Goal: Information Seeking & Learning: Compare options

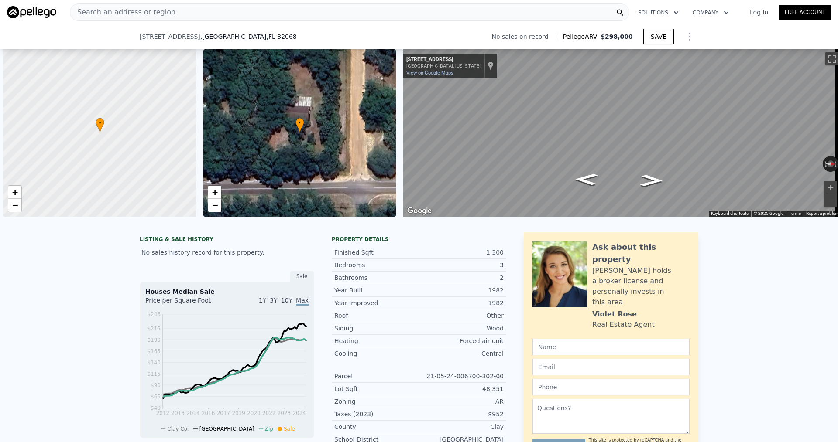
scroll to position [0, 3]
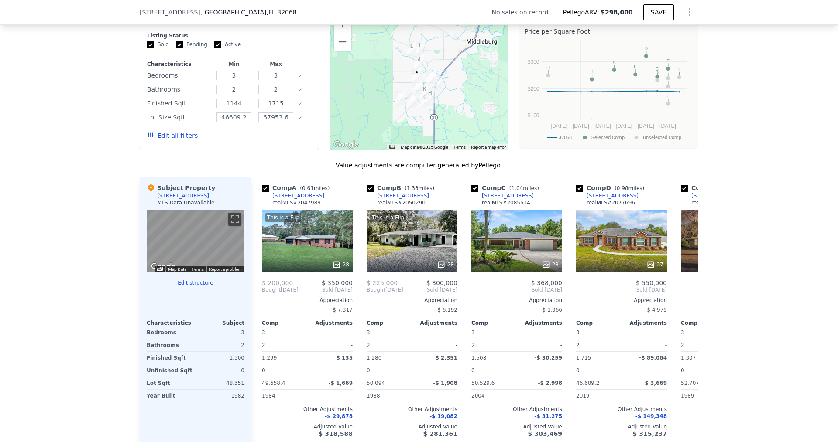
click at [130, 69] on div "We found 12 sales that match your search Filters Map Prices Modify Comp Filters…" at bounding box center [419, 220] width 838 height 479
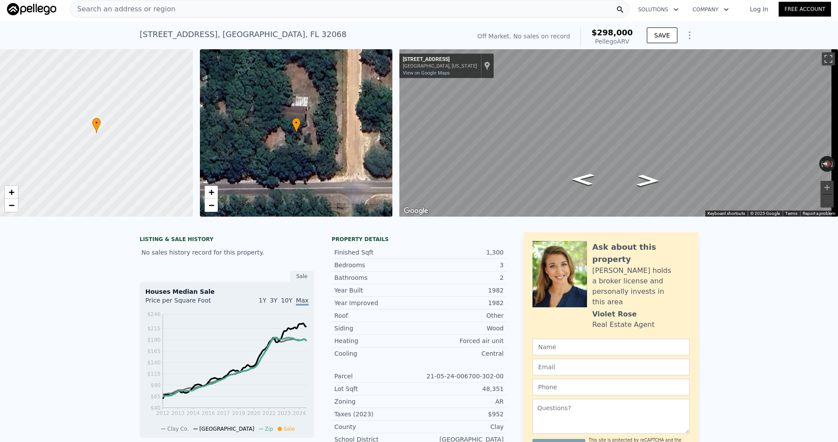
scroll to position [0, 0]
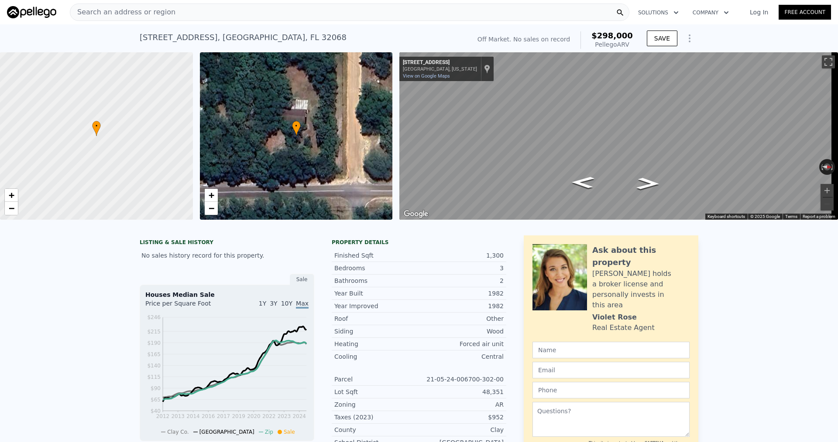
click at [185, 20] on div "Search an address or region" at bounding box center [349, 11] width 559 height 17
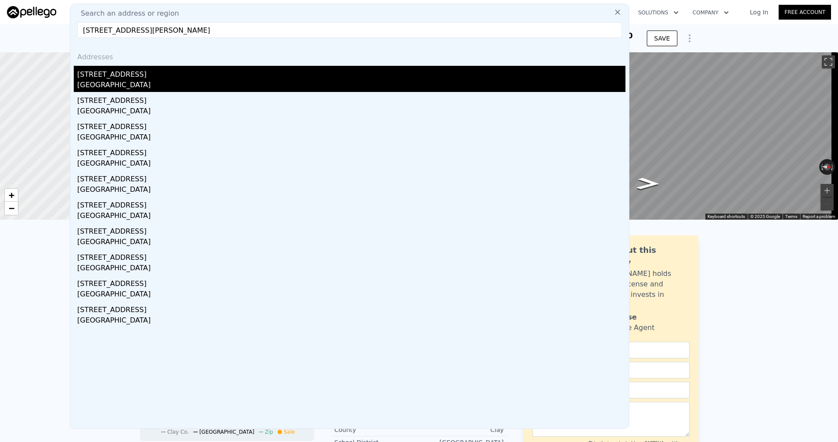
type input "[STREET_ADDRESS][PERSON_NAME]"
click at [218, 73] on div "[STREET_ADDRESS]" at bounding box center [351, 73] width 548 height 14
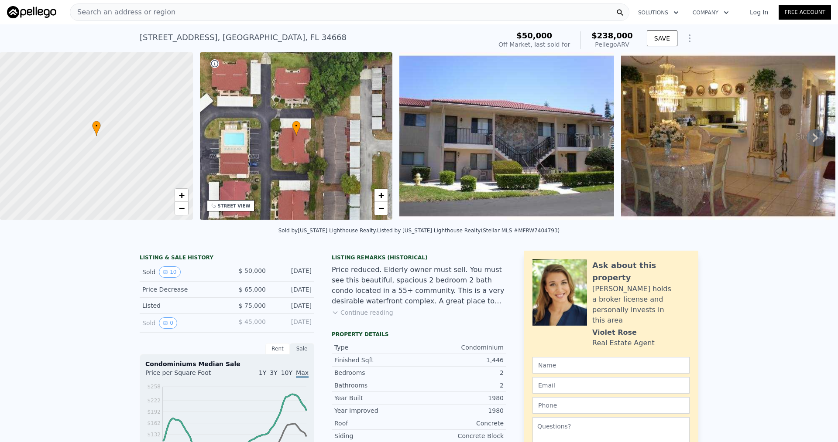
click at [184, 13] on div "Search an address or region" at bounding box center [349, 11] width 559 height 17
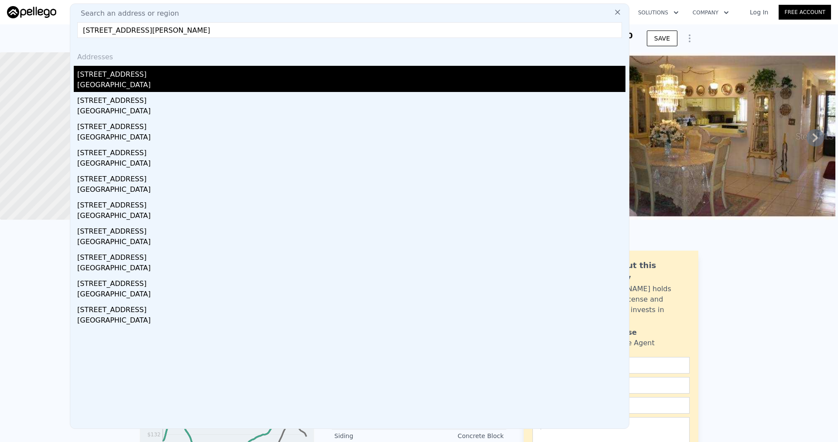
type input "[STREET_ADDRESS][PERSON_NAME]"
click at [181, 75] on div "[STREET_ADDRESS]" at bounding box center [351, 73] width 548 height 14
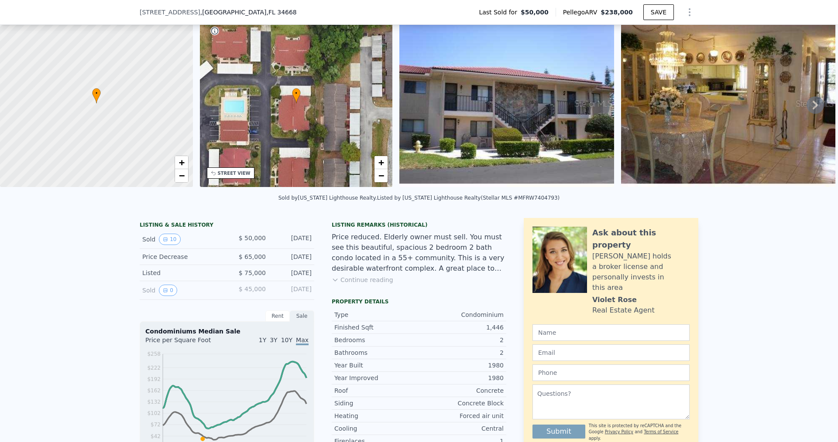
scroll to position [41, 0]
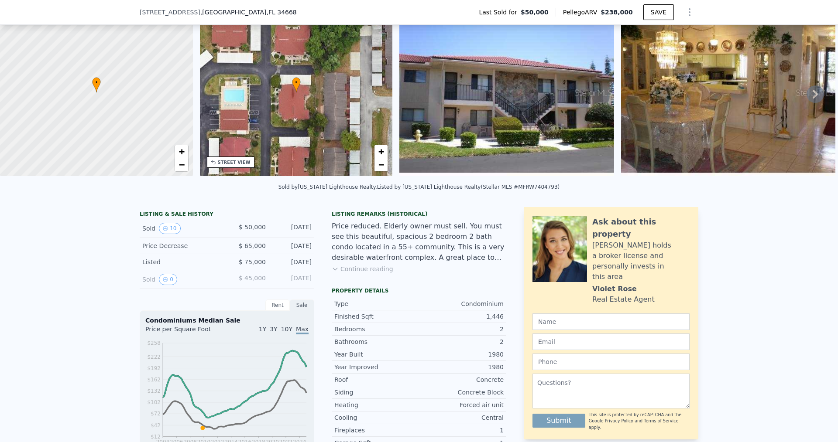
click at [813, 96] on icon at bounding box center [814, 94] width 17 height 17
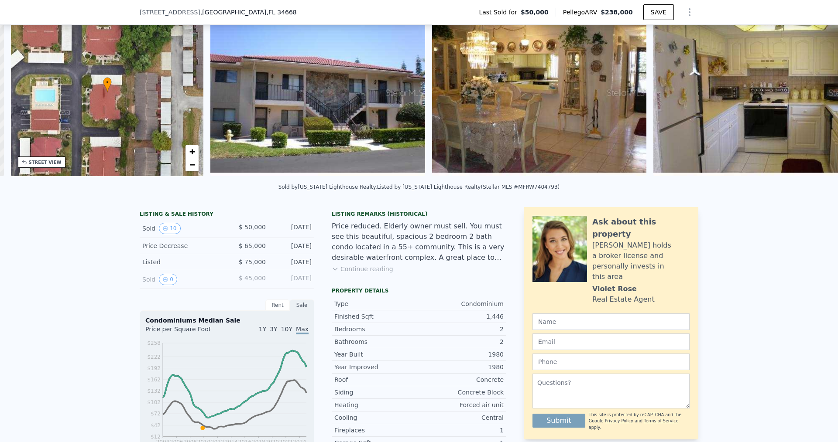
scroll to position [0, 203]
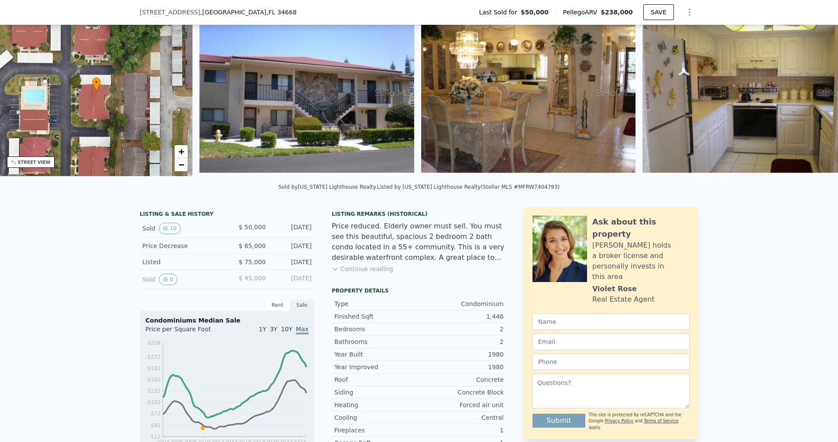
click at [813, 96] on img at bounding box center [749, 93] width 215 height 168
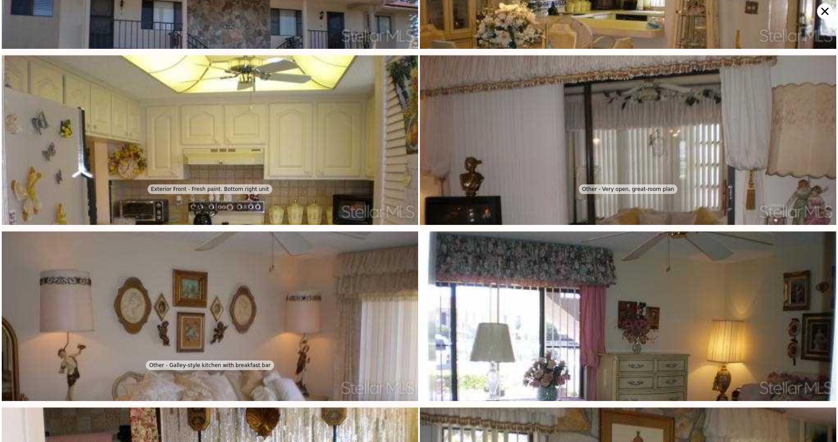
click at [813, 96] on img at bounding box center [628, 35] width 416 height 325
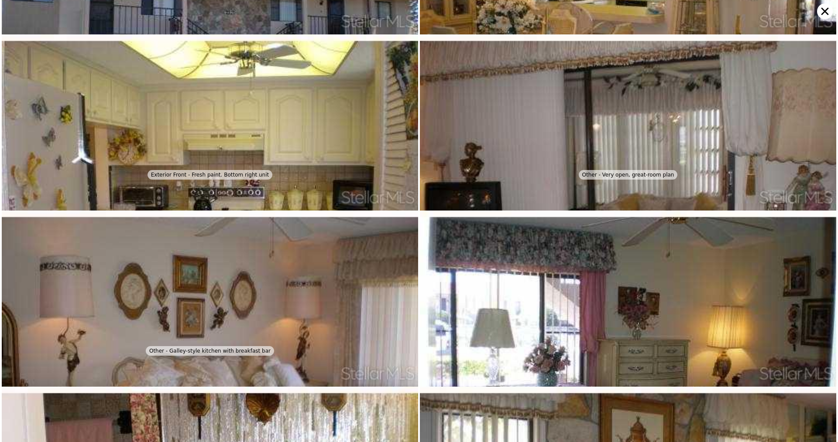
scroll to position [353, 0]
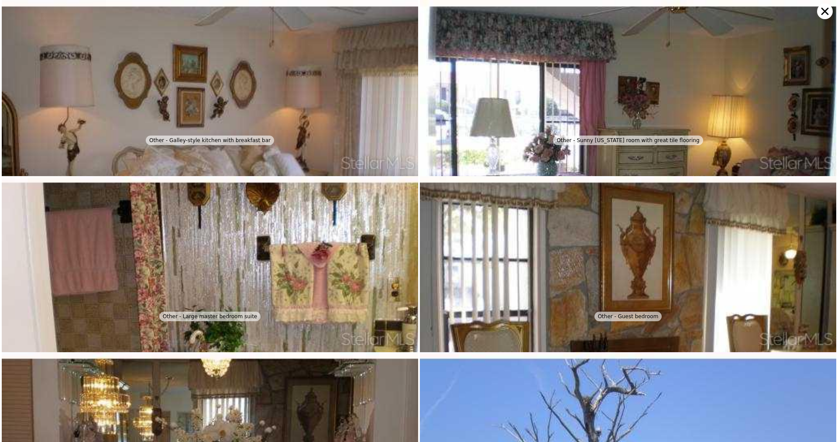
click at [824, 12] on icon at bounding box center [824, 11] width 7 height 7
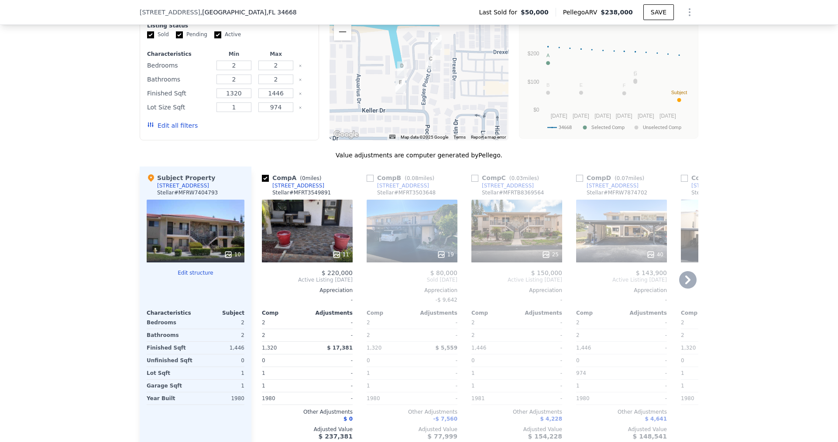
scroll to position [870, 0]
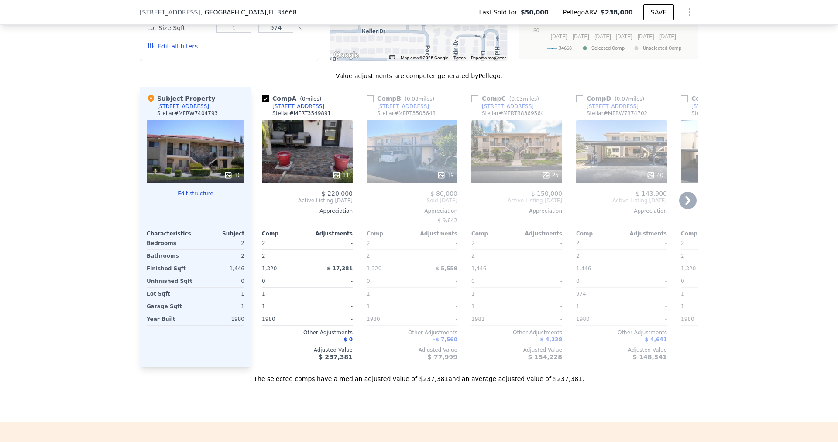
click at [687, 205] on icon at bounding box center [687, 200] width 5 height 9
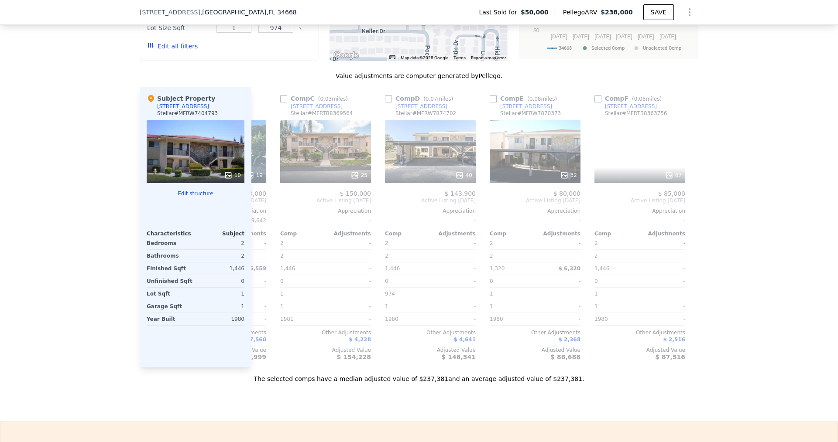
scroll to position [0, 202]
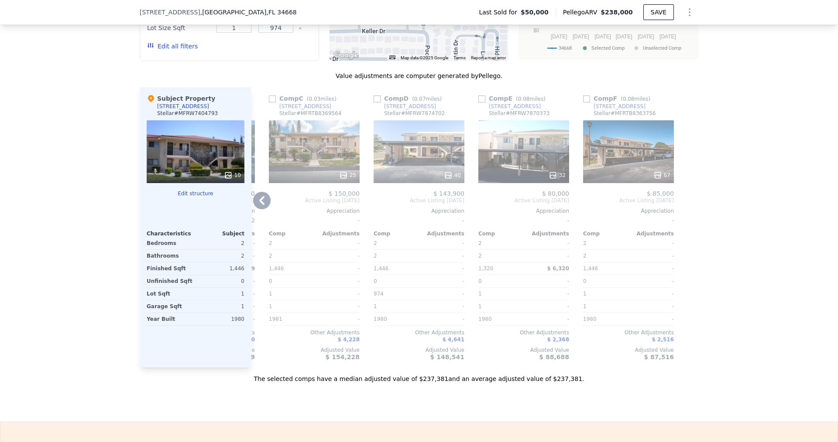
click at [687, 207] on div at bounding box center [691, 227] width 14 height 281
click at [643, 180] on div "67" at bounding box center [628, 175] width 83 height 9
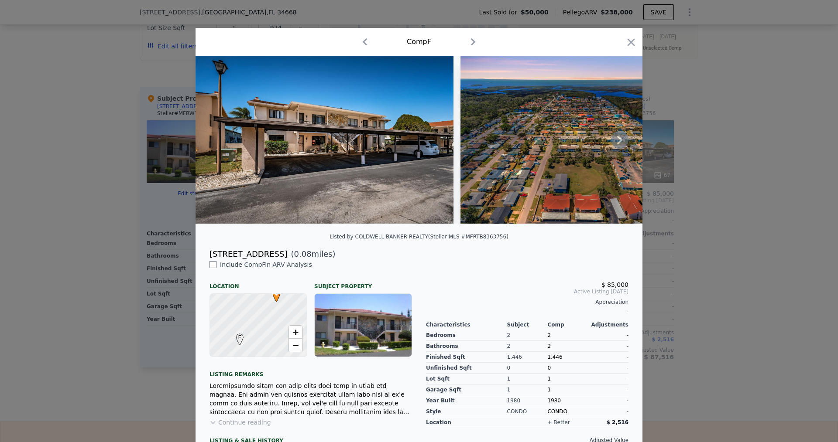
click at [615, 143] on icon at bounding box center [619, 139] width 17 height 17
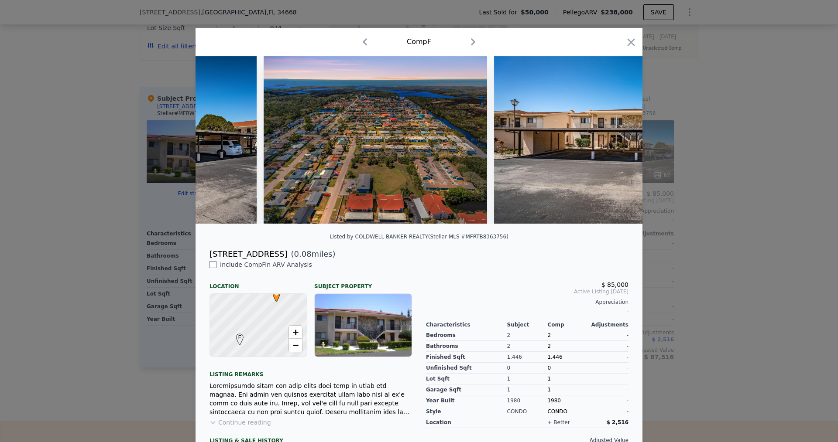
scroll to position [0, 209]
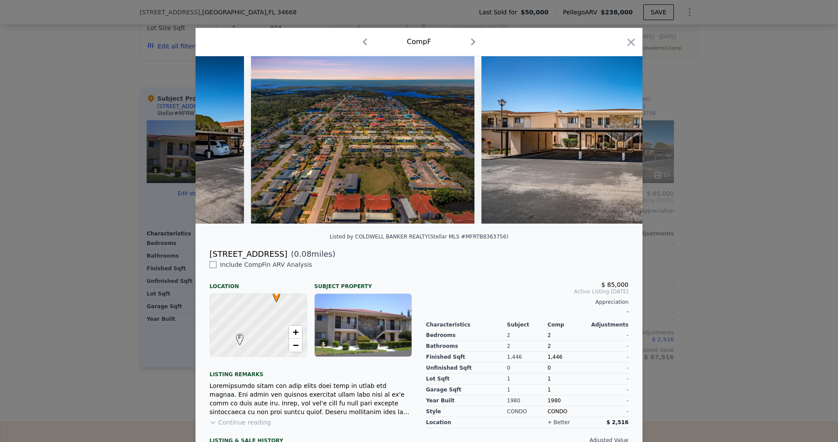
click at [615, 143] on div at bounding box center [418, 140] width 447 height 168
click at [615, 143] on icon at bounding box center [619, 139] width 17 height 17
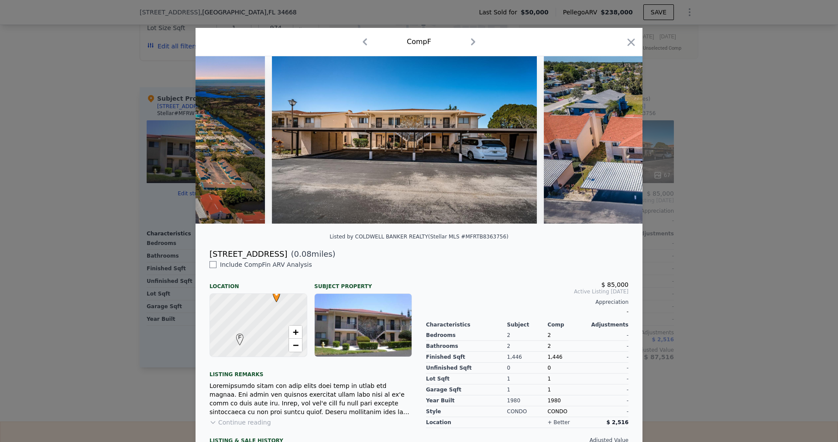
click at [615, 143] on img at bounding box center [657, 140] width 226 height 168
click at [615, 143] on icon at bounding box center [619, 139] width 17 height 17
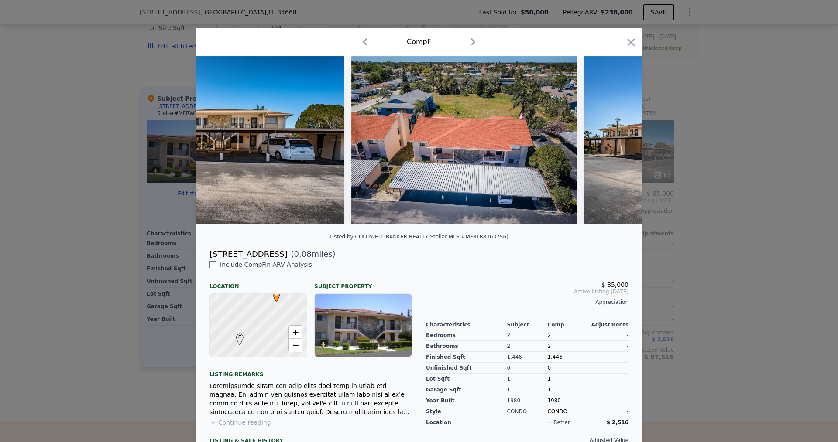
scroll to position [0, 628]
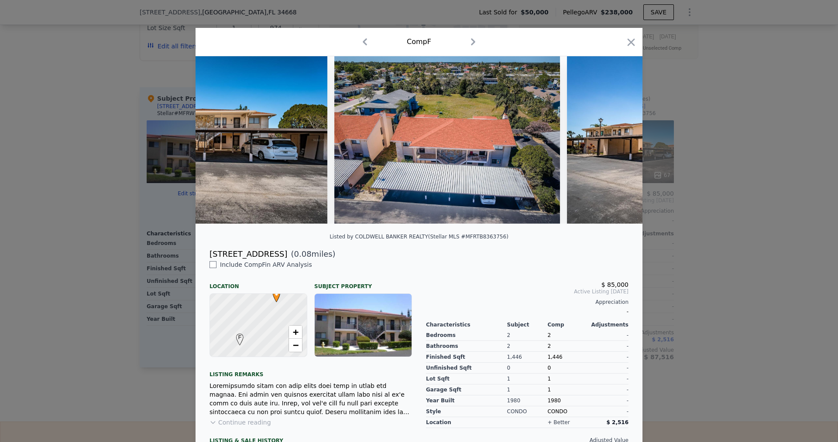
click at [615, 143] on div at bounding box center [418, 140] width 447 height 168
click at [617, 141] on icon at bounding box center [619, 140] width 5 height 9
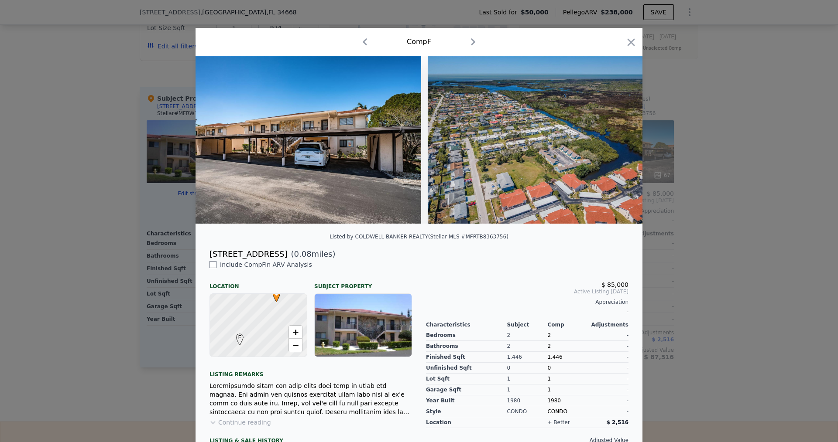
scroll to position [0, 1047]
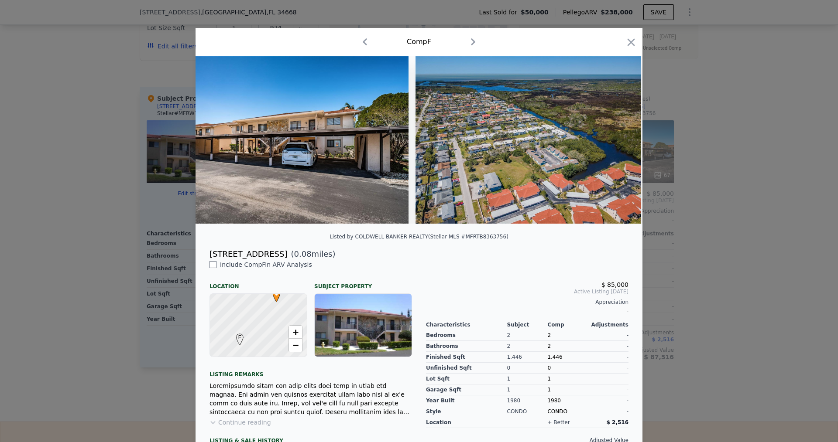
click at [616, 141] on div at bounding box center [418, 140] width 447 height 168
click at [617, 141] on icon at bounding box center [619, 140] width 5 height 9
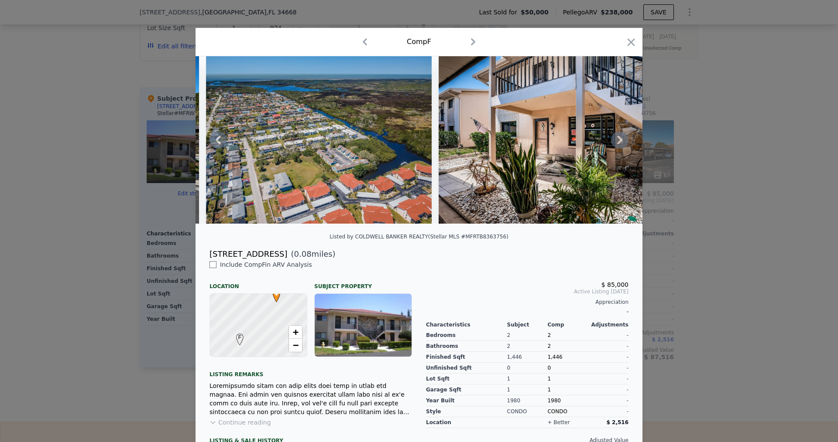
click at [617, 141] on icon at bounding box center [619, 140] width 5 height 9
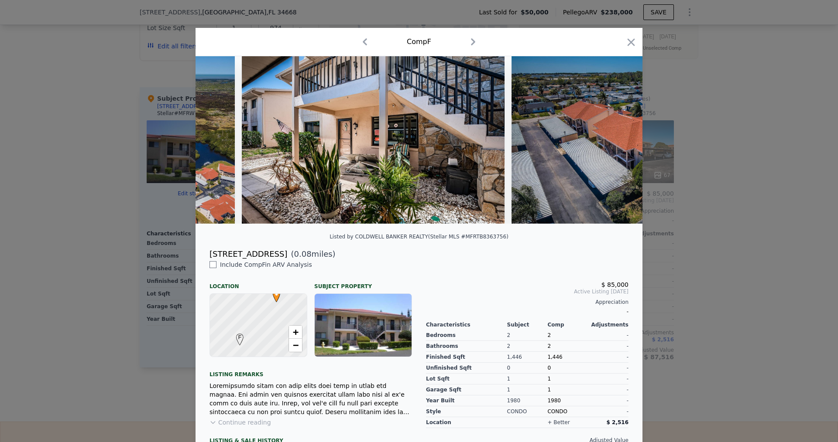
scroll to position [0, 1466]
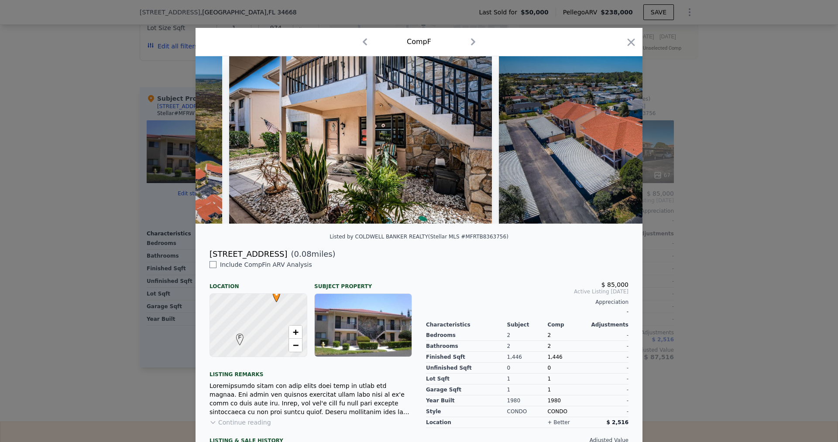
click at [616, 141] on img at bounding box center [612, 140] width 226 height 168
click at [617, 141] on icon at bounding box center [619, 140] width 5 height 9
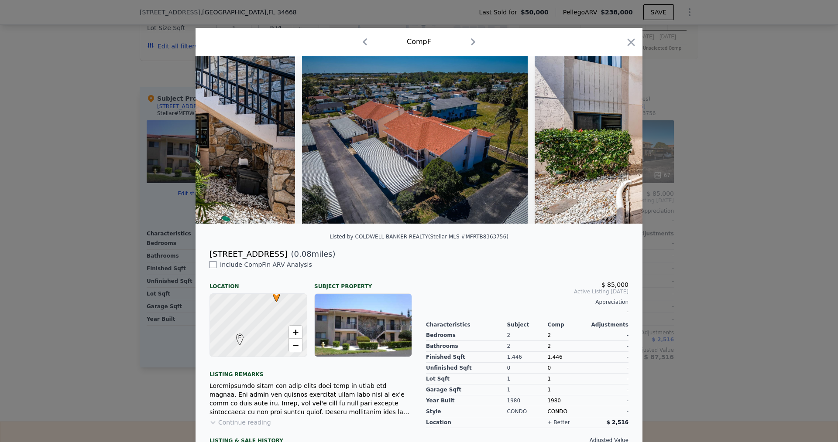
scroll to position [0, 1675]
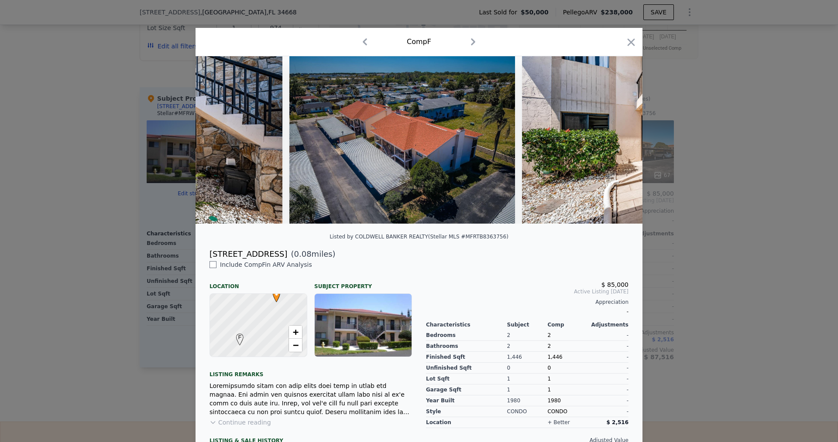
click at [616, 141] on img at bounding box center [654, 140] width 265 height 168
click at [472, 45] on icon "button" at bounding box center [473, 42] width 14 height 14
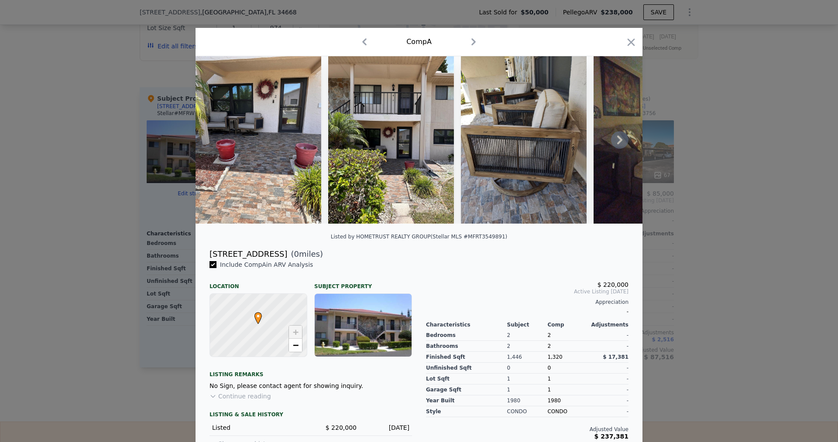
click at [349, 46] on div "Comp A" at bounding box center [418, 42] width 433 height 14
click at [363, 39] on icon "button" at bounding box center [364, 41] width 4 height 7
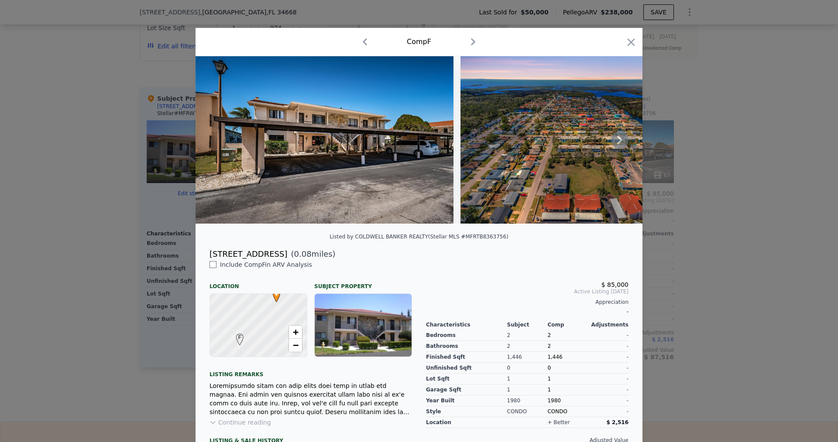
click at [363, 39] on icon "button" at bounding box center [365, 41] width 4 height 7
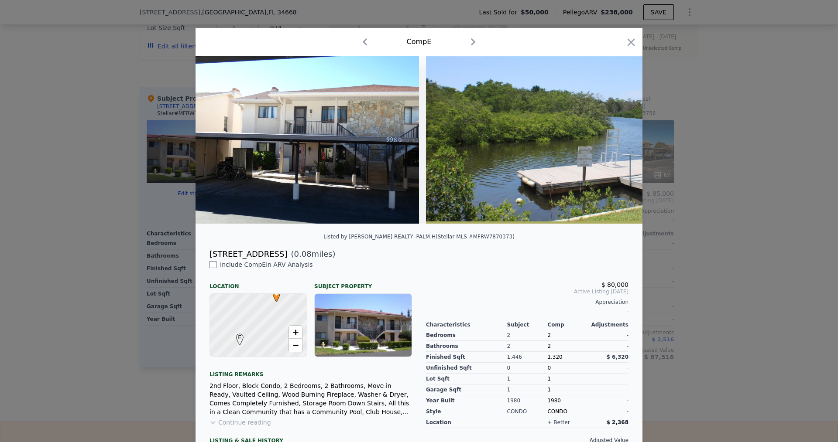
click at [363, 40] on icon "button" at bounding box center [365, 41] width 4 height 7
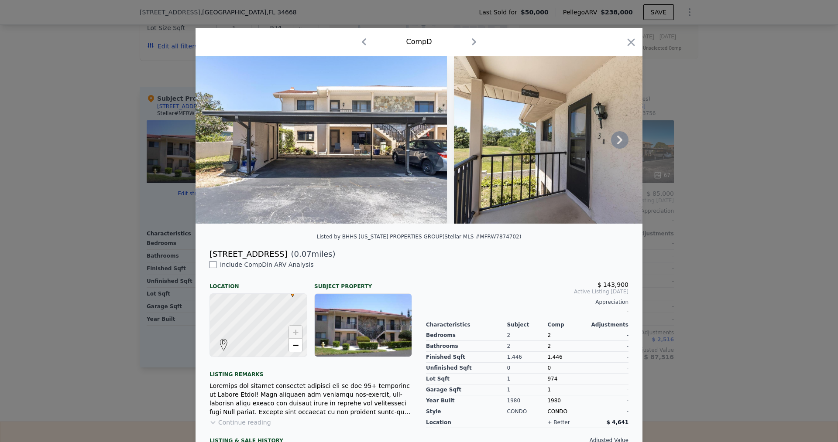
click at [616, 142] on icon at bounding box center [619, 139] width 17 height 17
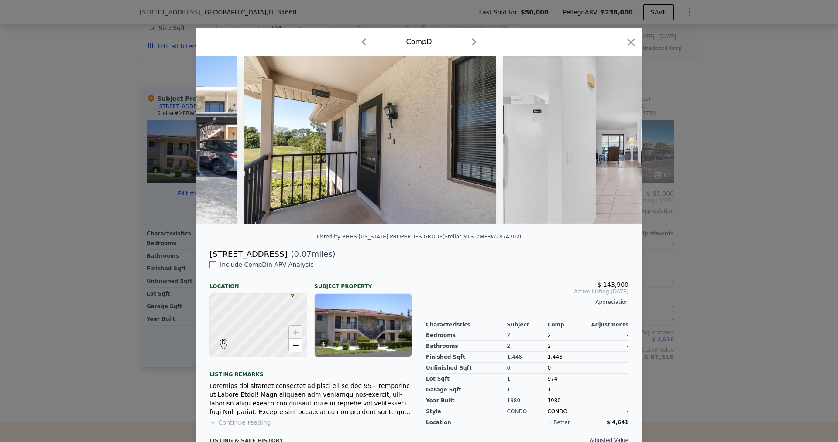
click at [616, 142] on img at bounding box center [628, 140] width 251 height 168
click at [618, 142] on icon at bounding box center [619, 140] width 5 height 9
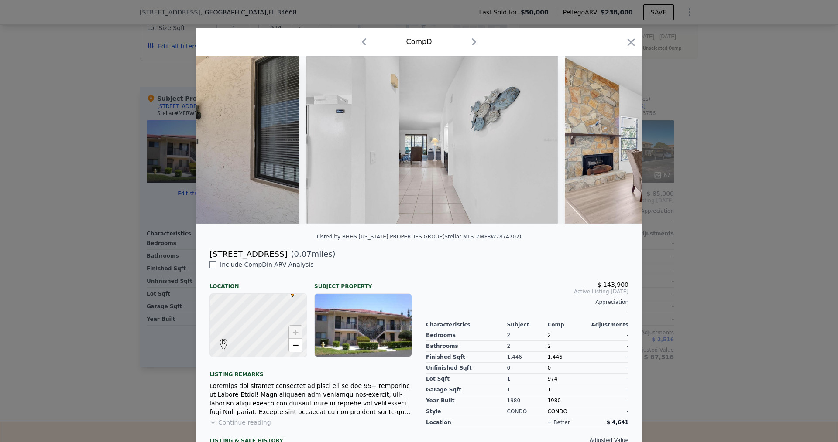
scroll to position [0, 419]
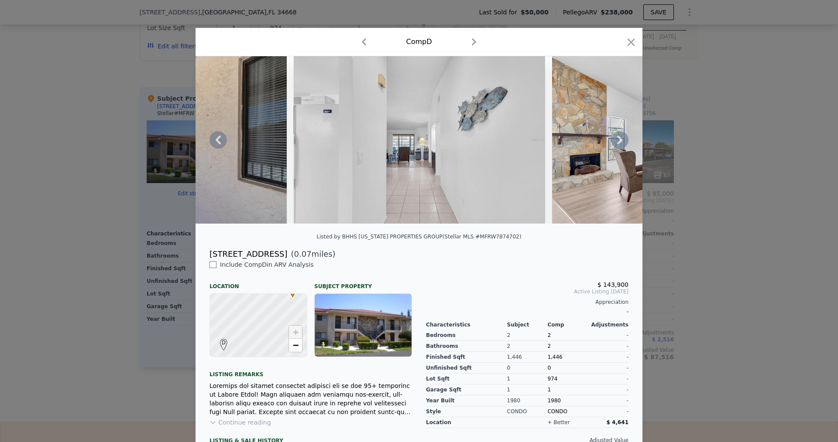
click at [618, 142] on icon at bounding box center [619, 140] width 5 height 9
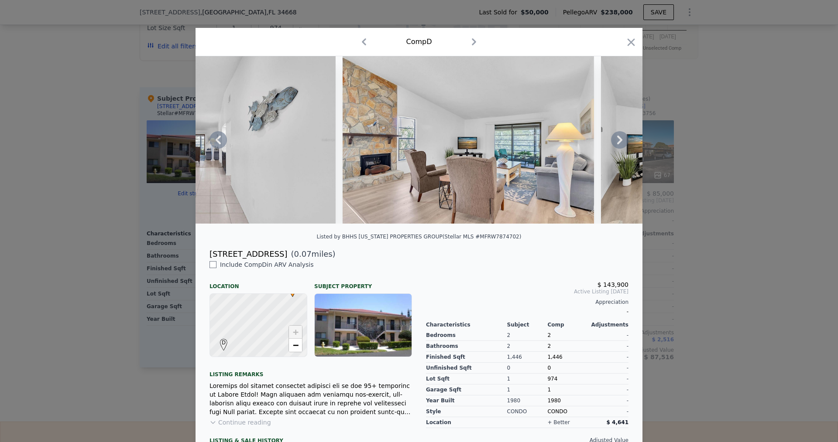
click at [618, 142] on icon at bounding box center [619, 140] width 5 height 9
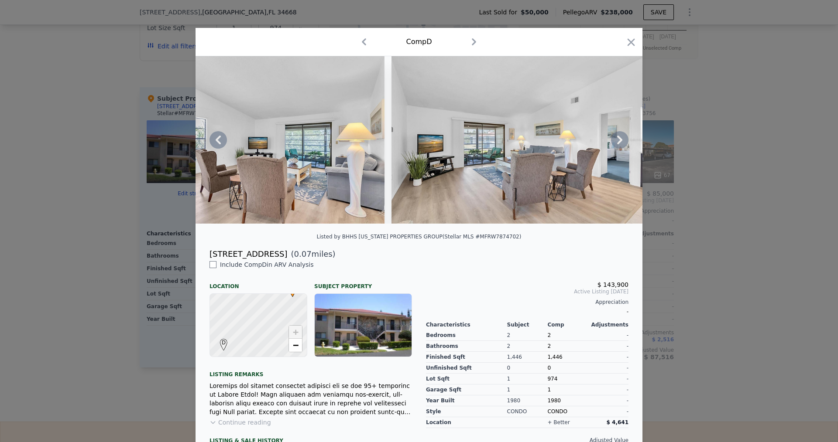
click at [618, 142] on icon at bounding box center [619, 140] width 5 height 9
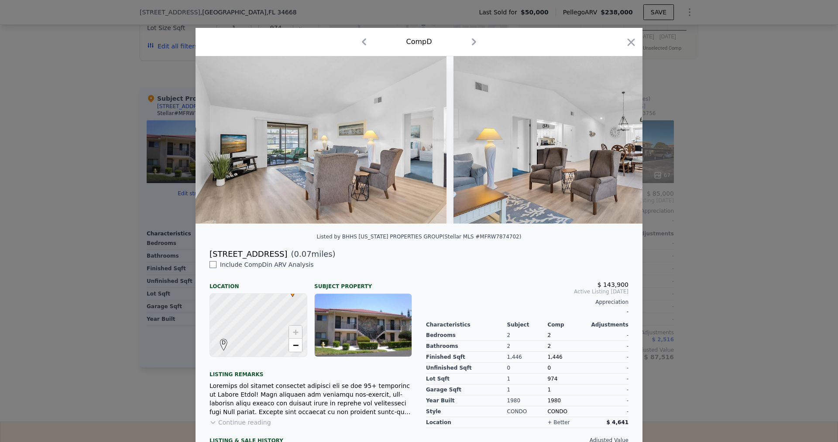
scroll to position [0, 1047]
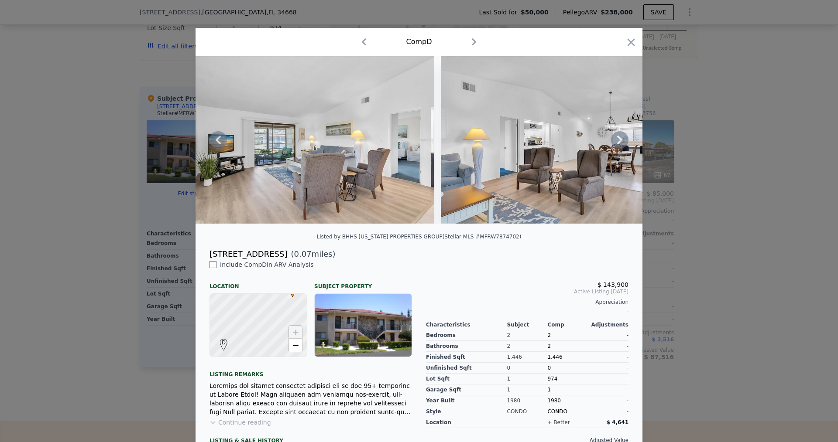
click at [618, 142] on icon at bounding box center [619, 140] width 5 height 9
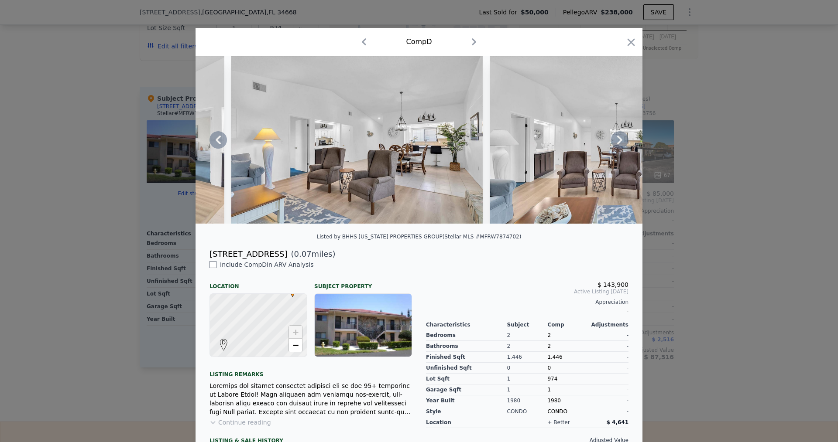
click at [618, 142] on icon at bounding box center [619, 140] width 5 height 9
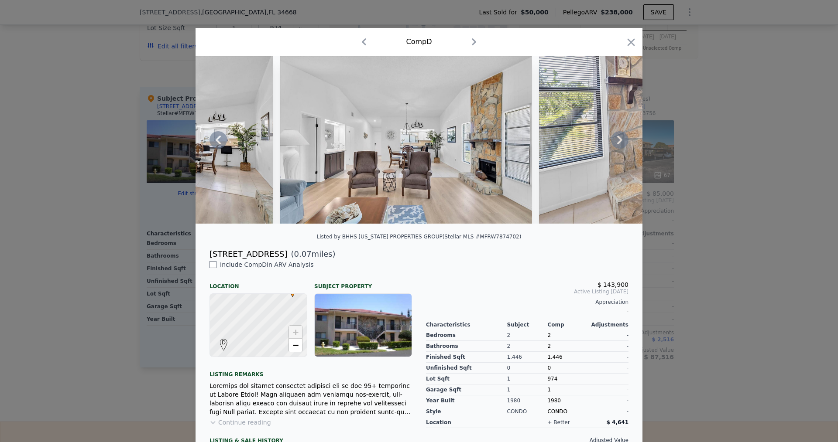
click at [618, 142] on icon at bounding box center [619, 140] width 5 height 9
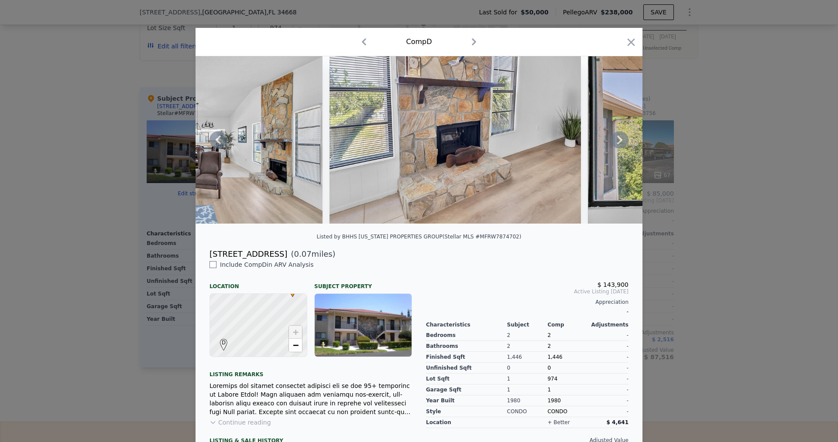
click at [619, 141] on icon at bounding box center [619, 139] width 17 height 17
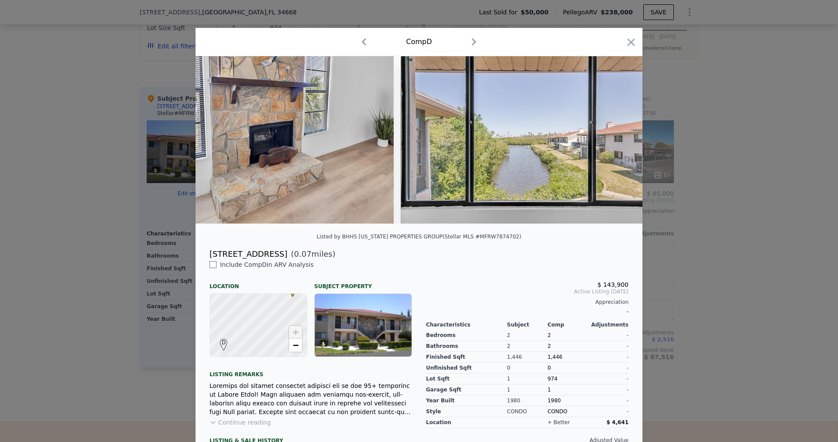
scroll to position [0, 1885]
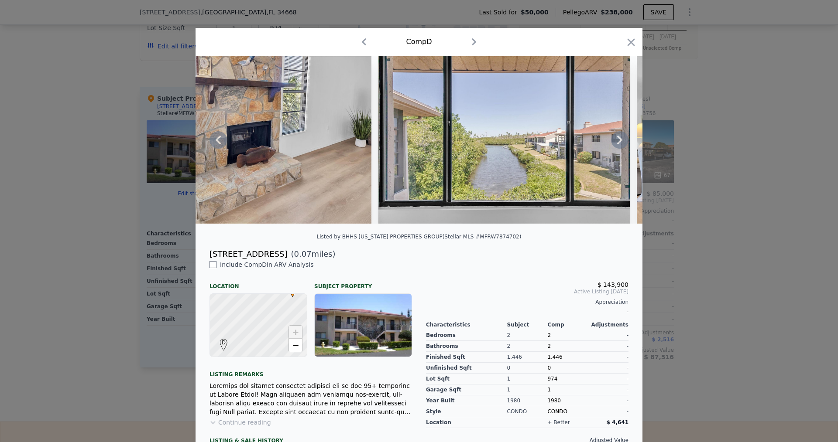
click at [619, 141] on icon at bounding box center [619, 139] width 17 height 17
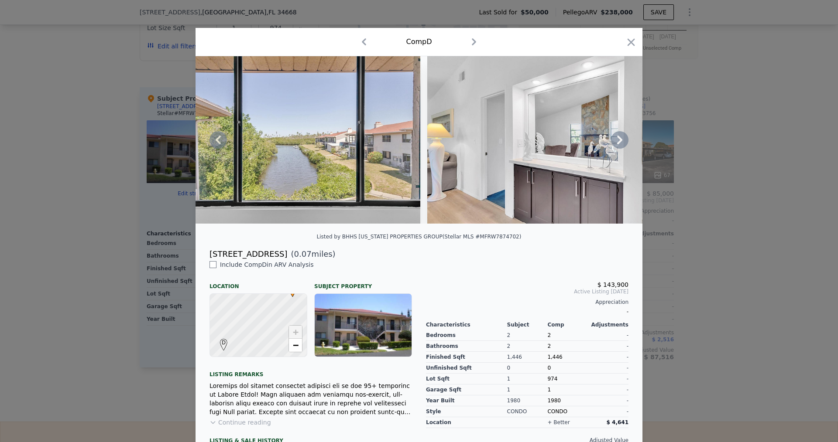
click at [619, 141] on icon at bounding box center [619, 139] width 17 height 17
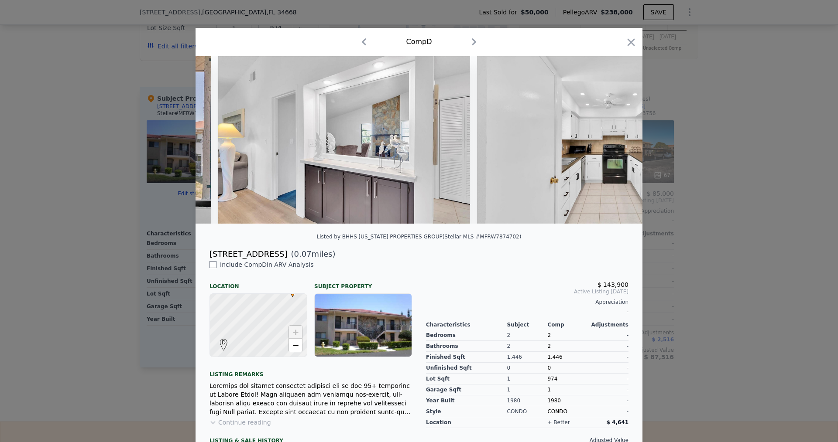
scroll to position [0, 2304]
click at [619, 141] on icon at bounding box center [619, 139] width 17 height 17
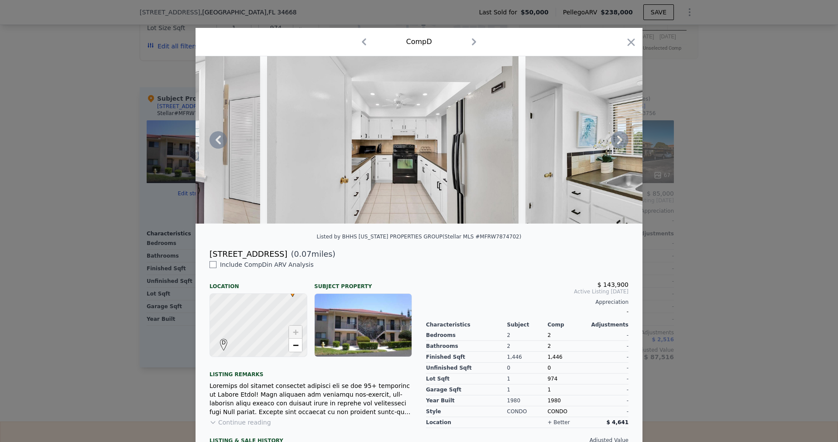
click at [619, 141] on icon at bounding box center [619, 139] width 17 height 17
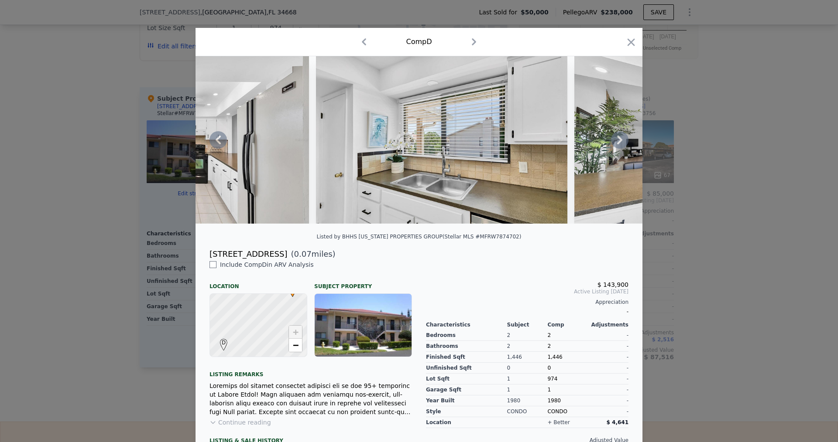
click at [619, 141] on icon at bounding box center [619, 139] width 17 height 17
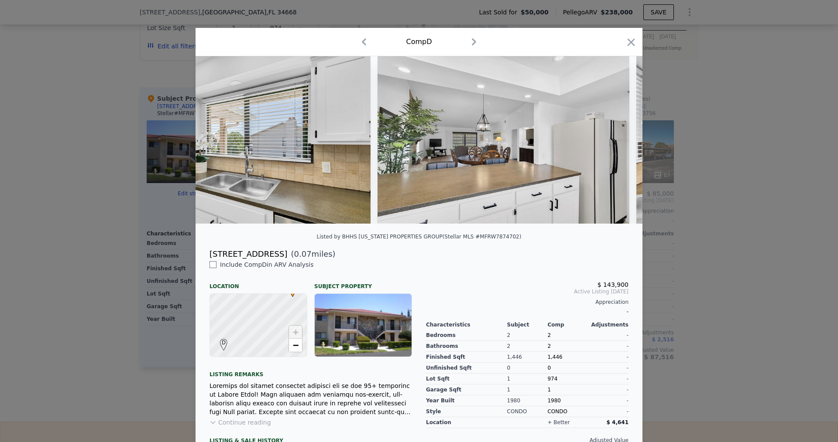
scroll to position [0, 2932]
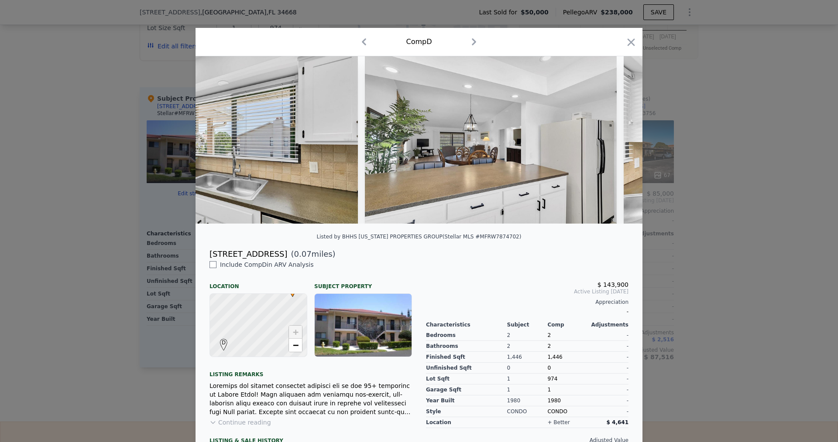
click at [619, 141] on div at bounding box center [418, 140] width 447 height 168
click at [619, 141] on icon at bounding box center [619, 139] width 17 height 17
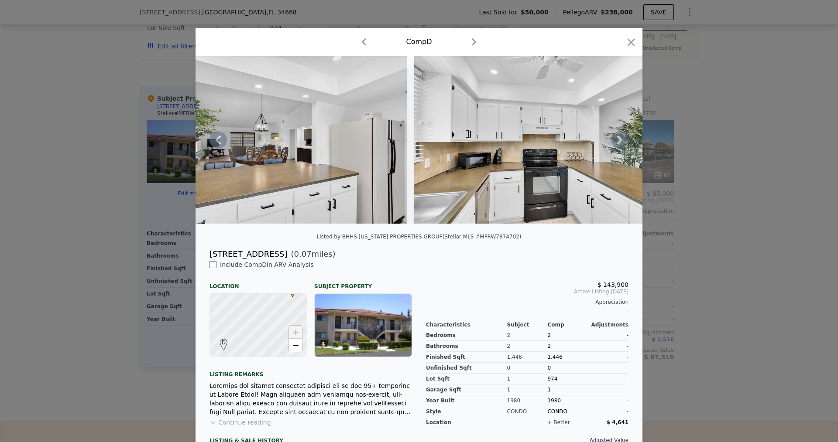
click at [619, 141] on icon at bounding box center [619, 139] width 17 height 17
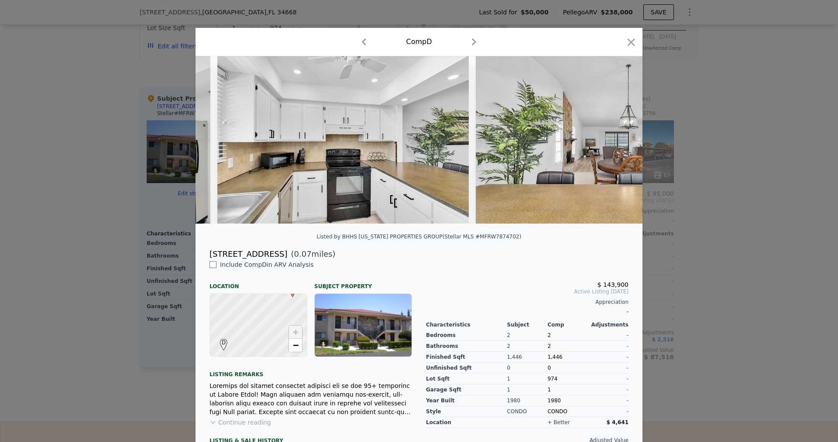
scroll to position [0, 3351]
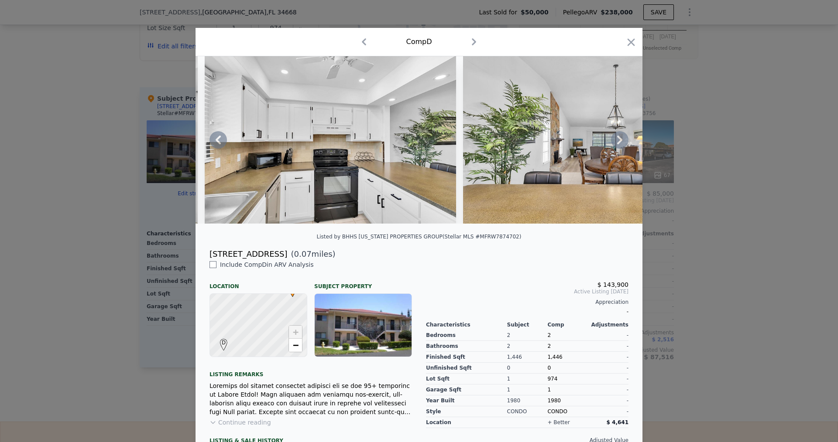
click at [619, 141] on div at bounding box center [418, 140] width 447 height 168
click at [619, 141] on icon at bounding box center [619, 139] width 17 height 17
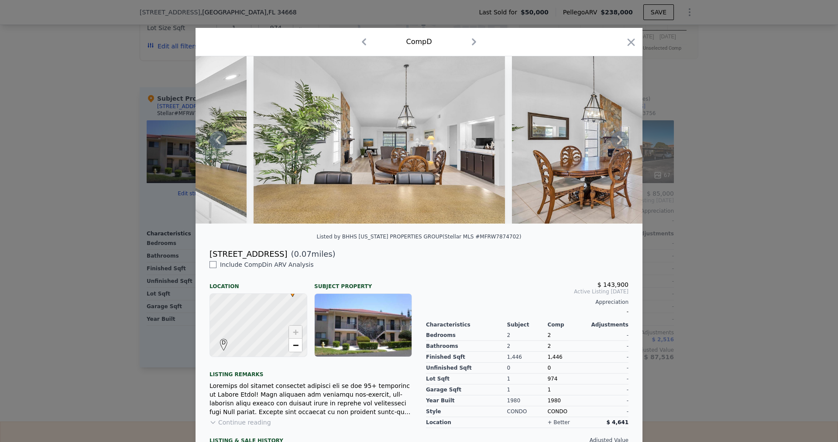
click at [619, 141] on icon at bounding box center [619, 139] width 17 height 17
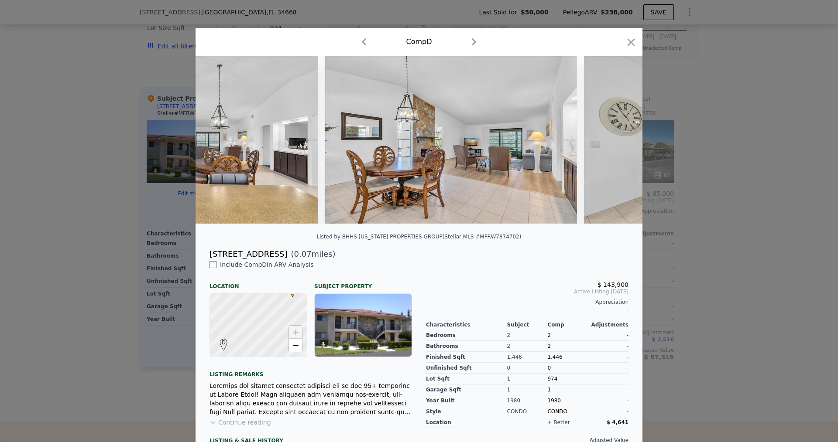
scroll to position [0, 3770]
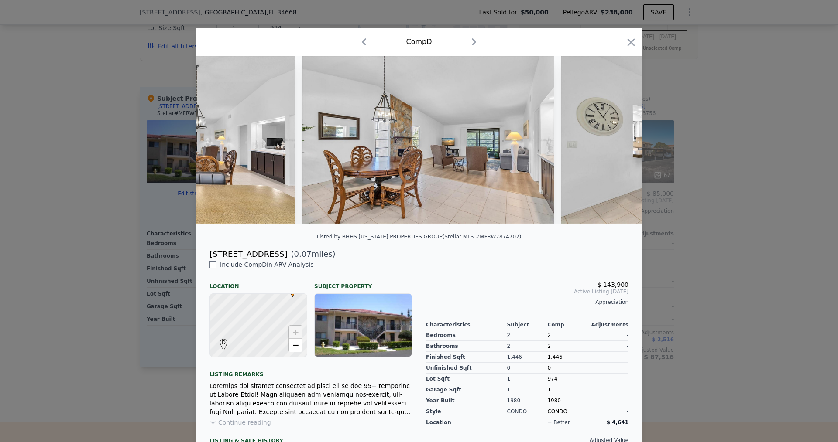
click at [619, 141] on div at bounding box center [418, 140] width 447 height 168
click at [619, 141] on icon at bounding box center [619, 139] width 17 height 17
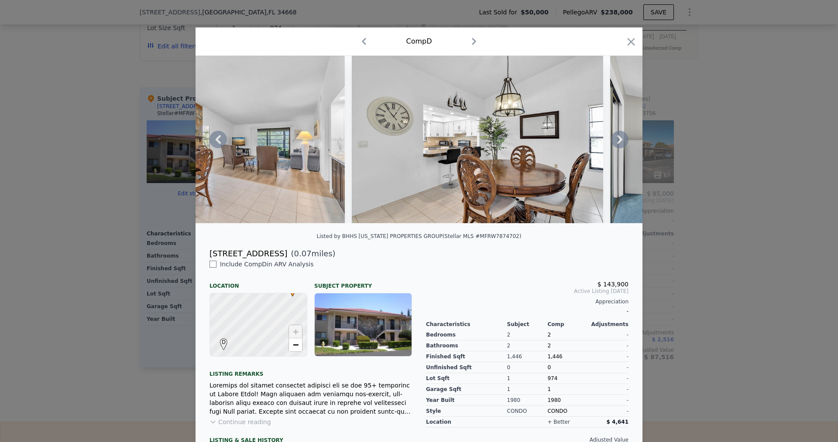
scroll to position [0, 0]
click at [362, 41] on icon "button" at bounding box center [364, 42] width 14 height 14
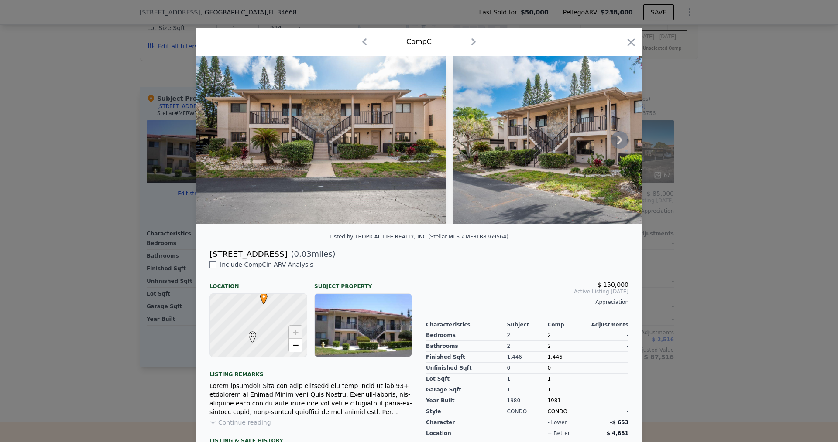
click at [617, 141] on icon at bounding box center [619, 139] width 17 height 17
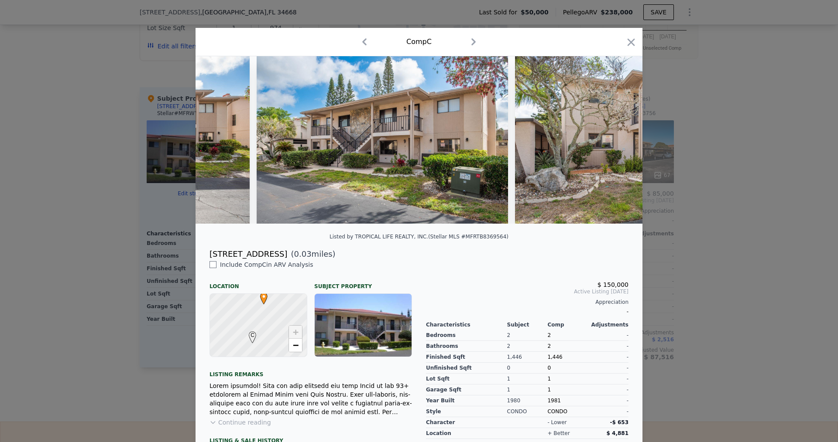
scroll to position [0, 209]
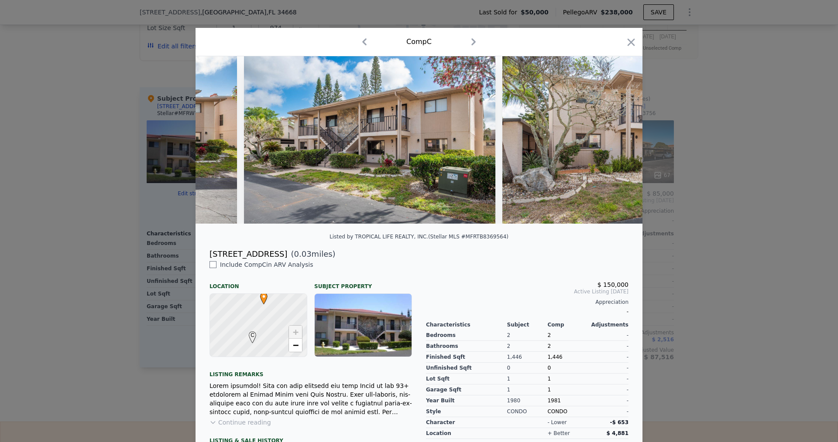
click at [617, 141] on img at bounding box center [627, 140] width 251 height 168
click at [616, 140] on icon at bounding box center [619, 139] width 17 height 17
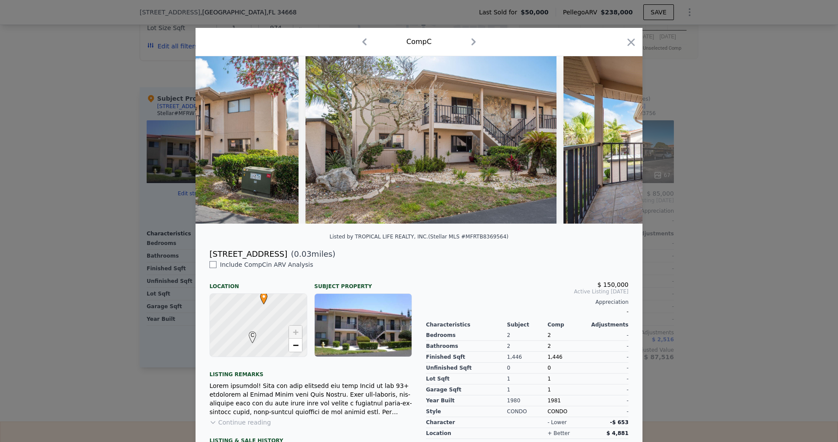
scroll to position [0, 419]
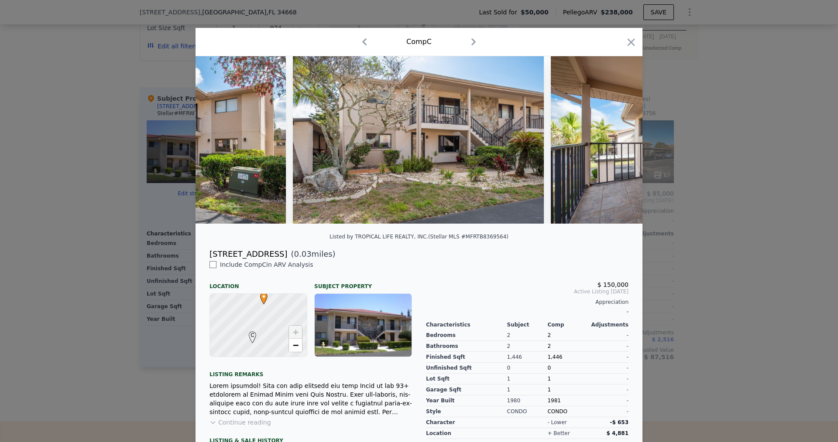
click at [616, 140] on div at bounding box center [418, 140] width 447 height 168
click at [616, 140] on icon at bounding box center [619, 139] width 17 height 17
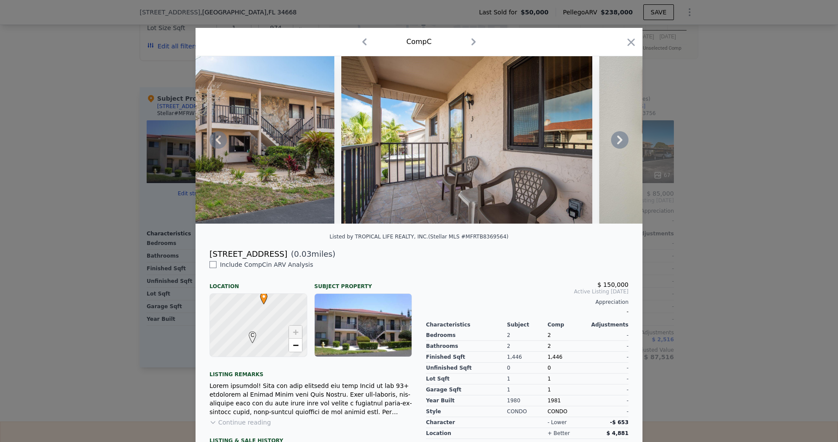
click at [616, 140] on icon at bounding box center [619, 139] width 17 height 17
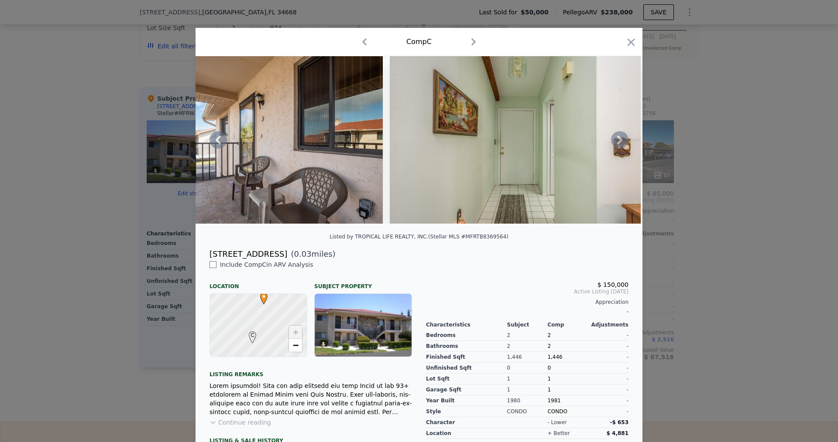
click at [616, 140] on icon at bounding box center [619, 139] width 17 height 17
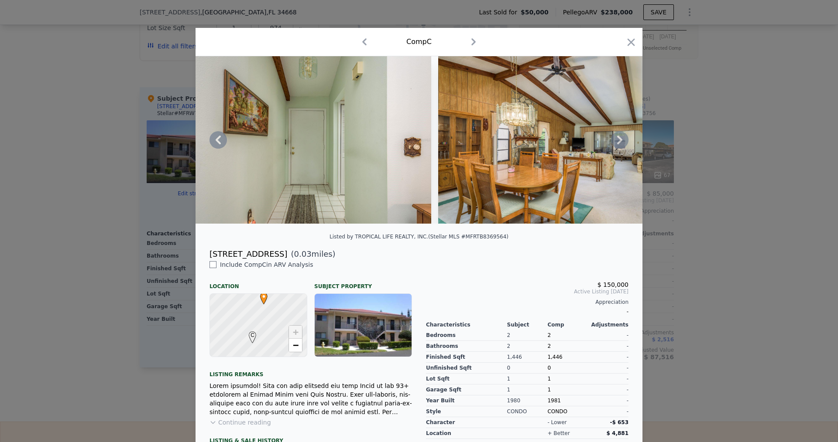
click at [616, 140] on icon at bounding box center [619, 139] width 17 height 17
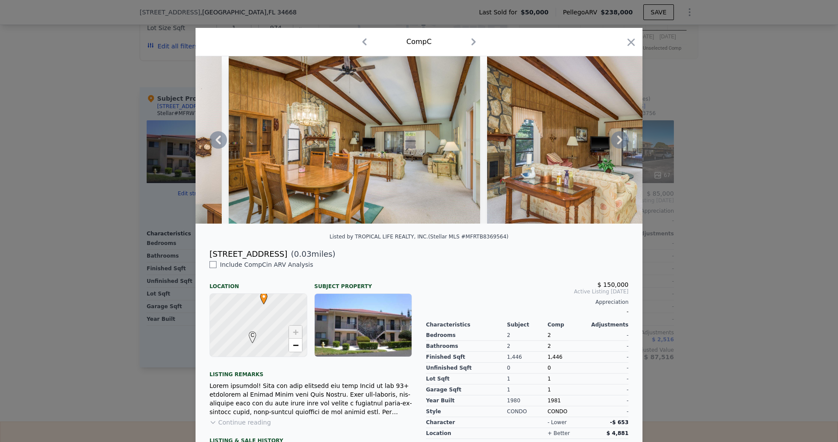
click at [616, 140] on icon at bounding box center [619, 139] width 17 height 17
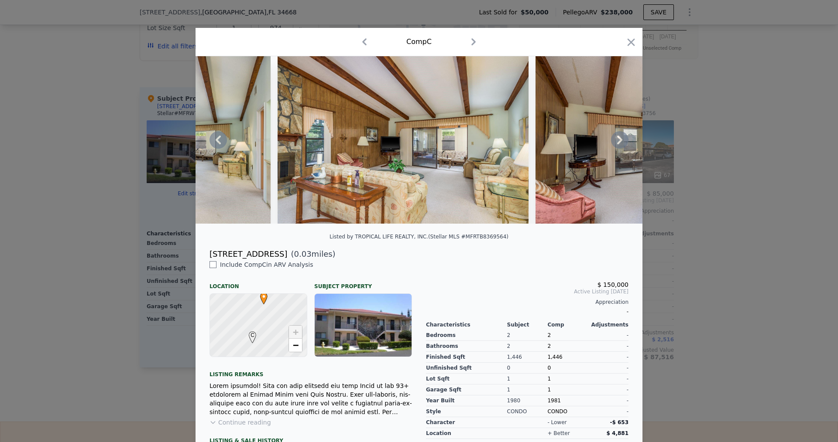
click at [616, 140] on icon at bounding box center [619, 139] width 17 height 17
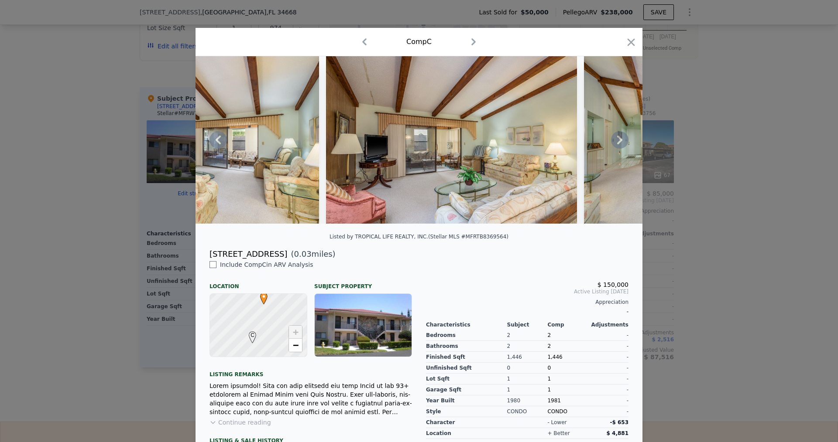
click at [616, 140] on icon at bounding box center [619, 139] width 17 height 17
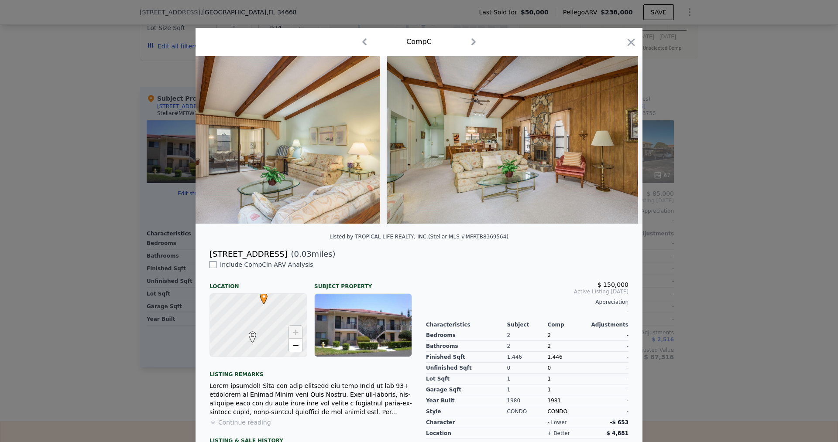
scroll to position [0, 1885]
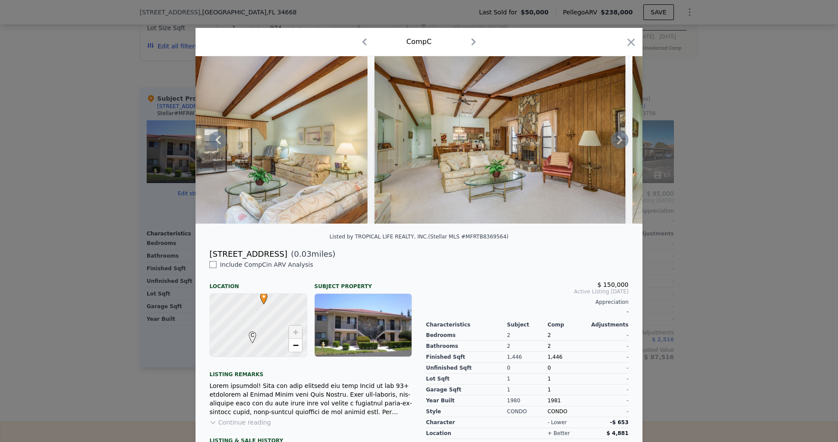
click at [616, 140] on div at bounding box center [418, 140] width 447 height 168
click at [616, 140] on icon at bounding box center [619, 139] width 17 height 17
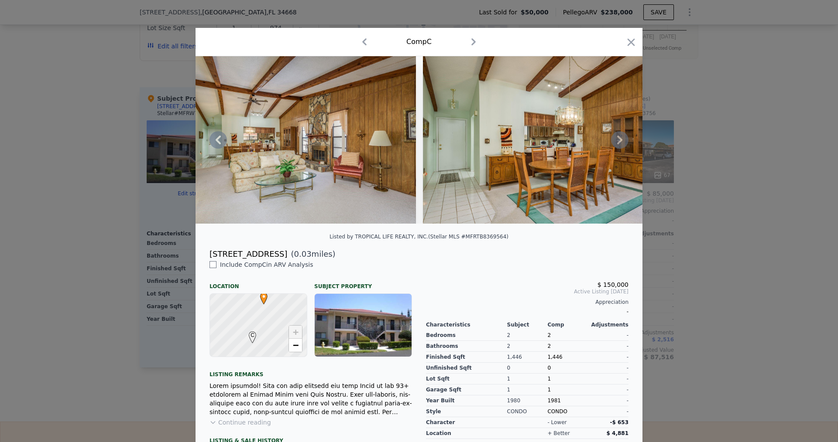
click at [616, 140] on icon at bounding box center [619, 139] width 17 height 17
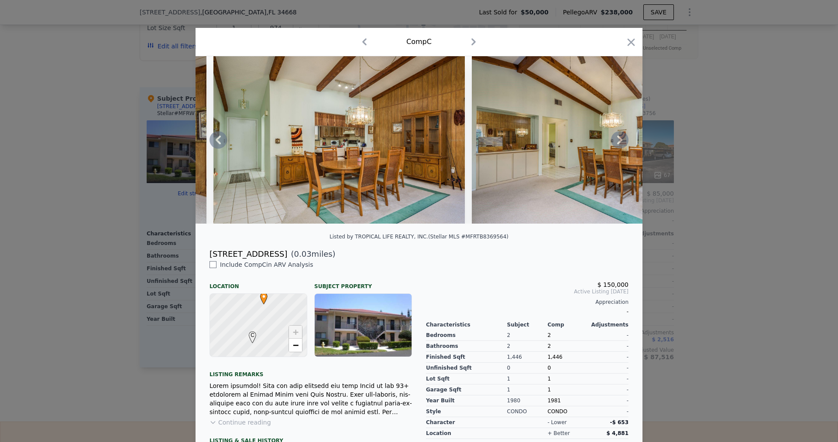
click at [616, 140] on icon at bounding box center [619, 139] width 17 height 17
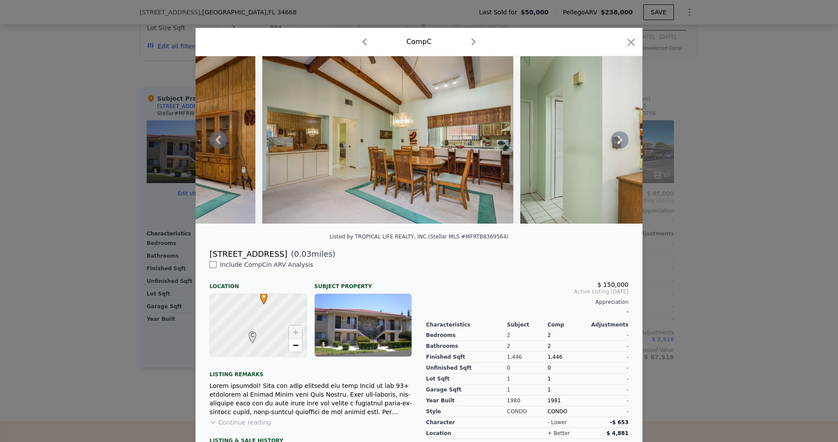
click at [616, 140] on icon at bounding box center [619, 139] width 17 height 17
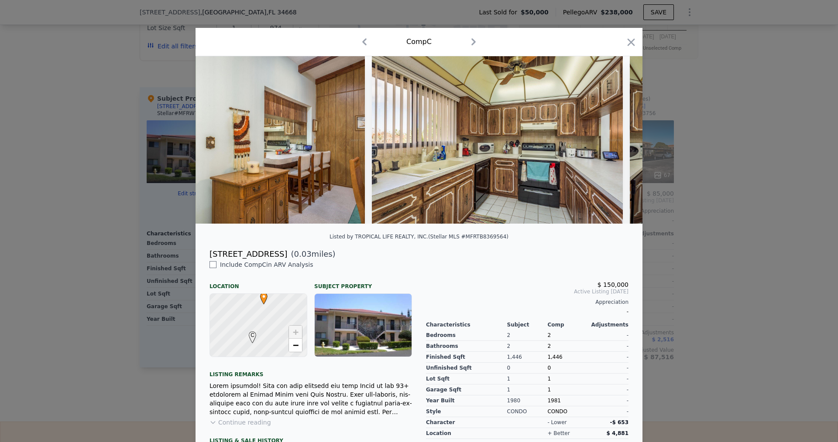
scroll to position [0, 2932]
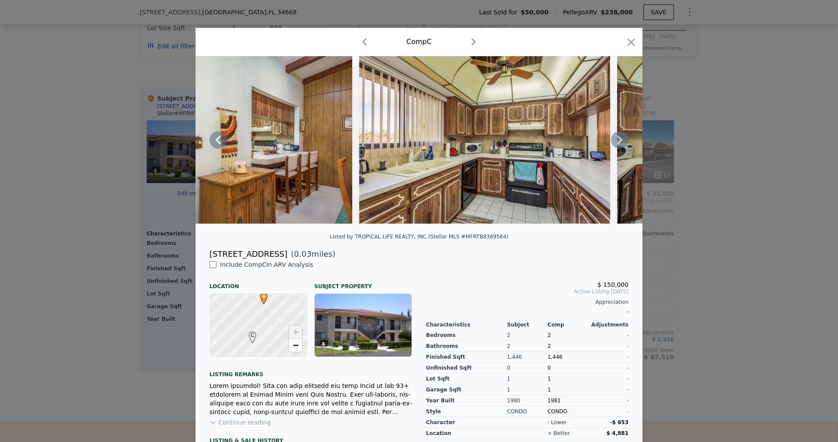
click at [616, 140] on div at bounding box center [418, 140] width 447 height 168
click at [616, 140] on icon at bounding box center [619, 139] width 17 height 17
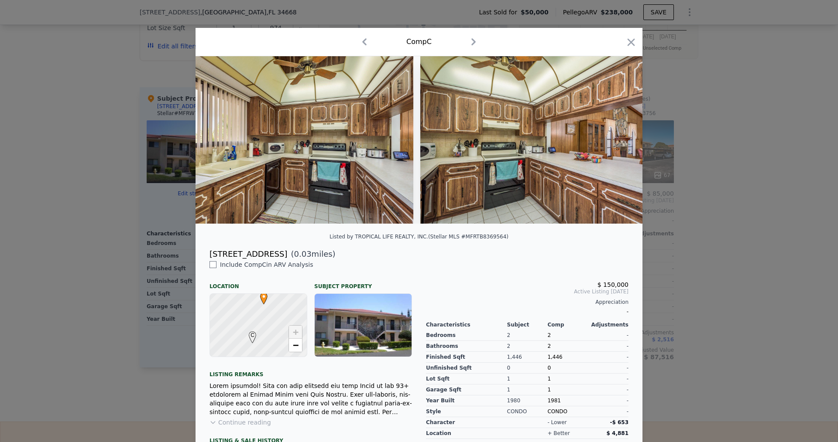
scroll to position [0, 3141]
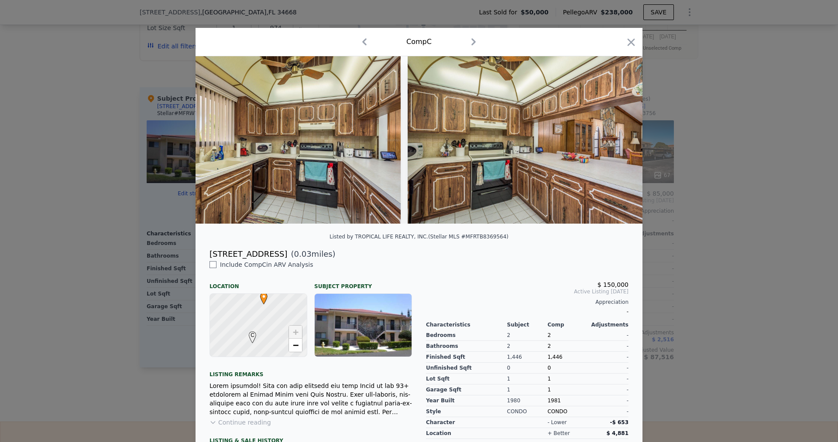
click at [616, 140] on div at bounding box center [418, 140] width 447 height 168
click at [616, 140] on icon at bounding box center [619, 139] width 17 height 17
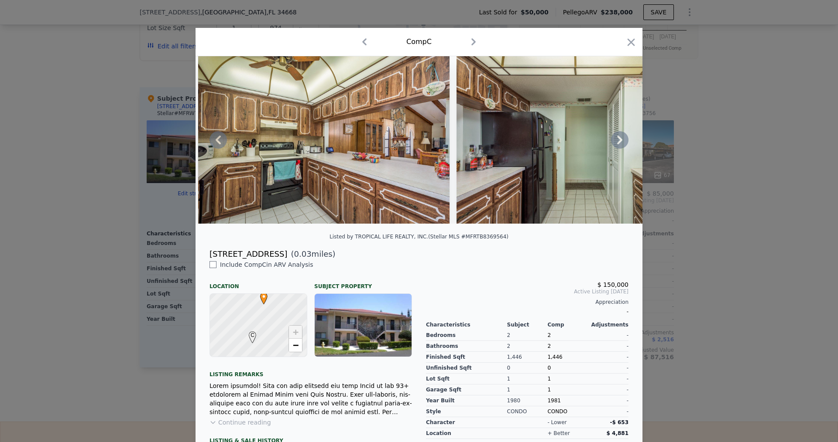
click at [616, 140] on icon at bounding box center [619, 139] width 17 height 17
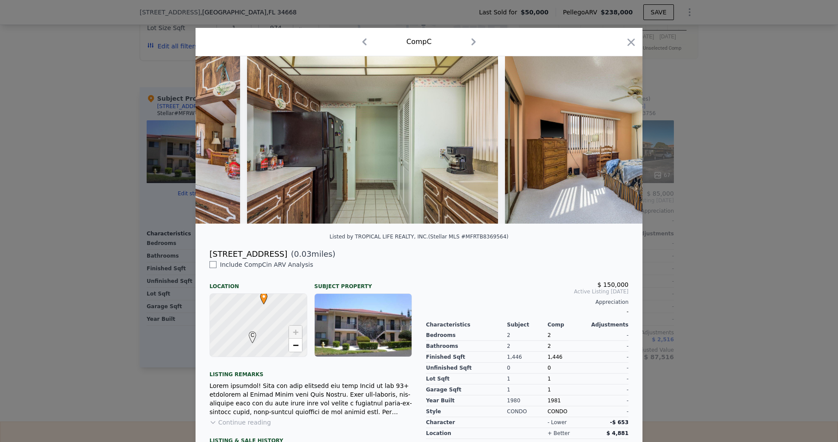
click at [616, 140] on div at bounding box center [418, 140] width 447 height 168
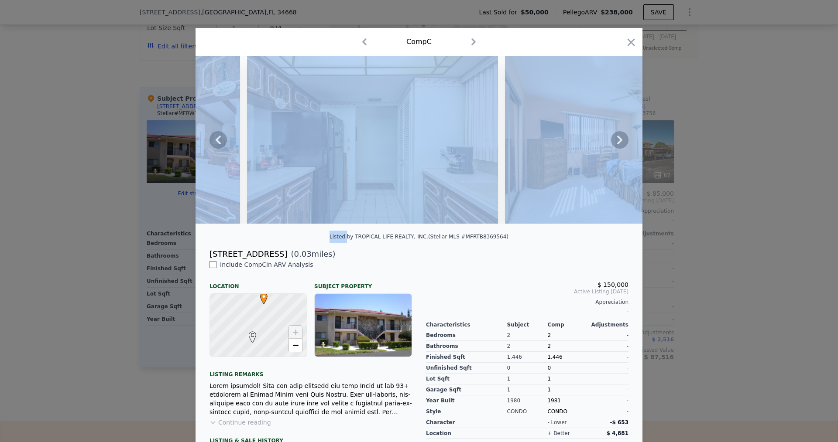
click at [616, 140] on icon at bounding box center [619, 139] width 17 height 17
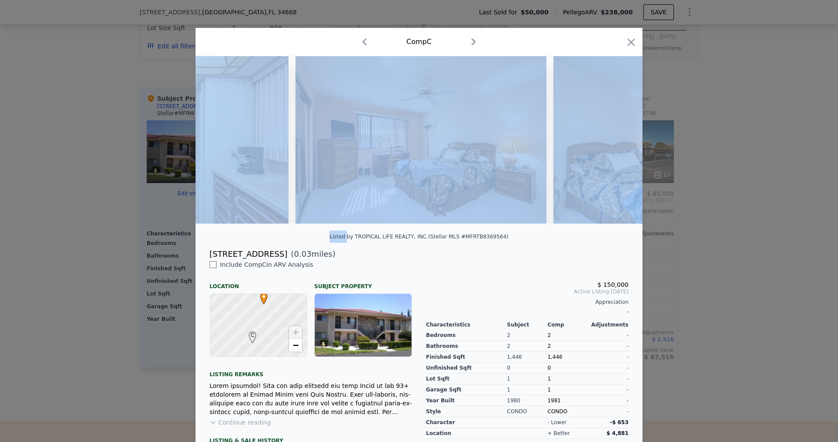
click at [616, 140] on img at bounding box center [678, 140] width 251 height 168
click at [616, 140] on icon at bounding box center [619, 139] width 17 height 17
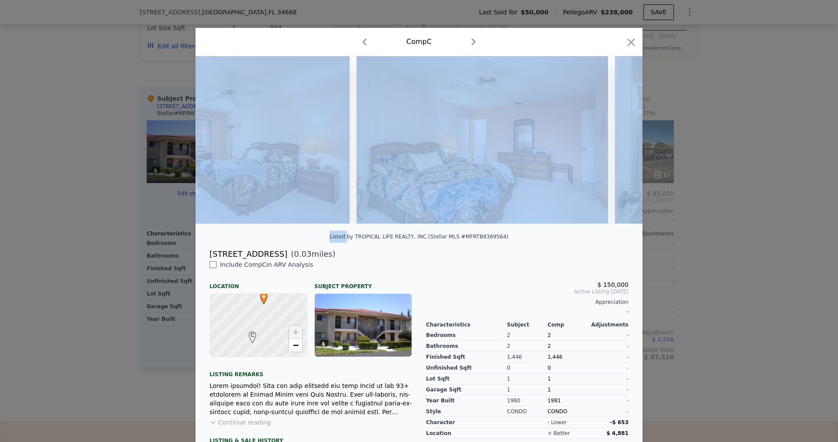
scroll to position [0, 3979]
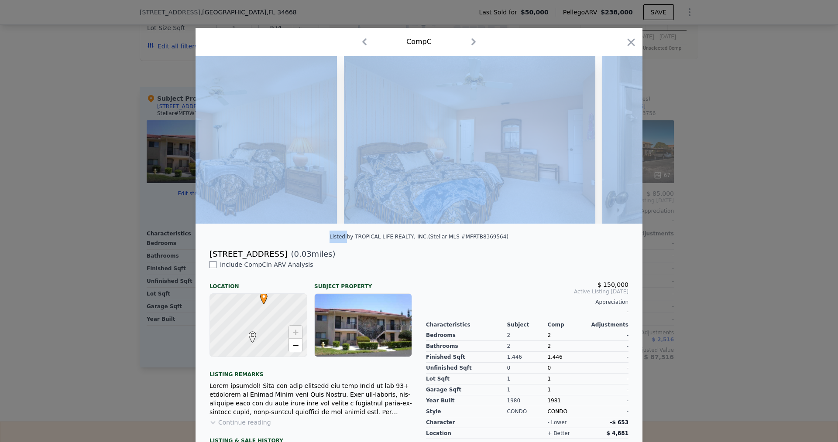
click at [365, 38] on icon "button" at bounding box center [364, 42] width 14 height 14
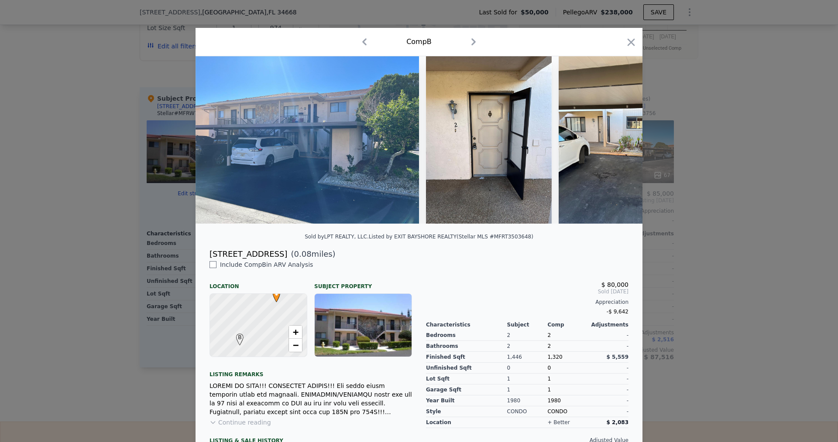
click at [508, 240] on div "Listed by EXIT BAYSHORE REALTY (Stellar MLS #MFRT3503648)" at bounding box center [451, 237] width 164 height 6
click at [613, 147] on icon at bounding box center [619, 139] width 17 height 17
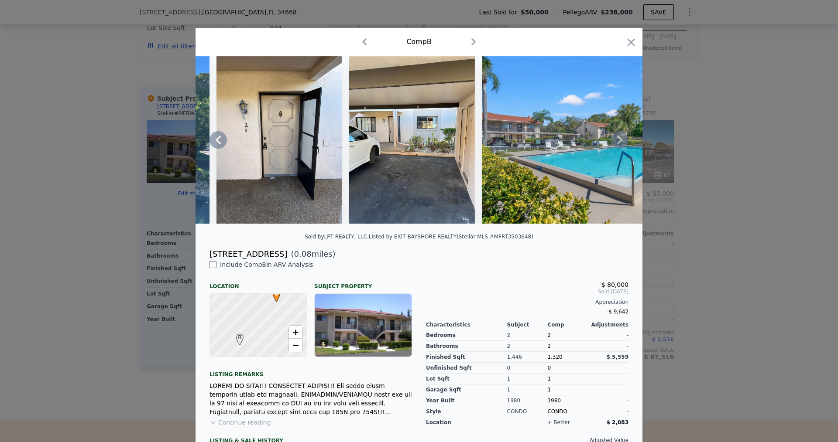
click at [613, 147] on icon at bounding box center [619, 139] width 17 height 17
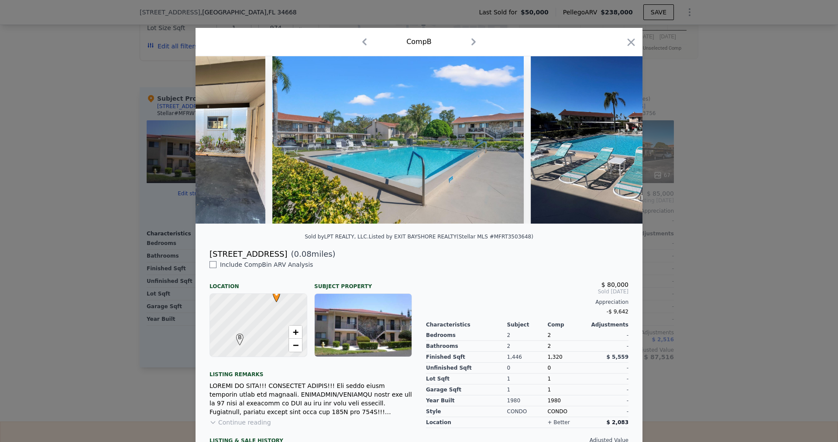
click at [613, 147] on img at bounding box center [642, 140] width 223 height 168
click at [613, 147] on icon at bounding box center [619, 139] width 17 height 17
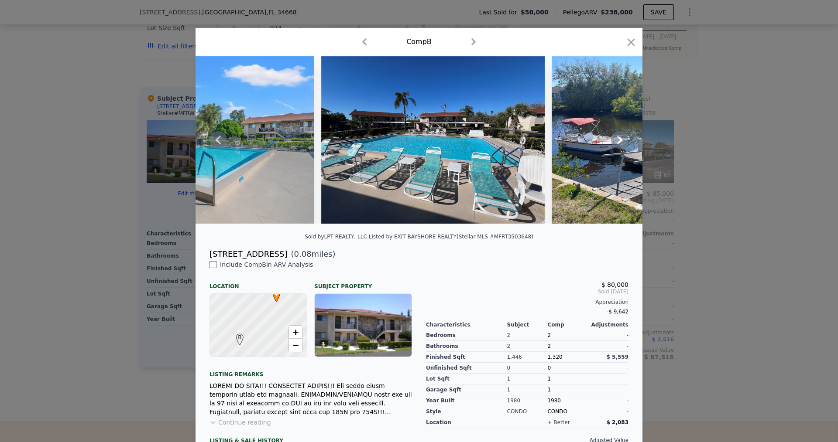
click at [613, 147] on icon at bounding box center [619, 139] width 17 height 17
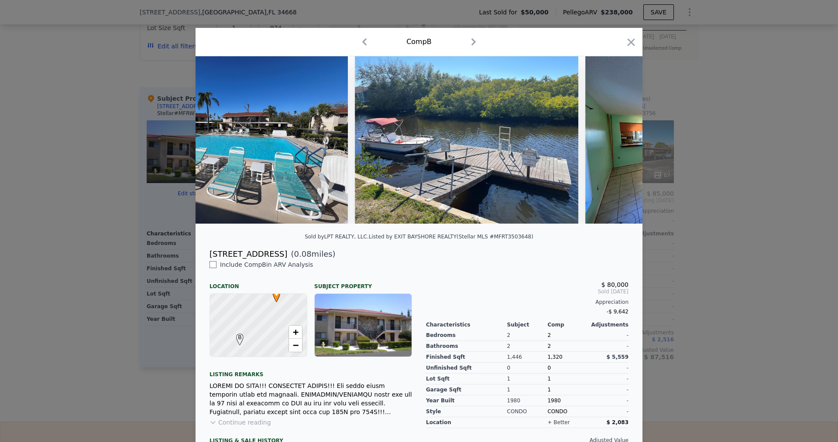
scroll to position [0, 838]
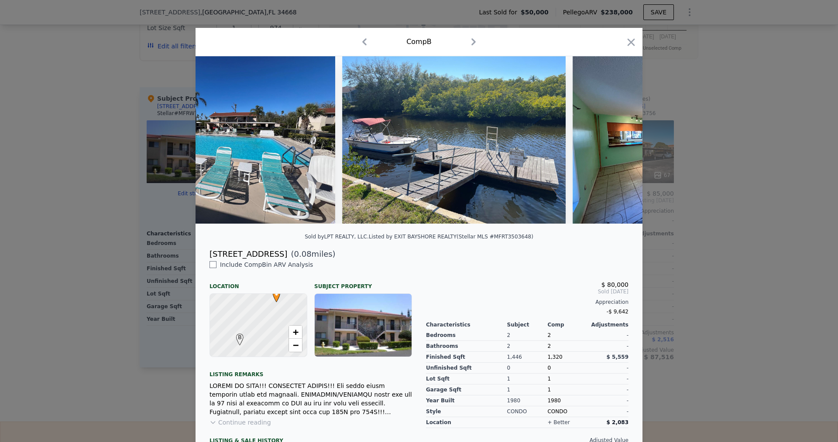
click at [613, 147] on img at bounding box center [683, 140] width 223 height 168
click at [614, 144] on icon at bounding box center [619, 139] width 17 height 17
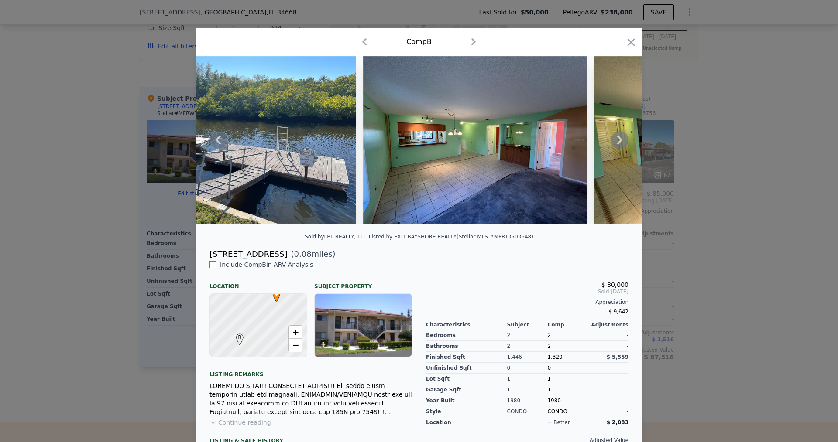
click at [614, 144] on icon at bounding box center [619, 139] width 17 height 17
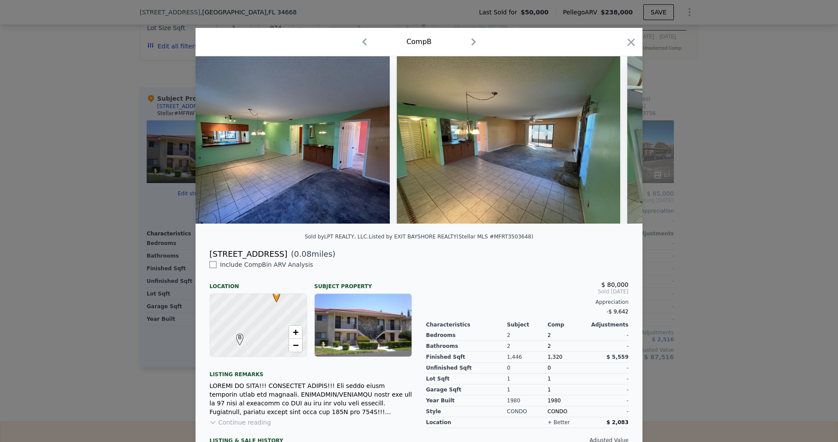
scroll to position [0, 1257]
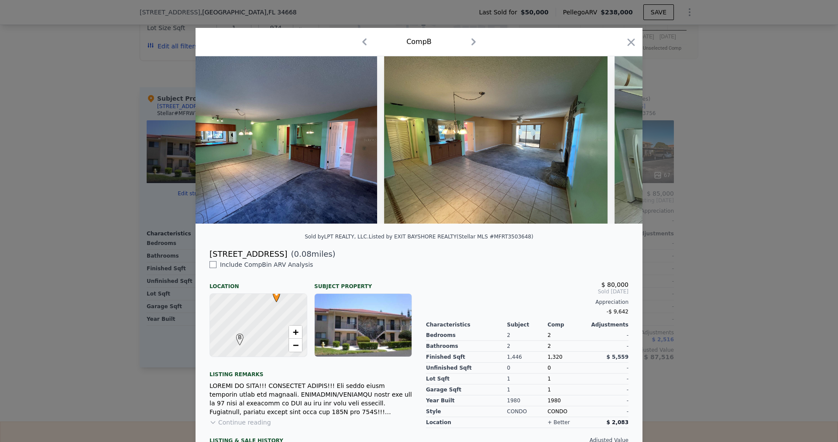
click at [359, 44] on icon "button" at bounding box center [364, 42] width 14 height 14
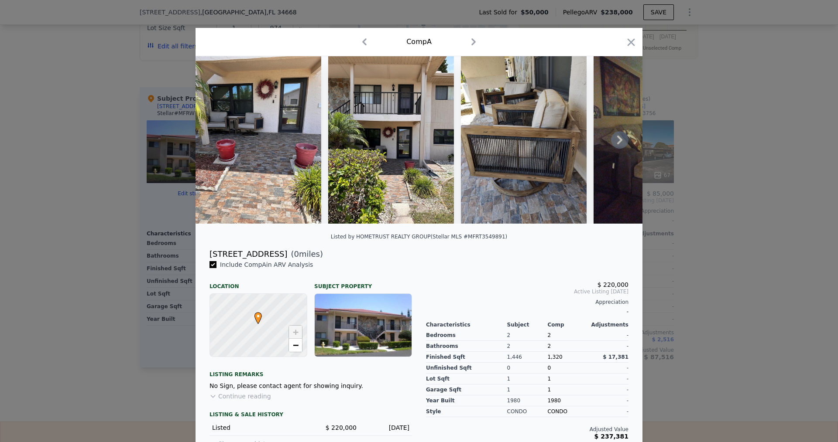
click at [619, 141] on icon at bounding box center [619, 139] width 17 height 17
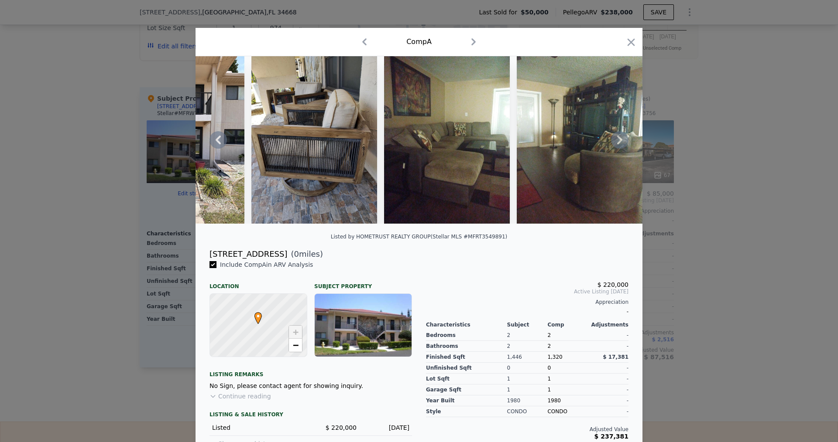
click at [619, 141] on icon at bounding box center [619, 139] width 17 height 17
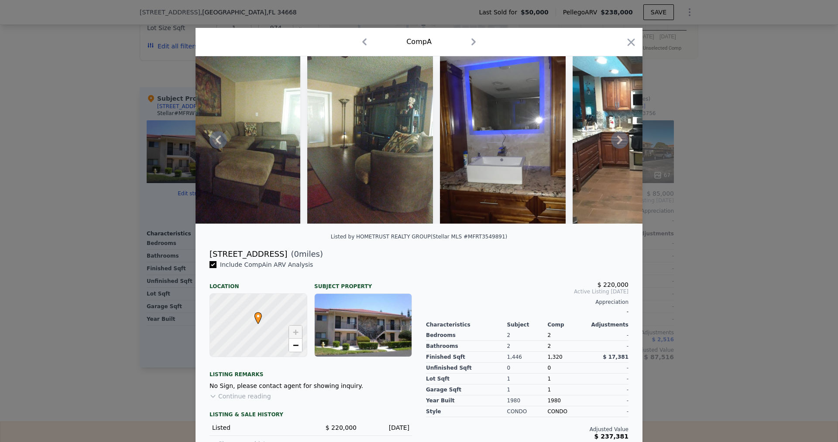
click at [619, 141] on icon at bounding box center [619, 139] width 17 height 17
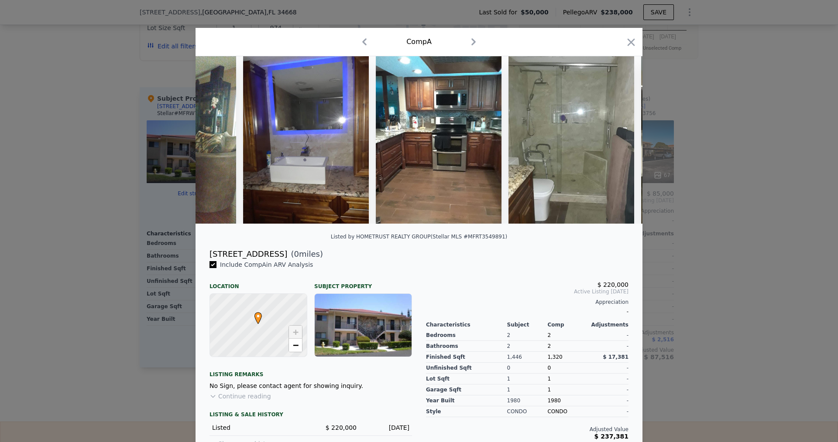
scroll to position [0, 628]
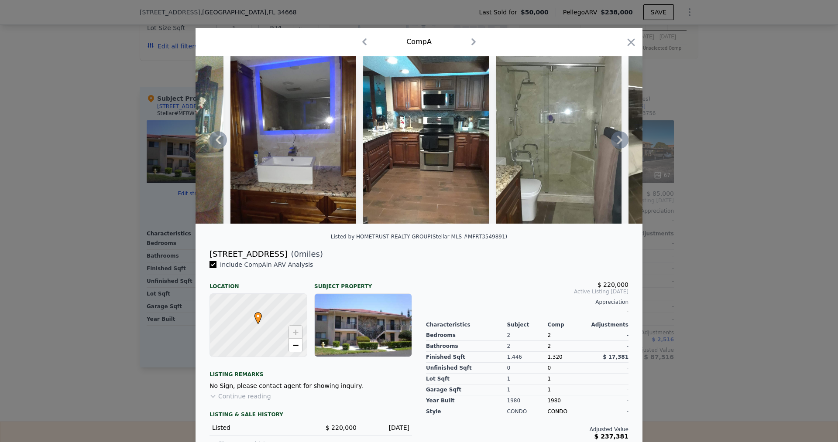
click at [619, 141] on div at bounding box center [418, 140] width 447 height 168
click at [364, 43] on icon "button" at bounding box center [364, 42] width 14 height 14
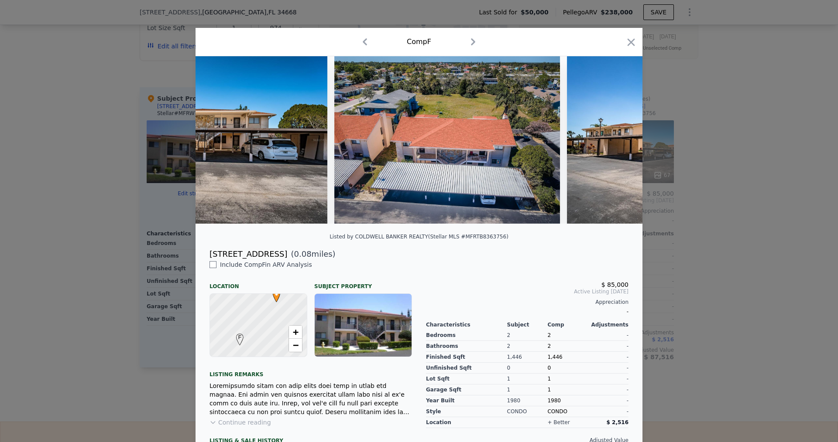
scroll to position [0, 272]
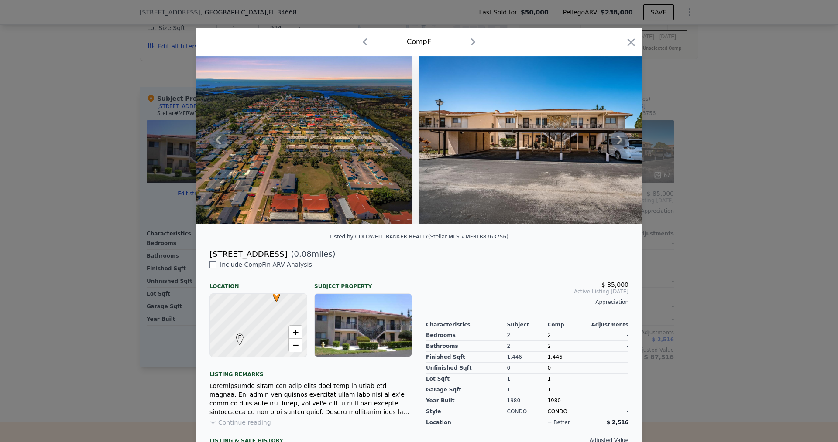
click at [617, 144] on icon at bounding box center [619, 140] width 5 height 9
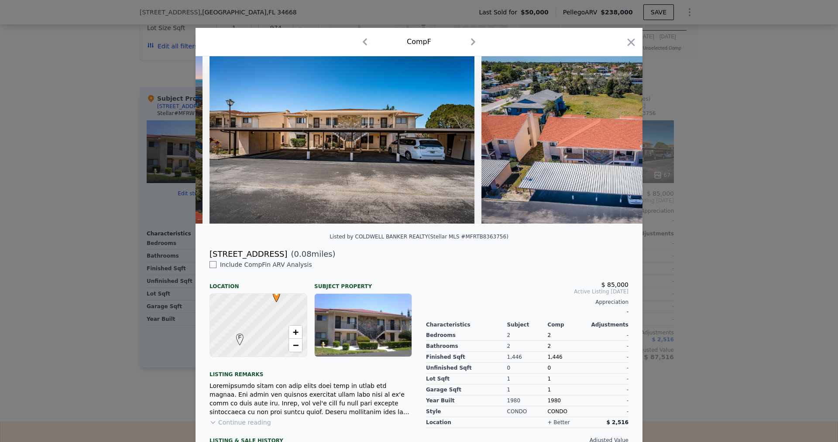
click at [617, 144] on img at bounding box center [594, 140] width 226 height 168
click at [617, 144] on icon at bounding box center [619, 140] width 5 height 9
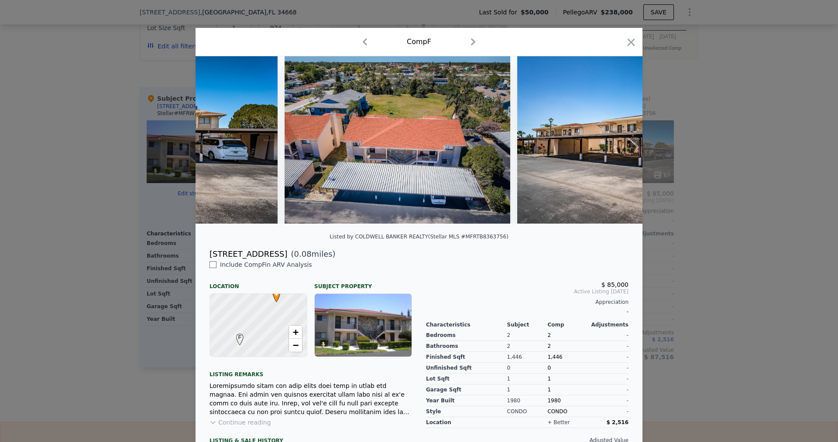
scroll to position [0, 691]
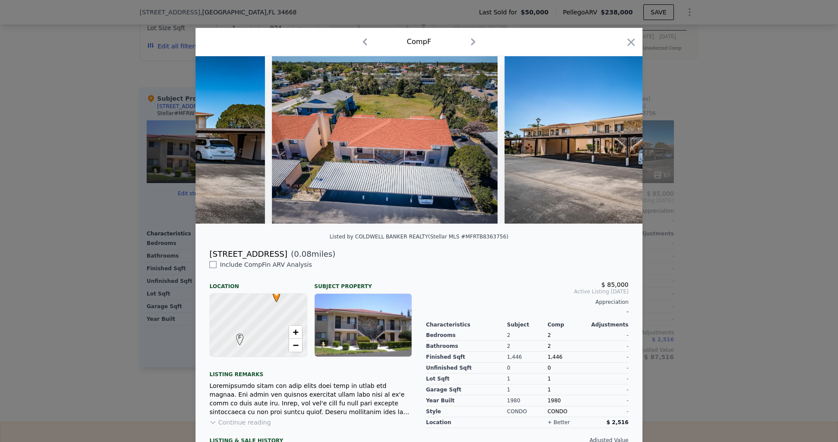
click at [617, 144] on div at bounding box center [418, 140] width 447 height 168
click at [617, 144] on icon at bounding box center [619, 140] width 5 height 9
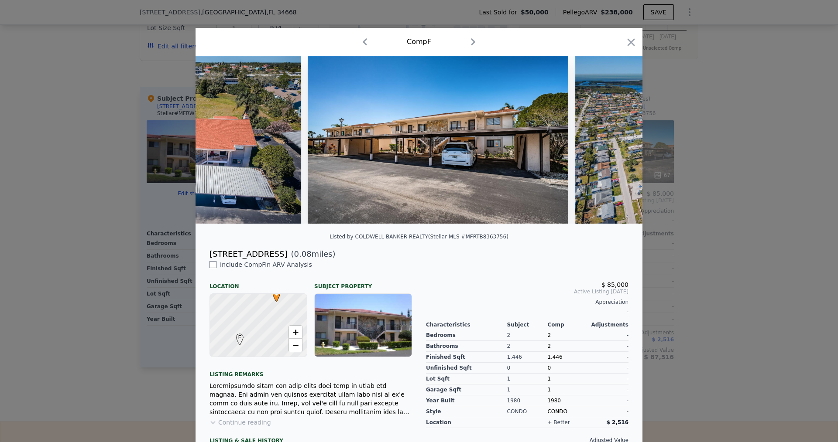
scroll to position [0, 900]
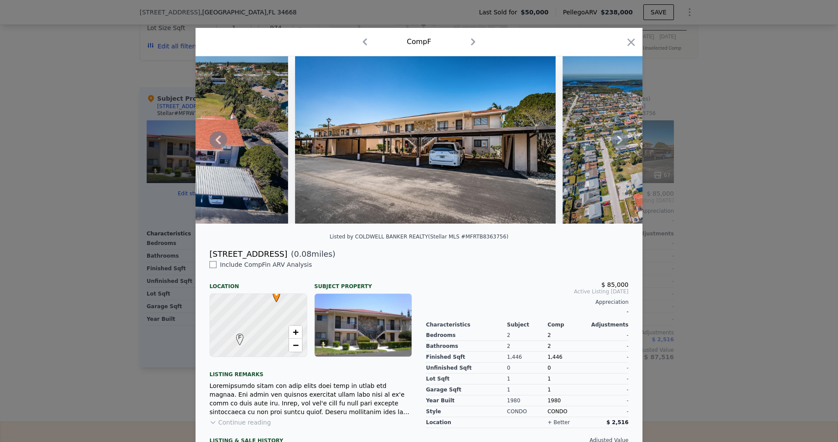
click at [617, 144] on icon at bounding box center [619, 140] width 5 height 9
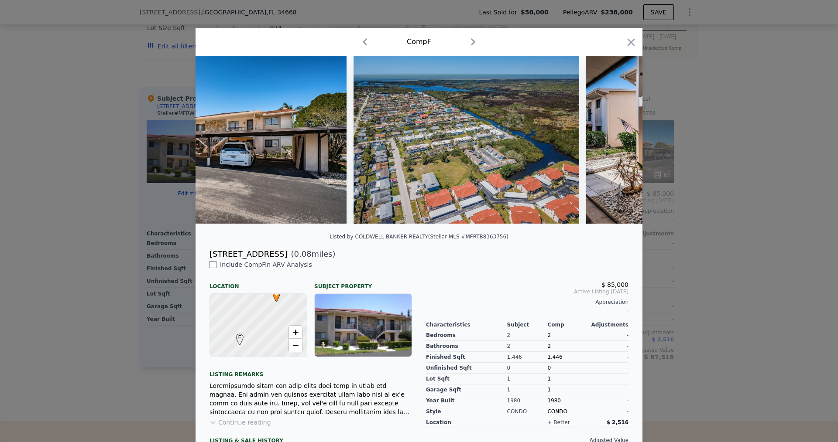
scroll to position [0, 1109]
click at [617, 144] on icon at bounding box center [619, 140] width 5 height 9
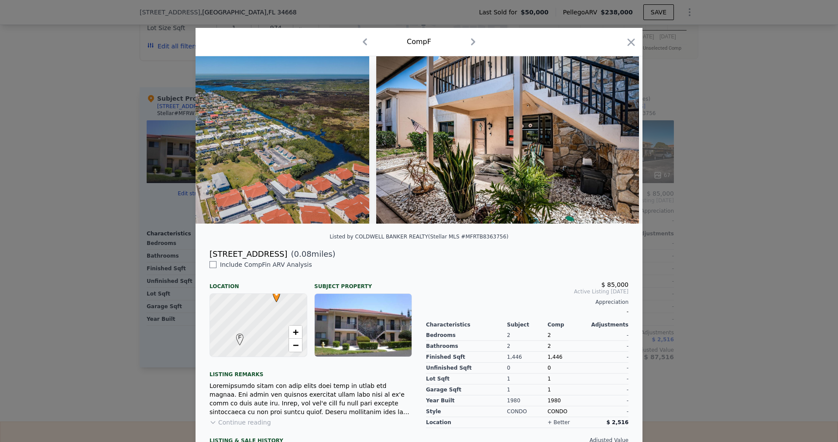
click at [616, 144] on div at bounding box center [418, 140] width 447 height 168
click at [616, 144] on icon at bounding box center [619, 139] width 17 height 17
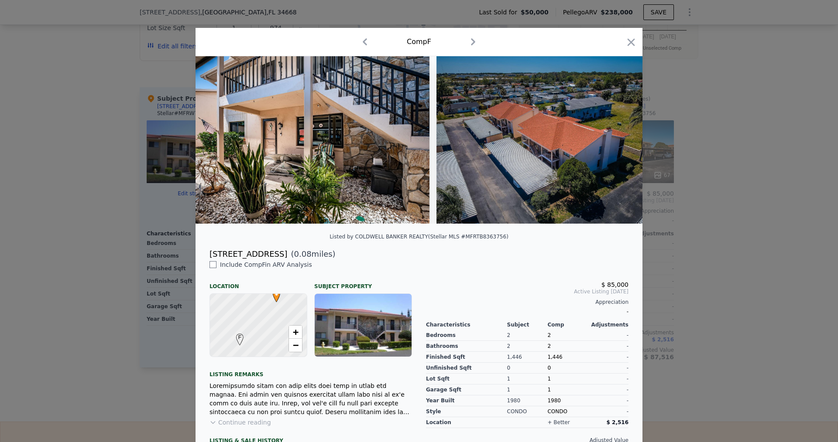
click at [616, 144] on div at bounding box center [418, 140] width 447 height 168
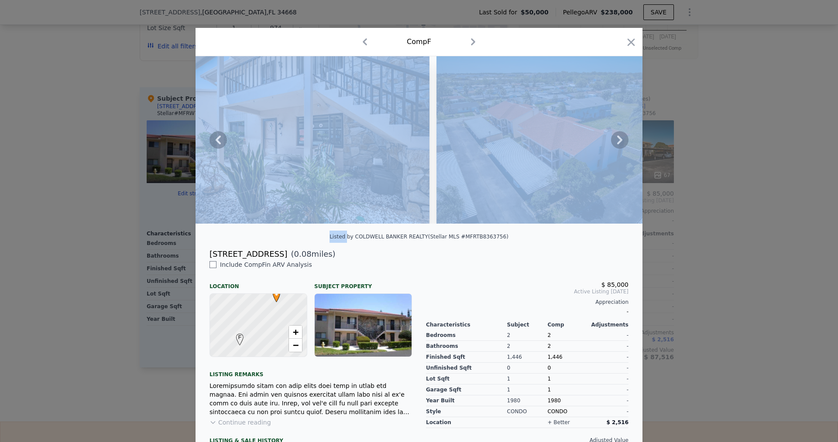
click at [616, 144] on icon at bounding box center [619, 139] width 17 height 17
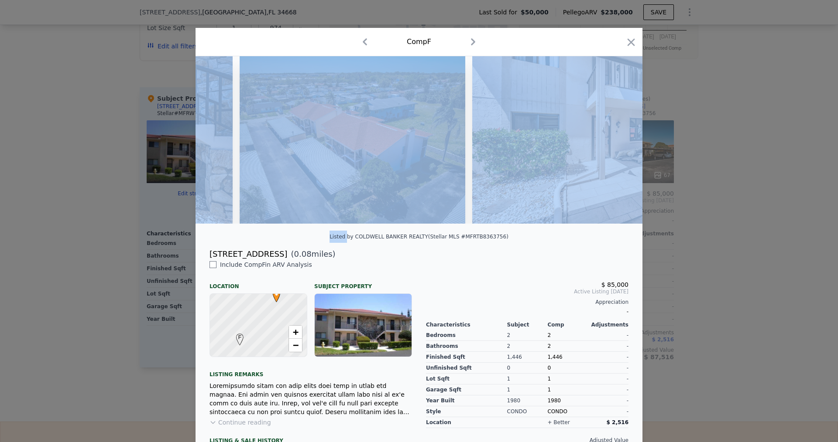
scroll to position [0, 1738]
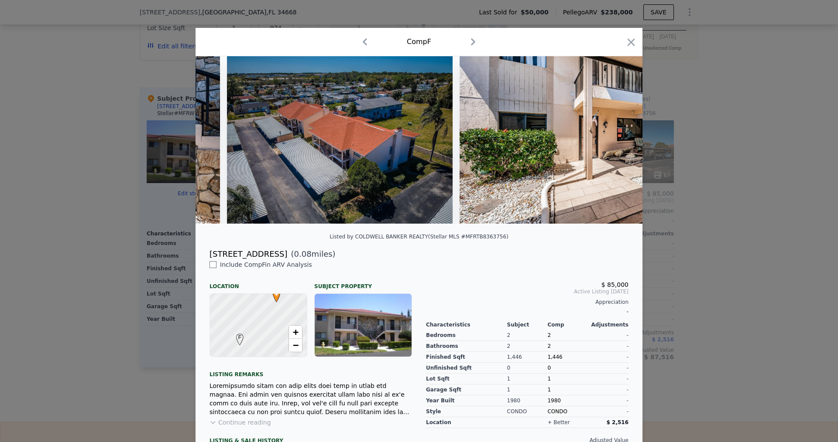
click at [570, 244] on div "Listed by COLDWELL BANKER REALTY (Stellar MLS #MFRTB8363756)" at bounding box center [418, 239] width 447 height 17
click at [617, 144] on icon at bounding box center [619, 140] width 5 height 9
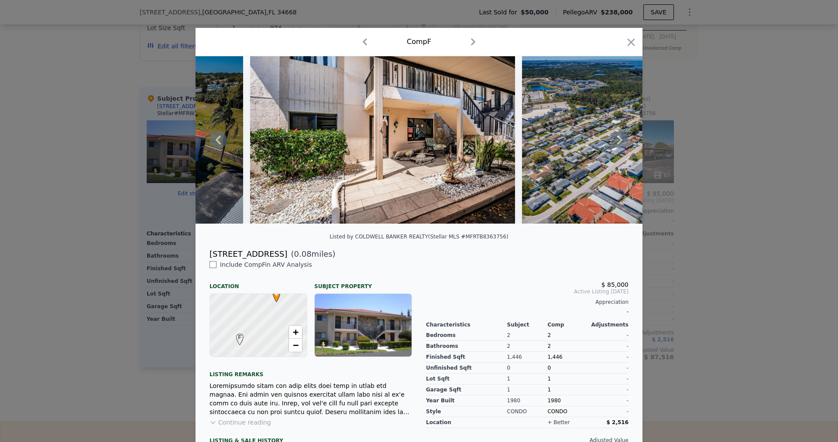
click at [617, 144] on icon at bounding box center [619, 140] width 5 height 9
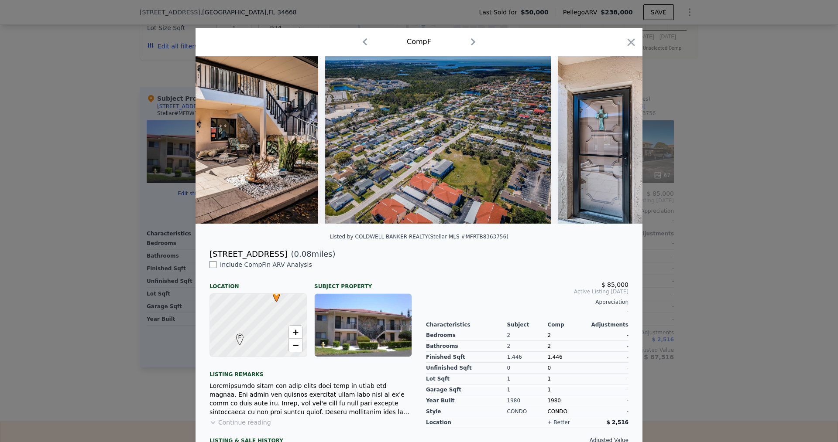
scroll to position [0, 2157]
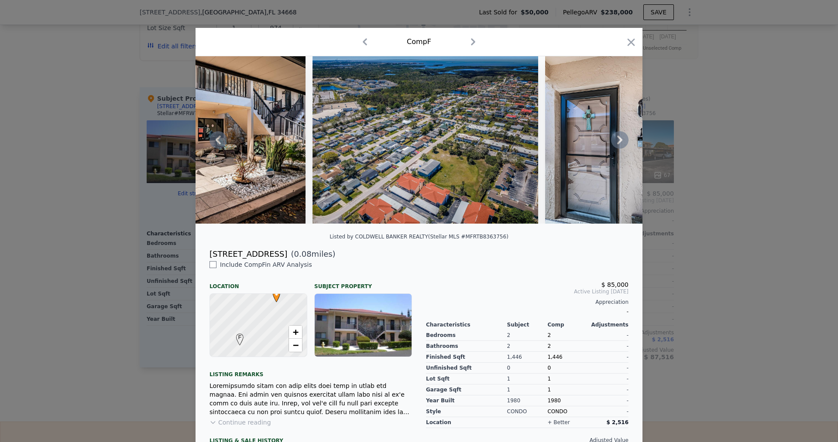
click at [615, 149] on icon at bounding box center [619, 139] width 17 height 17
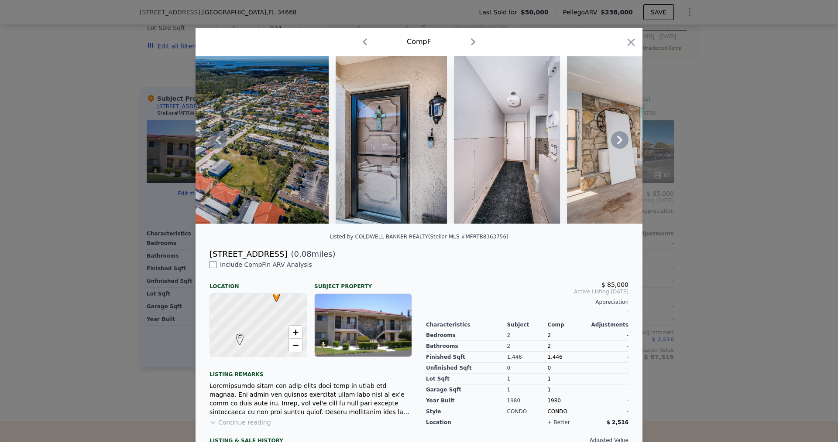
click at [615, 149] on icon at bounding box center [619, 139] width 17 height 17
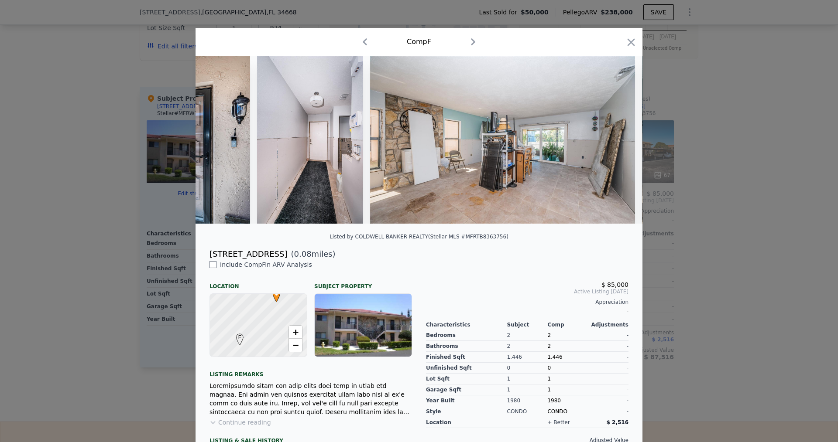
scroll to position [0, 2575]
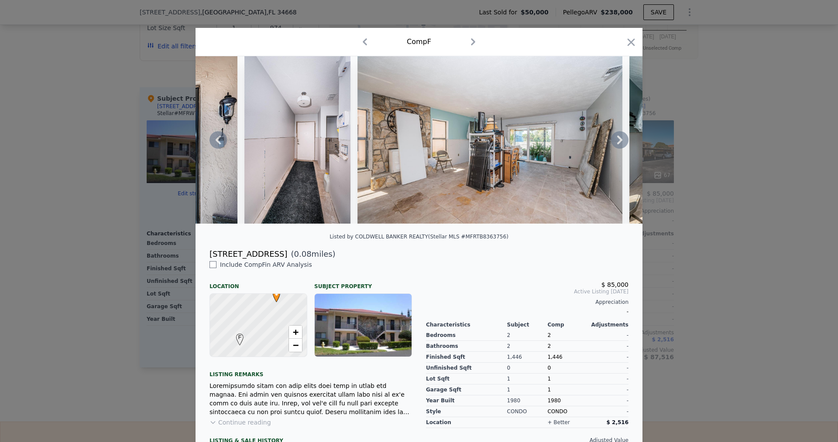
click at [615, 149] on icon at bounding box center [619, 139] width 17 height 17
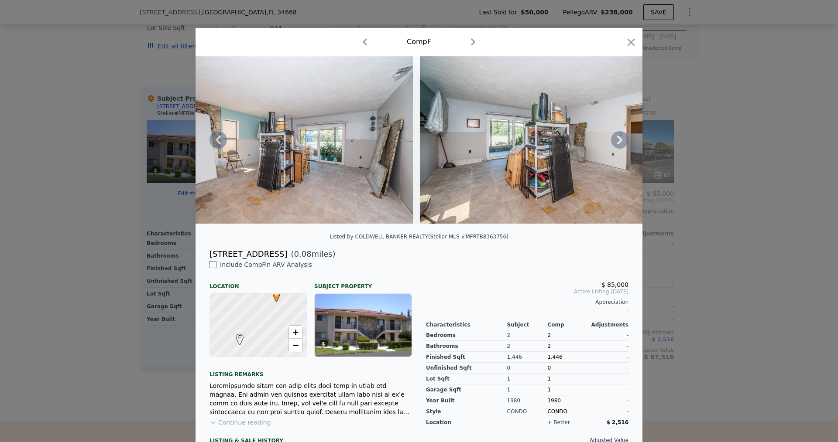
click at [615, 149] on icon at bounding box center [619, 139] width 17 height 17
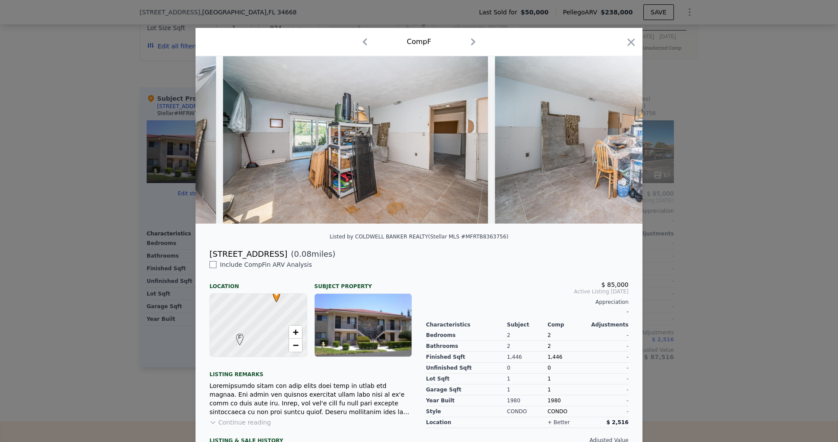
scroll to position [0, 2994]
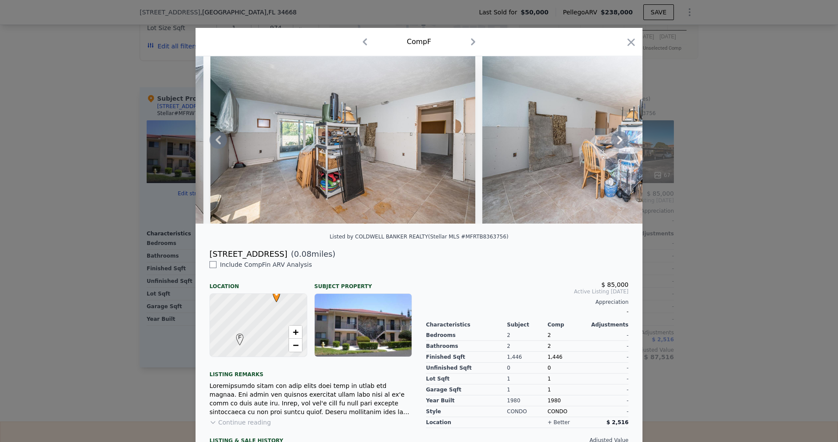
click at [617, 144] on icon at bounding box center [619, 140] width 5 height 9
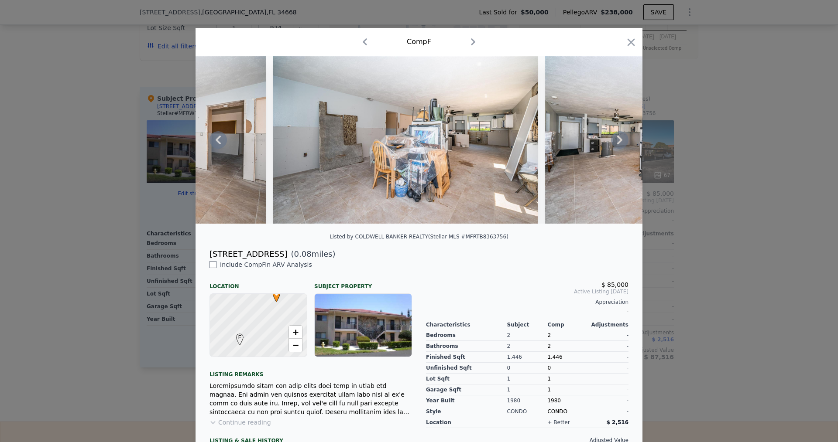
click at [617, 144] on icon at bounding box center [619, 140] width 5 height 9
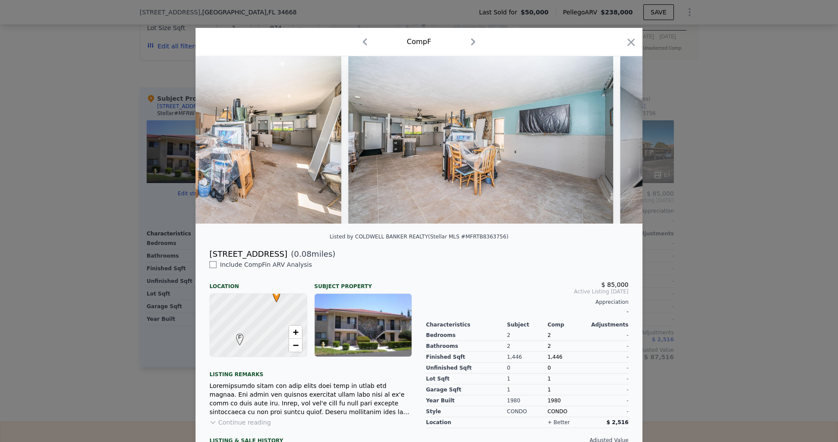
scroll to position [0, 3413]
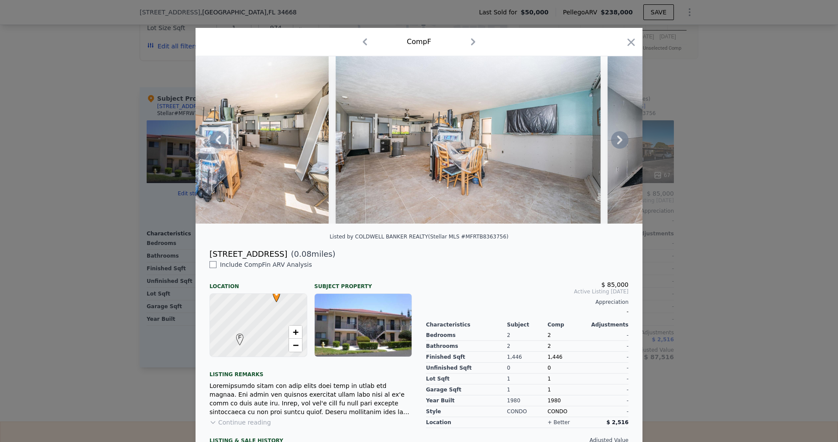
click at [616, 146] on icon at bounding box center [619, 139] width 17 height 17
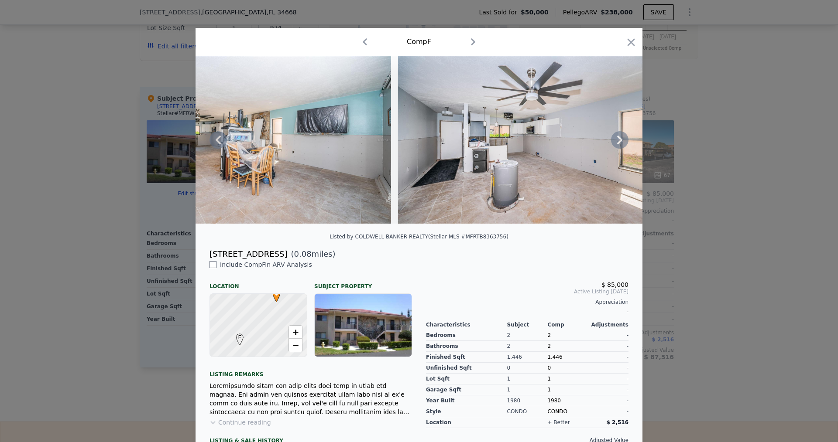
click at [617, 144] on icon at bounding box center [619, 140] width 5 height 9
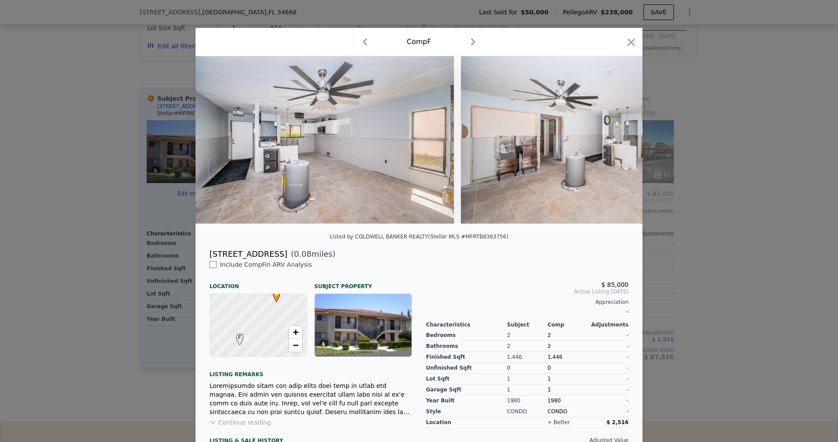
scroll to position [0, 3832]
click at [616, 144] on div at bounding box center [418, 140] width 447 height 168
click at [617, 140] on icon at bounding box center [619, 140] width 5 height 9
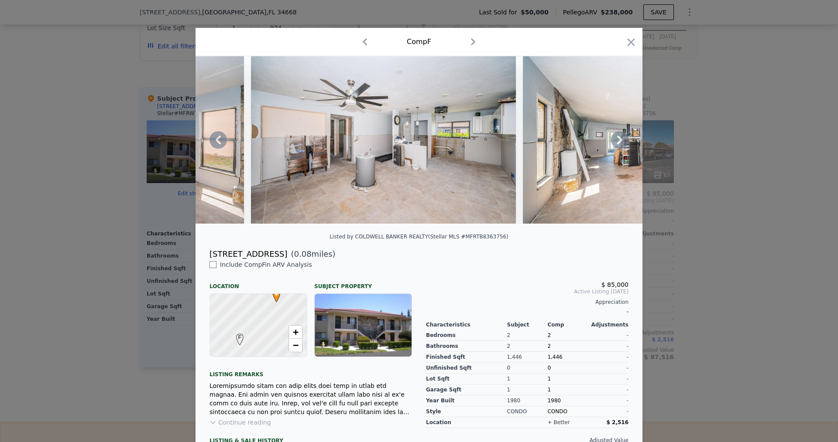
click at [613, 143] on icon at bounding box center [619, 139] width 17 height 17
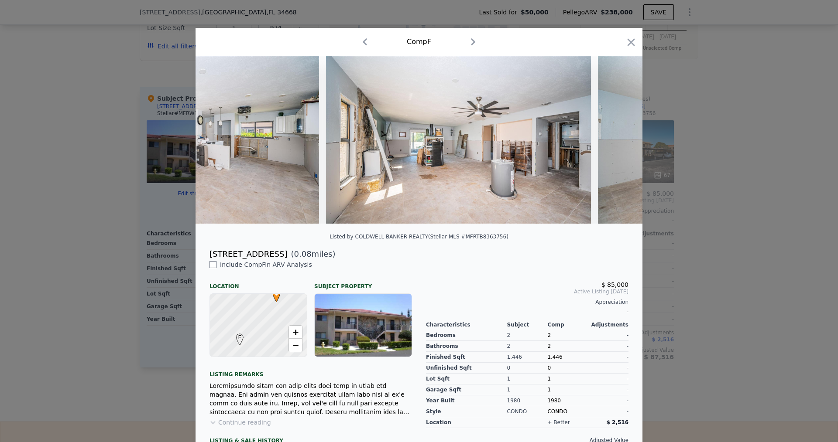
scroll to position [0, 4251]
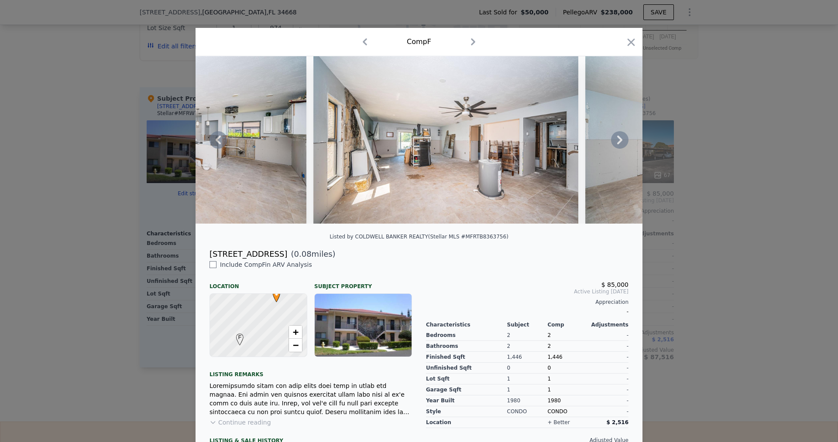
click at [617, 144] on icon at bounding box center [619, 140] width 5 height 9
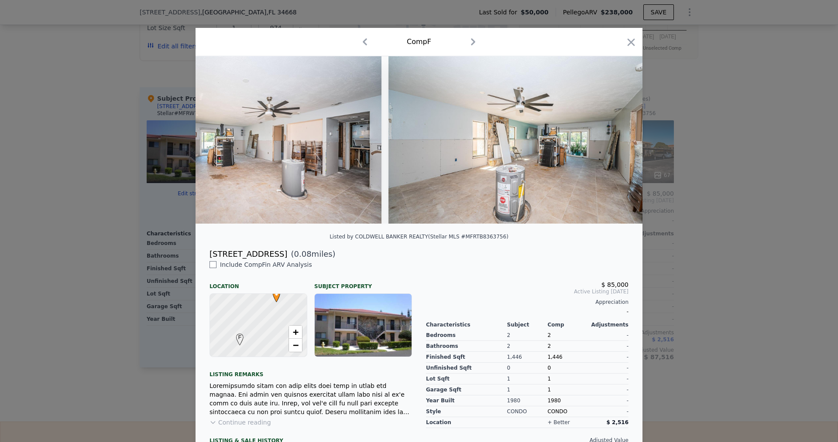
scroll to position [0, 4460]
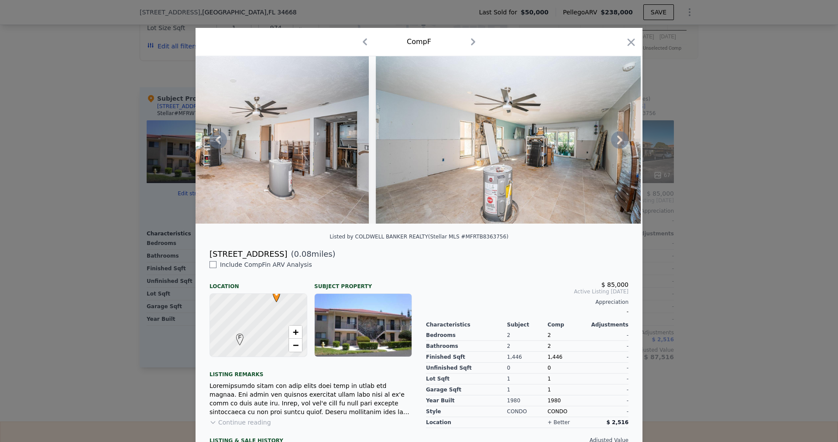
click at [617, 144] on icon at bounding box center [619, 140] width 5 height 9
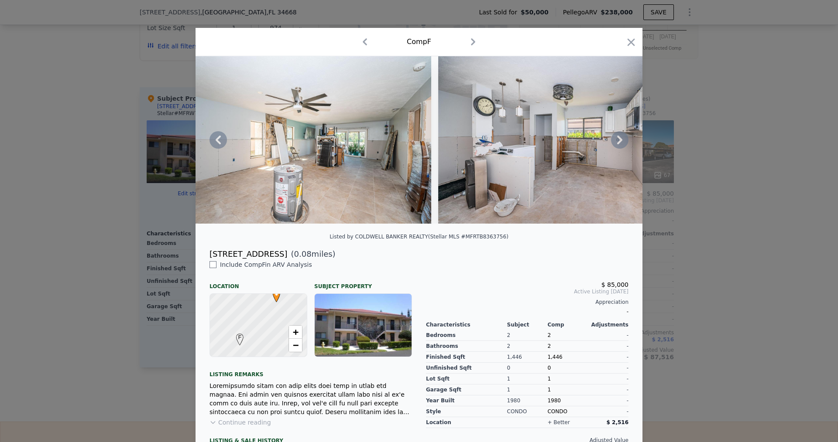
click at [617, 144] on icon at bounding box center [619, 140] width 5 height 9
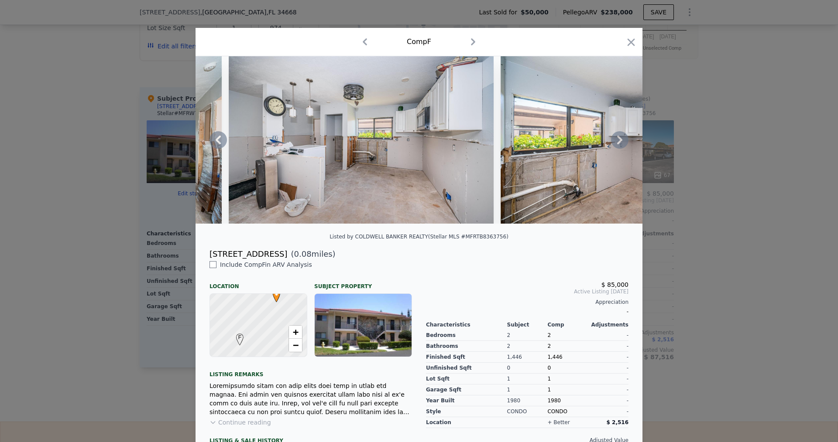
click at [614, 148] on icon at bounding box center [619, 139] width 17 height 17
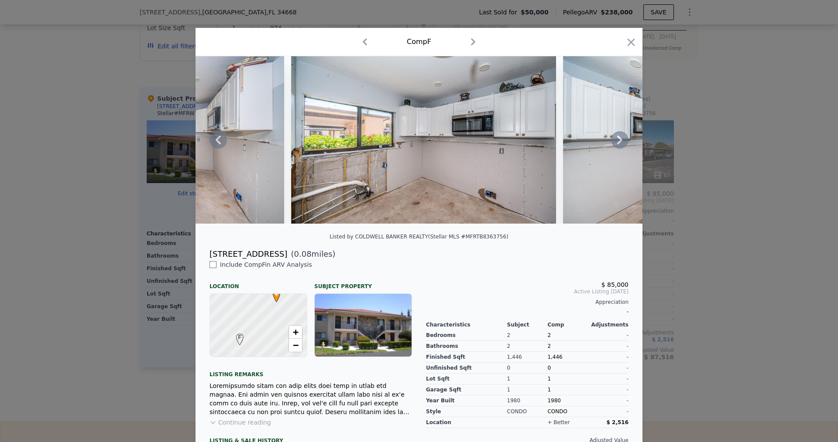
click at [614, 148] on icon at bounding box center [619, 139] width 17 height 17
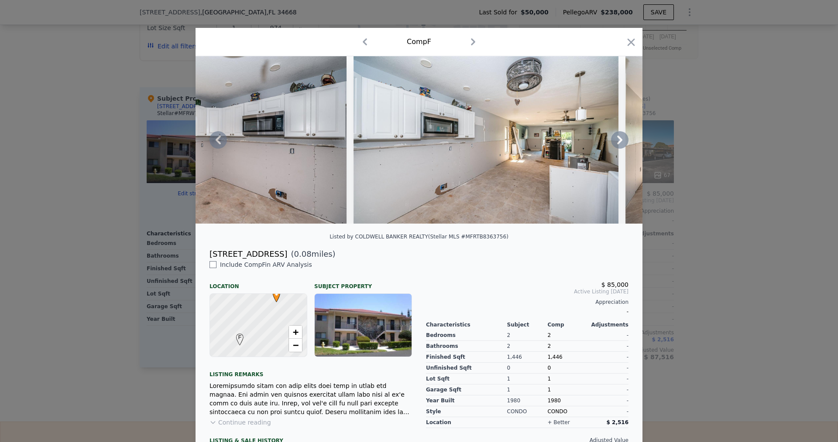
click at [614, 148] on icon at bounding box center [619, 139] width 17 height 17
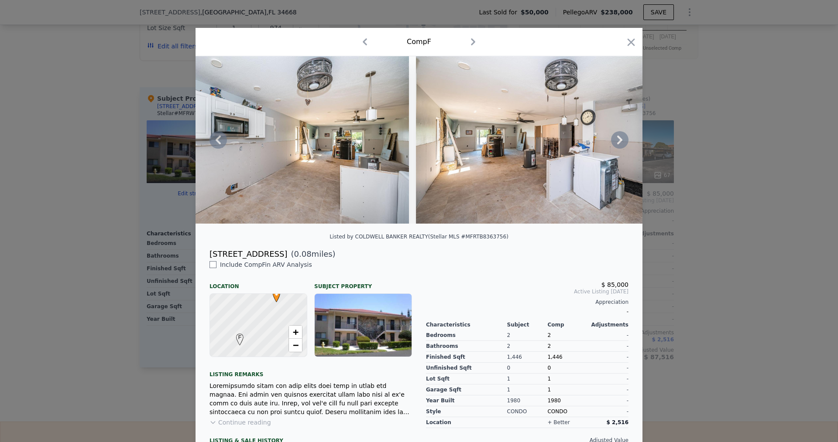
click at [614, 148] on icon at bounding box center [619, 139] width 17 height 17
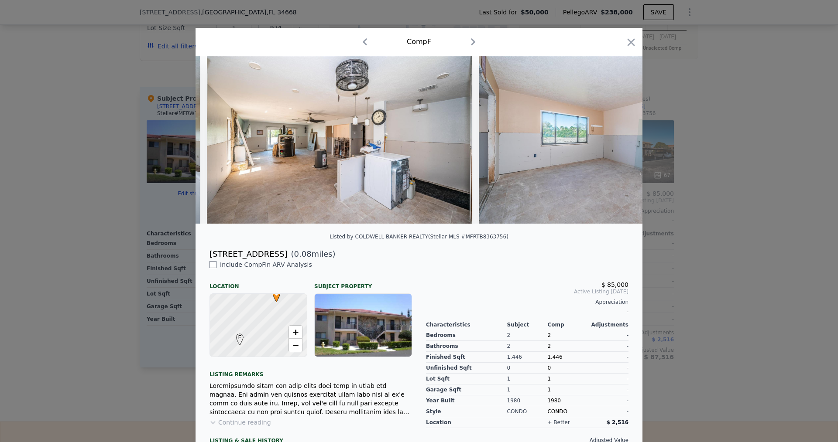
scroll to position [0, 5717]
click at [614, 148] on div at bounding box center [418, 140] width 447 height 168
click at [614, 148] on icon at bounding box center [619, 139] width 17 height 17
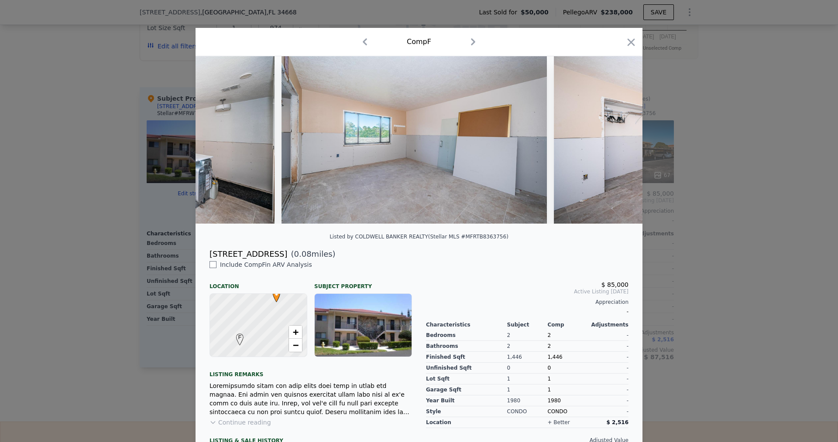
scroll to position [0, 5926]
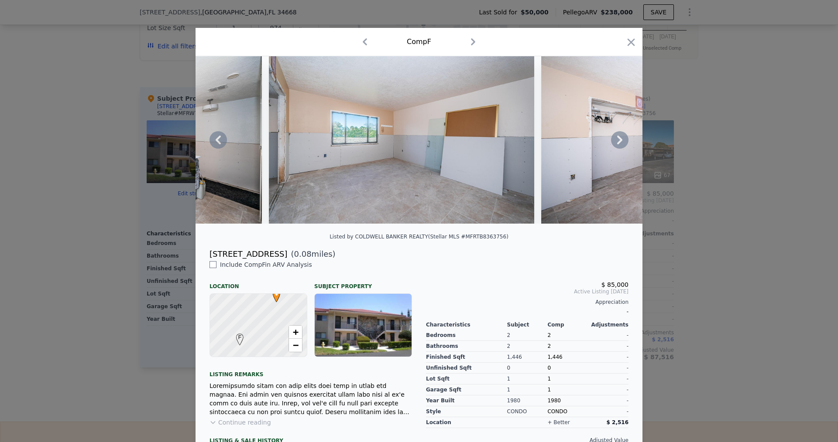
click at [616, 143] on icon at bounding box center [619, 139] width 17 height 17
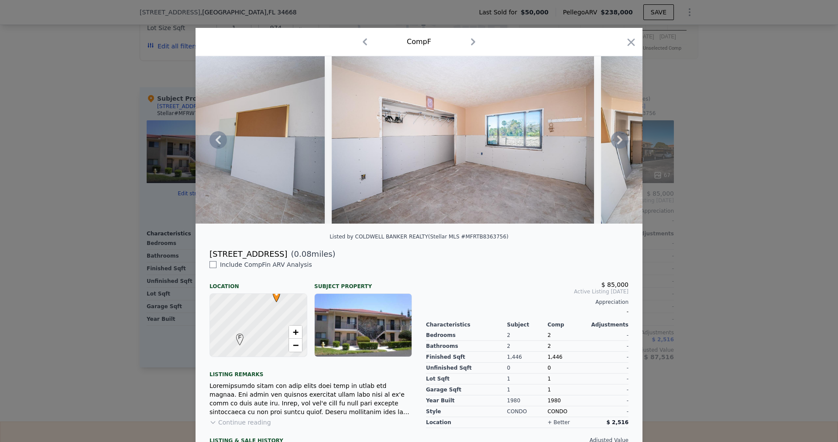
click at [618, 138] on icon at bounding box center [619, 139] width 17 height 17
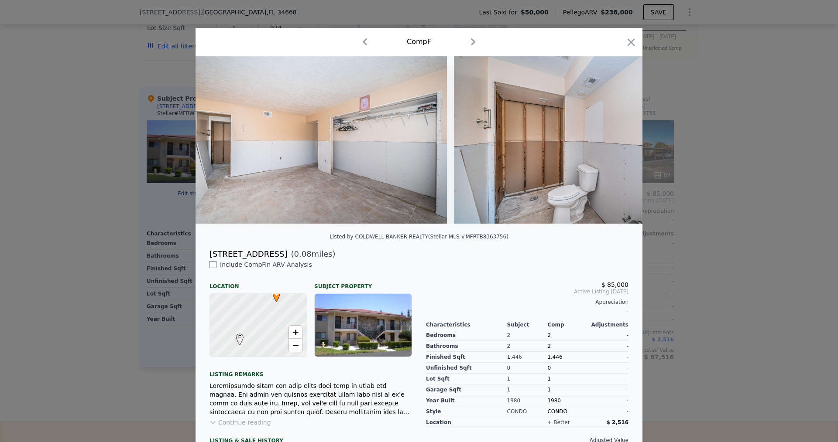
click at [616, 142] on img at bounding box center [586, 140] width 265 height 168
click at [615, 143] on icon at bounding box center [619, 139] width 17 height 17
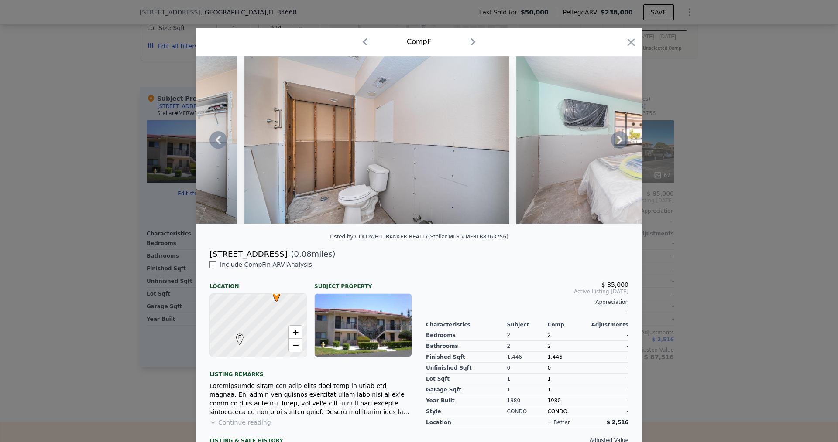
click at [615, 143] on icon at bounding box center [619, 139] width 17 height 17
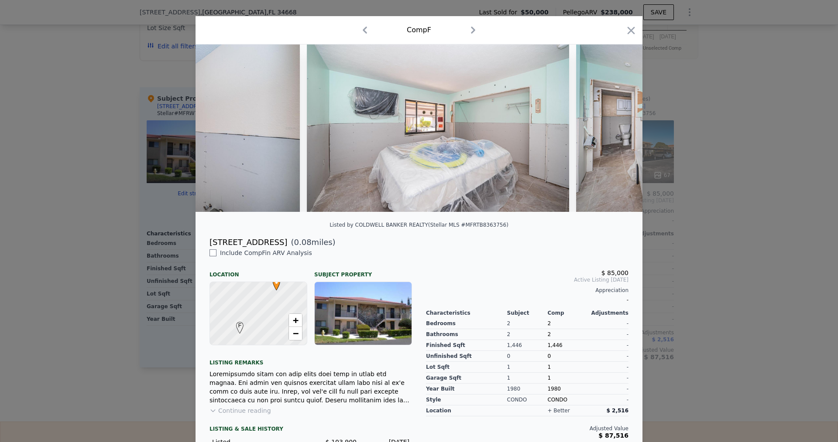
scroll to position [0, 0]
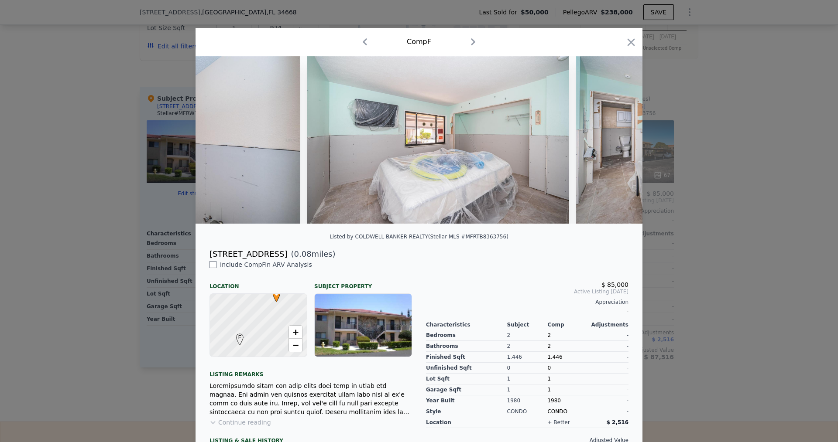
click at [362, 39] on icon "button" at bounding box center [365, 42] width 14 height 14
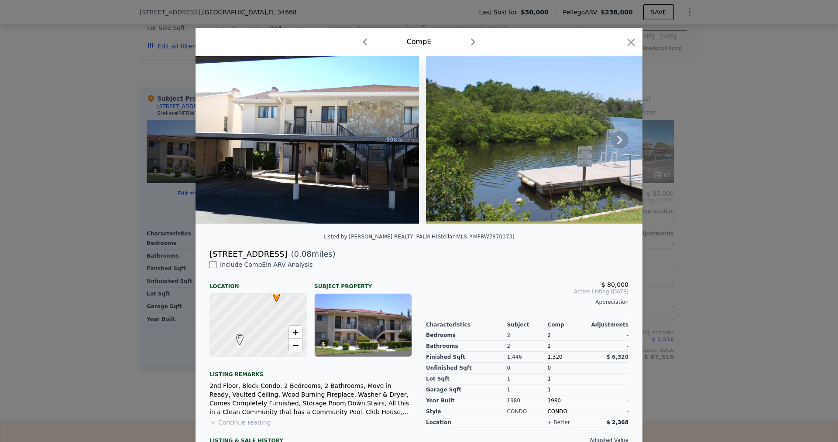
click at [611, 140] on icon at bounding box center [619, 139] width 17 height 17
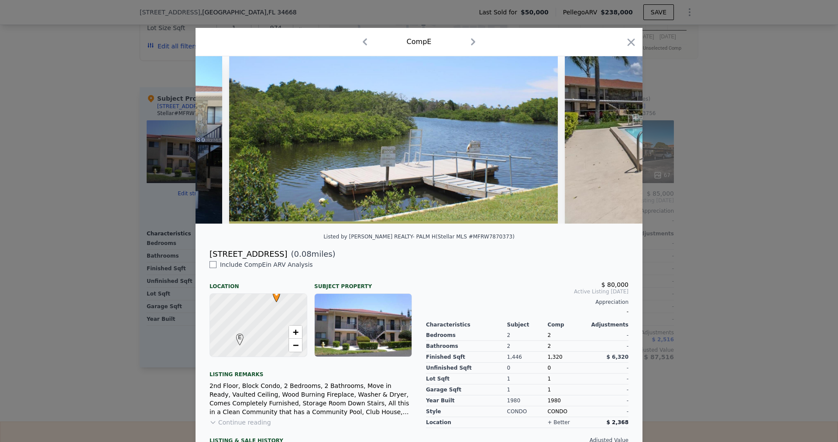
scroll to position [0, 209]
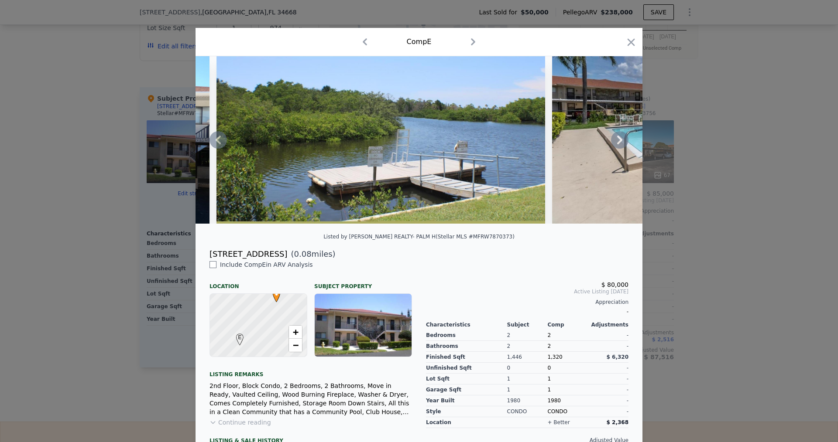
click at [609, 141] on div at bounding box center [418, 140] width 447 height 168
click at [612, 143] on icon at bounding box center [619, 139] width 17 height 17
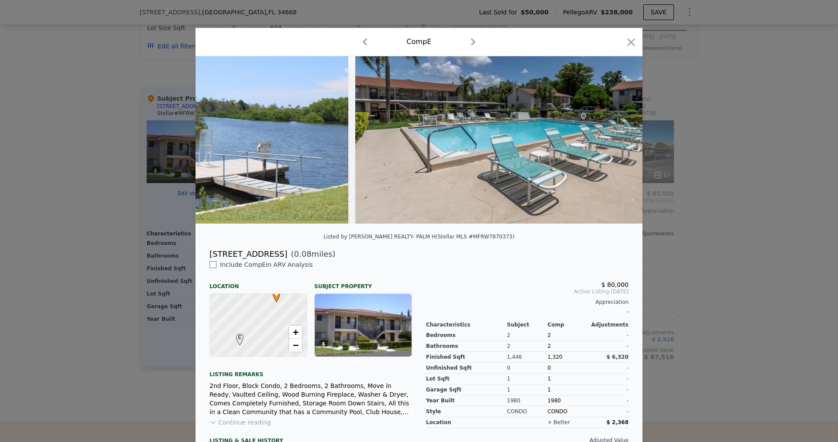
scroll to position [0, 419]
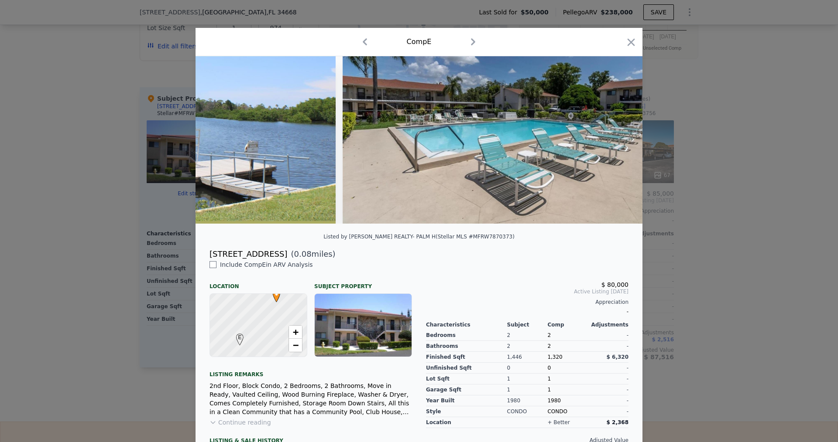
click at [612, 143] on img at bounding box center [508, 140] width 332 height 168
click at [613, 142] on icon at bounding box center [619, 139] width 17 height 17
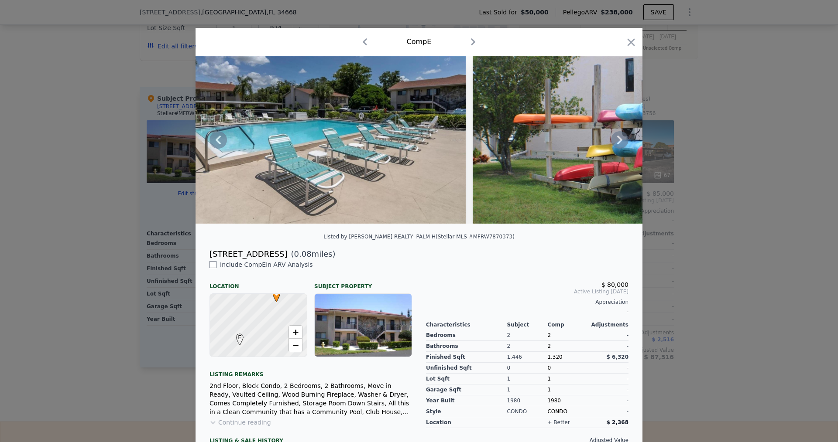
click at [613, 142] on icon at bounding box center [619, 139] width 17 height 17
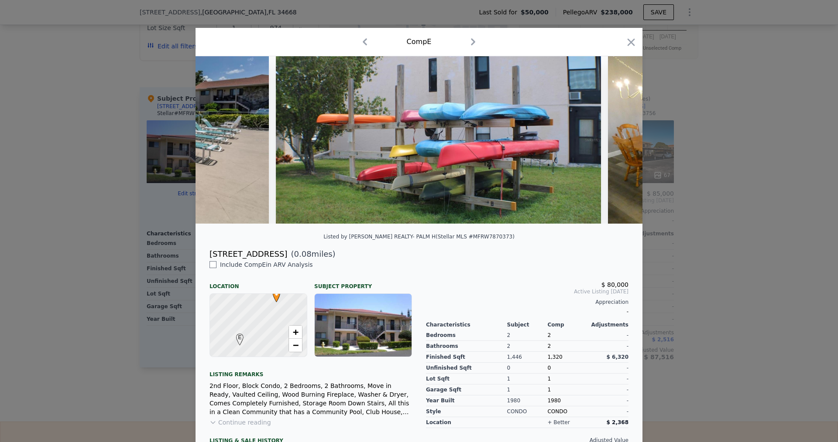
scroll to position [0, 838]
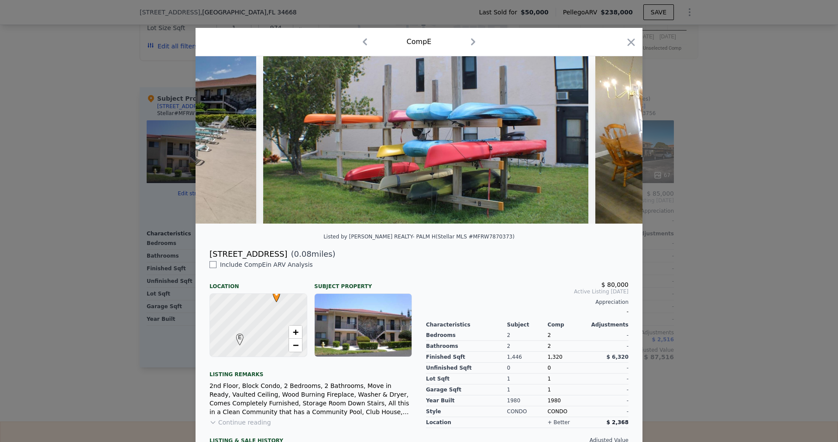
click at [613, 142] on div at bounding box center [418, 140] width 447 height 168
click at [613, 140] on icon at bounding box center [619, 139] width 17 height 17
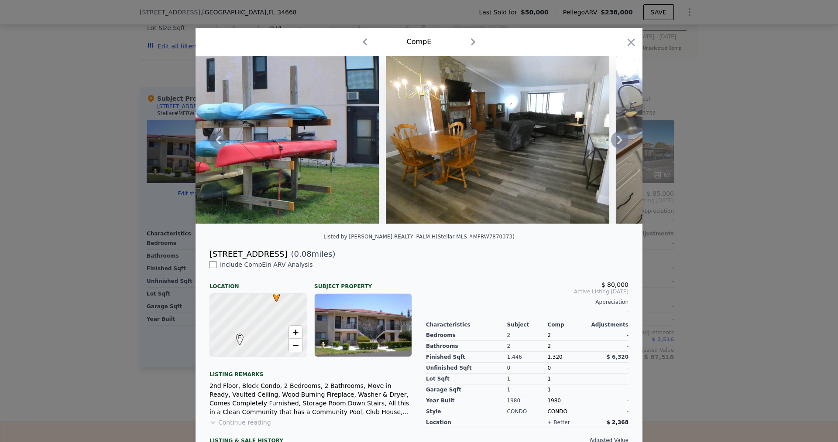
click at [613, 140] on icon at bounding box center [619, 139] width 17 height 17
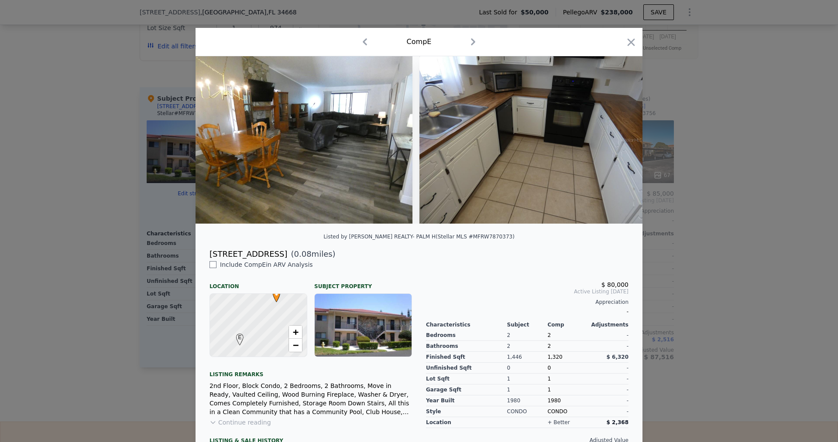
scroll to position [0, 1257]
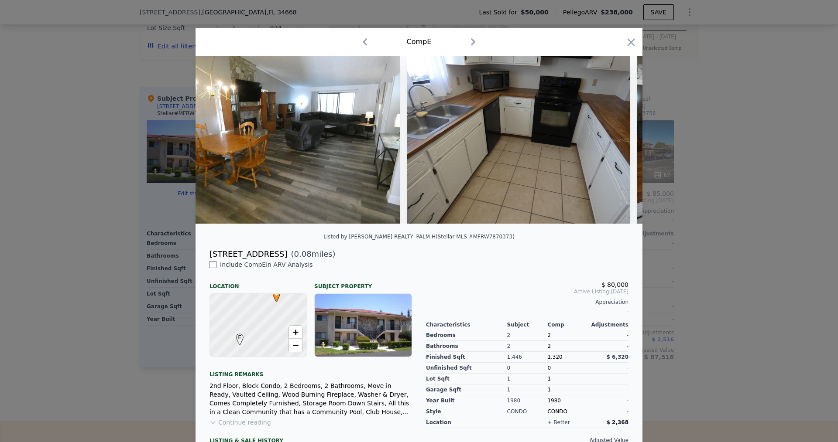
click at [613, 140] on div at bounding box center [418, 140] width 447 height 168
click at [616, 139] on icon at bounding box center [619, 139] width 17 height 17
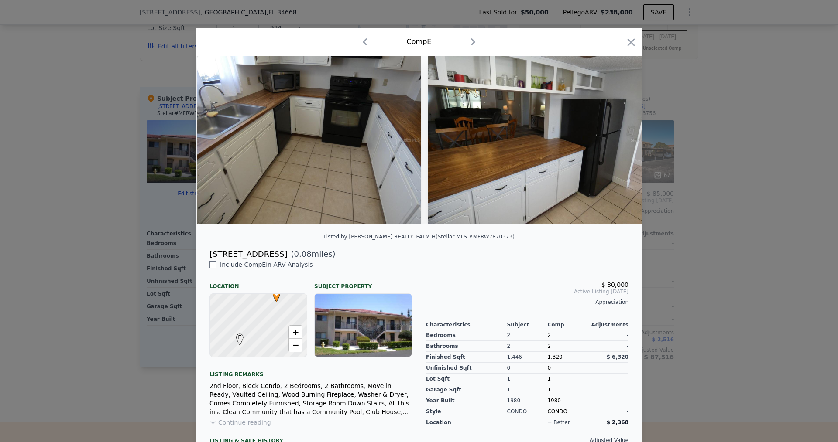
click at [616, 140] on img at bounding box center [539, 140] width 223 height 168
click at [614, 144] on icon at bounding box center [619, 139] width 17 height 17
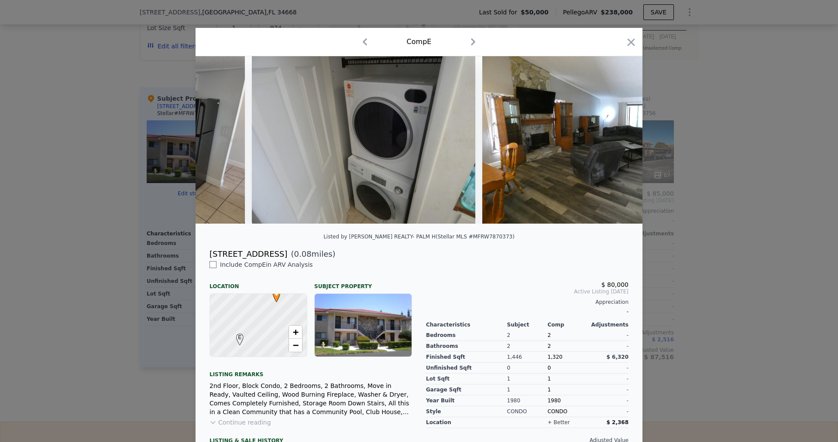
scroll to position [0, 1885]
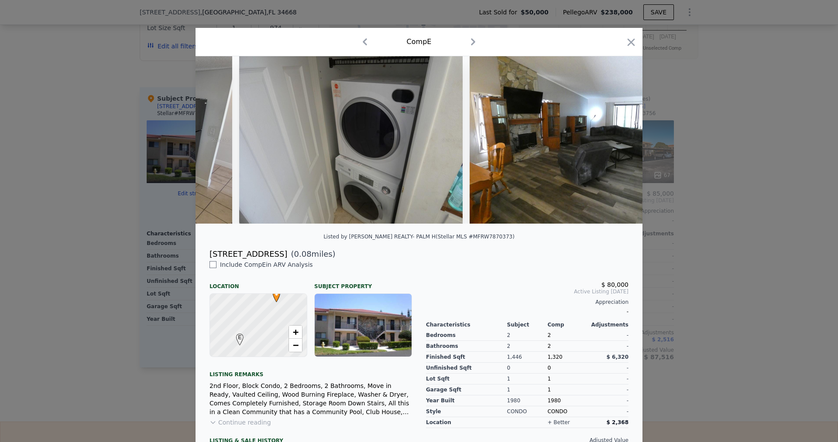
click at [614, 144] on div at bounding box center [418, 140] width 447 height 168
click at [614, 144] on icon at bounding box center [619, 139] width 17 height 17
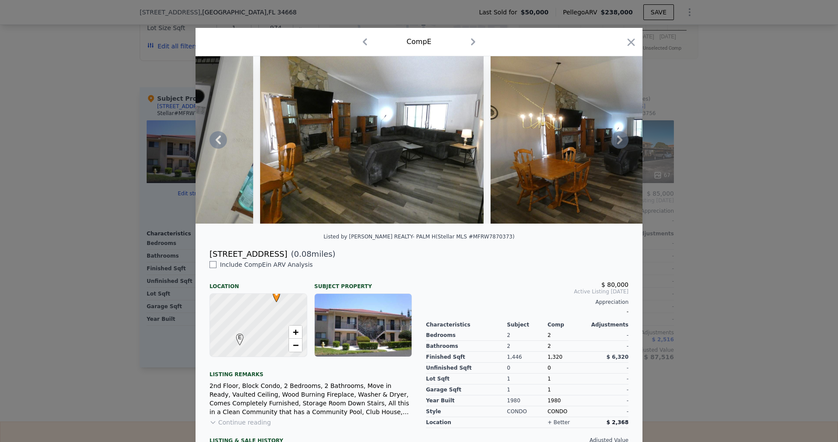
click at [614, 144] on icon at bounding box center [619, 139] width 17 height 17
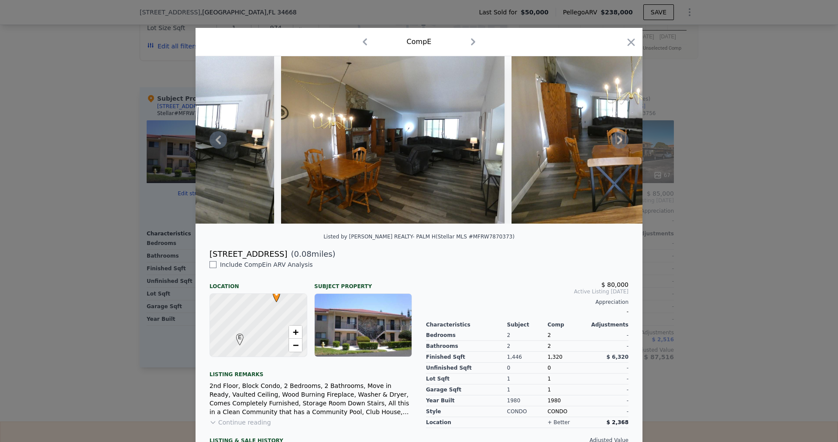
click at [614, 144] on icon at bounding box center [619, 139] width 17 height 17
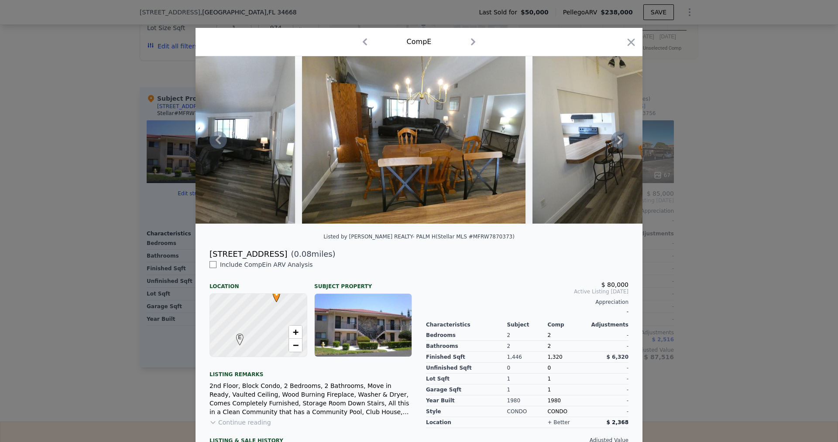
click at [614, 140] on icon at bounding box center [619, 139] width 17 height 17
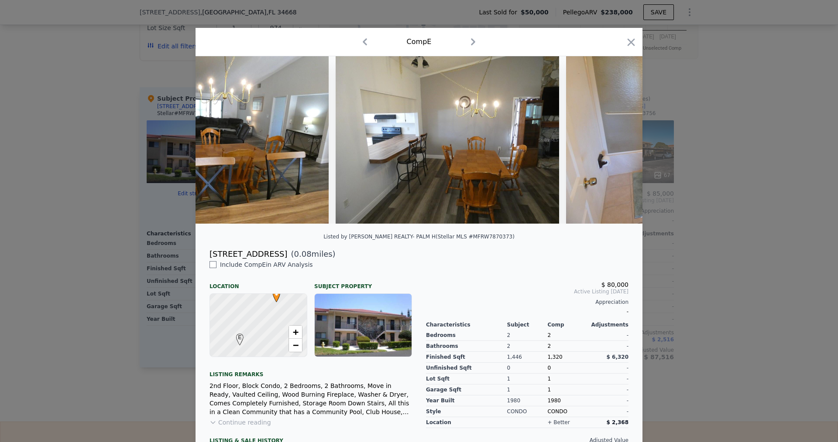
scroll to position [0, 2722]
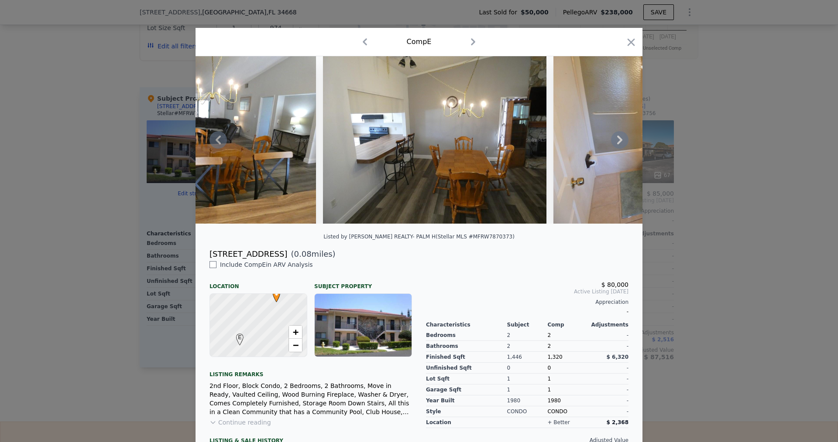
click at [614, 139] on div at bounding box center [418, 140] width 447 height 168
click at [614, 139] on icon at bounding box center [619, 139] width 17 height 17
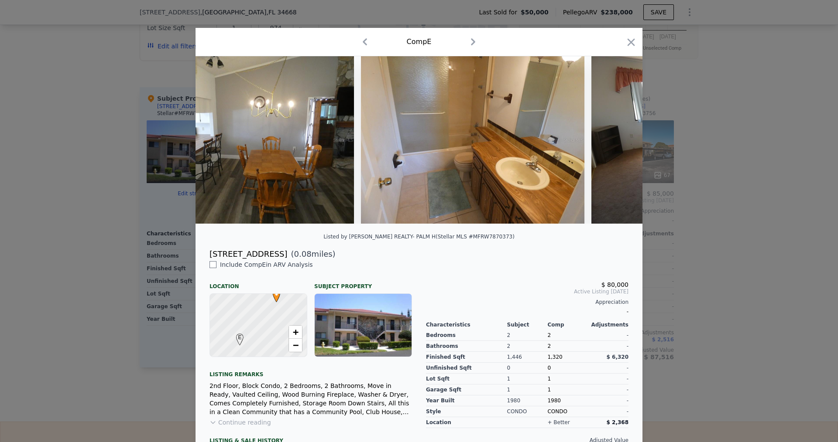
scroll to position [0, 2932]
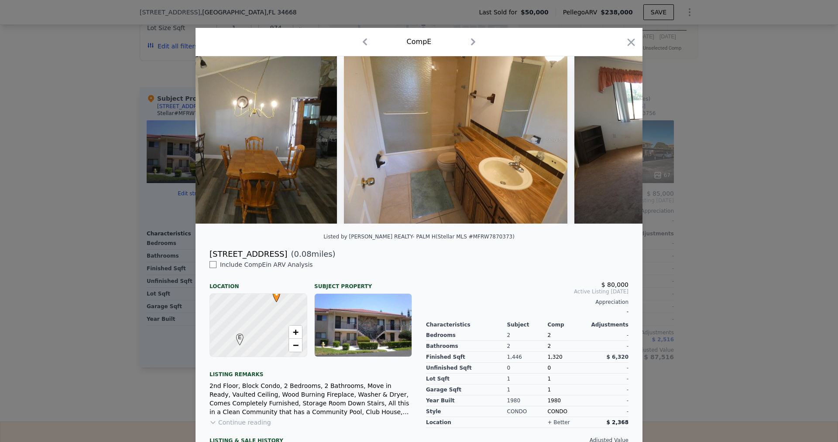
click at [614, 139] on div at bounding box center [418, 140] width 447 height 168
click at [614, 139] on icon at bounding box center [619, 139] width 17 height 17
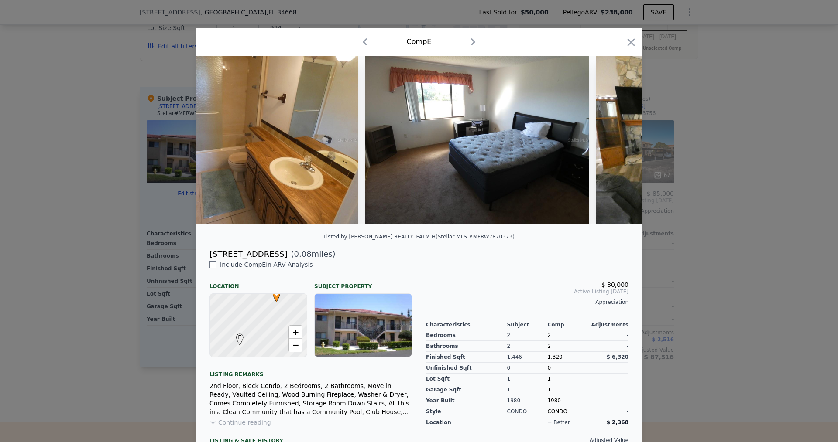
scroll to position [0, 3141]
click at [359, 40] on icon "button" at bounding box center [365, 42] width 14 height 14
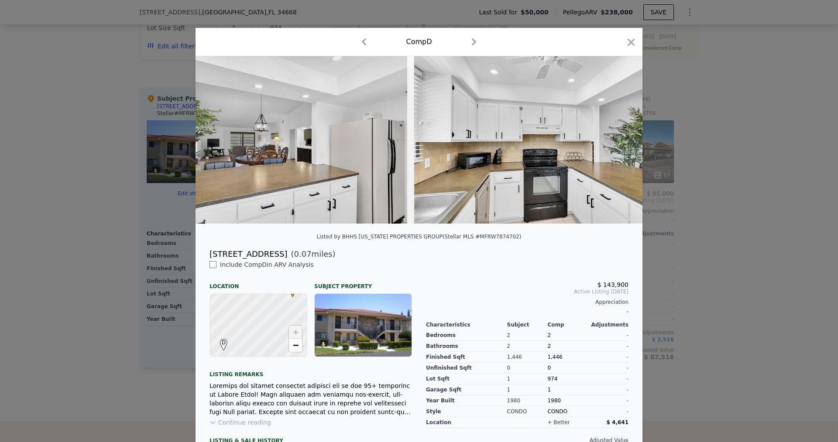
scroll to position [0, 77]
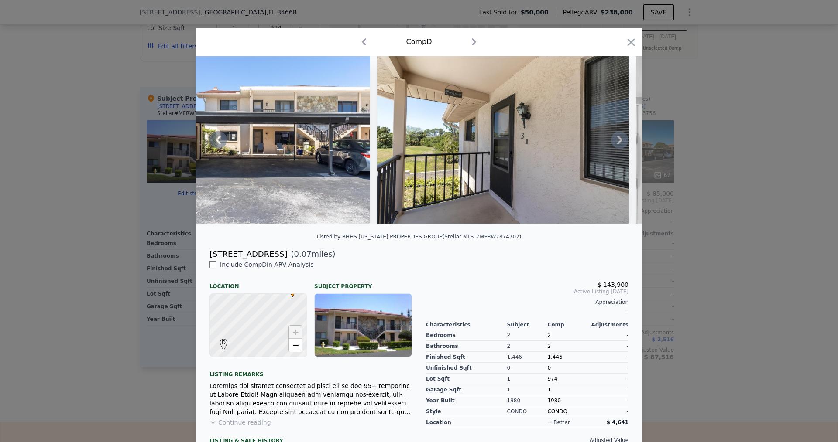
click at [611, 143] on icon at bounding box center [619, 139] width 17 height 17
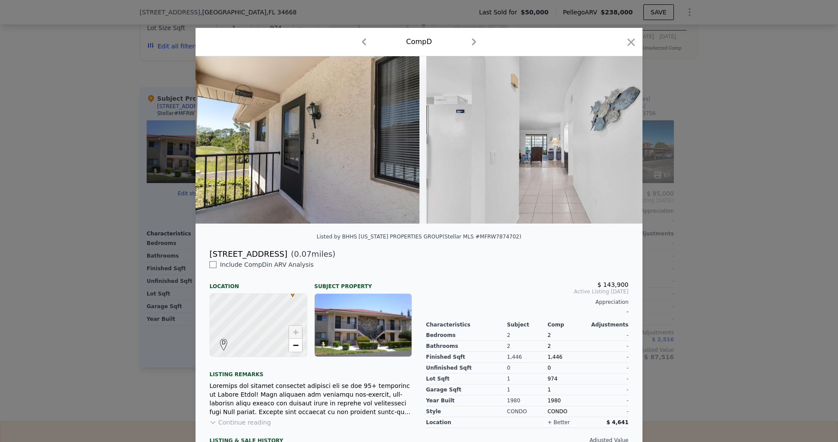
click at [611, 143] on div at bounding box center [418, 140] width 447 height 168
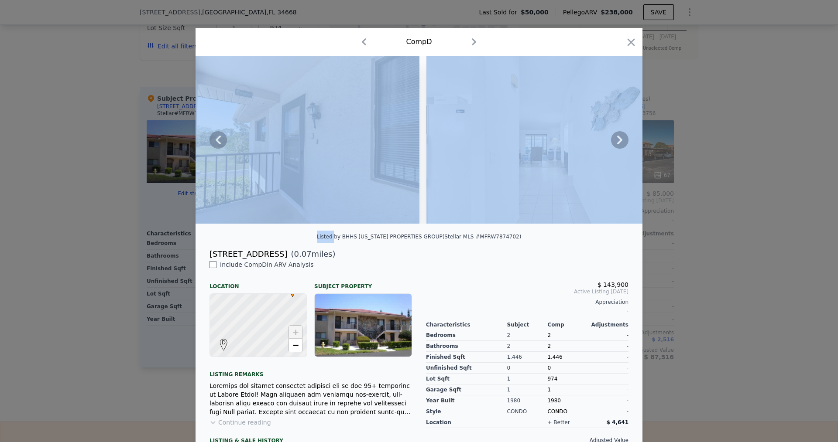
click at [611, 143] on icon at bounding box center [619, 139] width 17 height 17
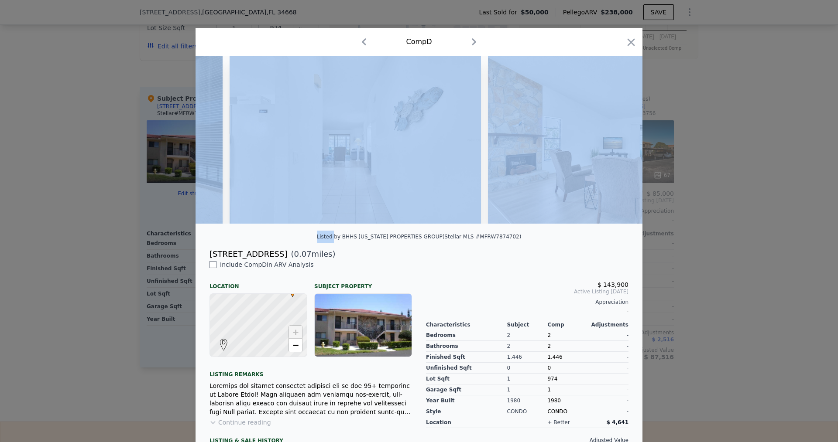
scroll to position [0, 496]
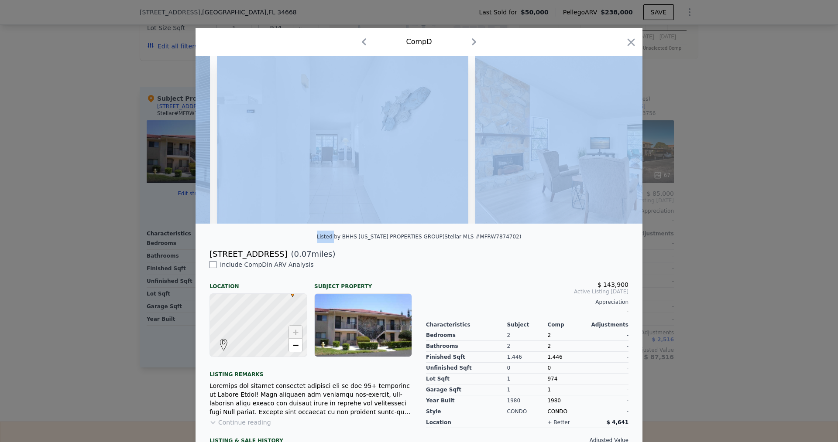
click at [611, 143] on img at bounding box center [600, 140] width 251 height 168
click at [616, 231] on div at bounding box center [418, 143] width 447 height 175
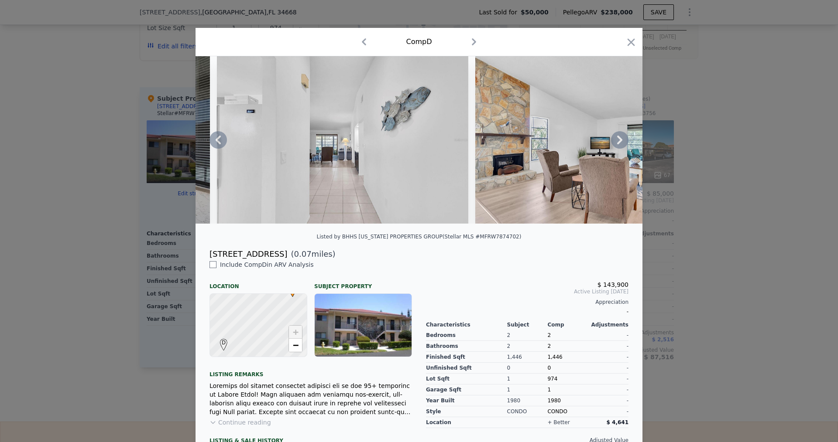
click at [620, 141] on icon at bounding box center [619, 139] width 17 height 17
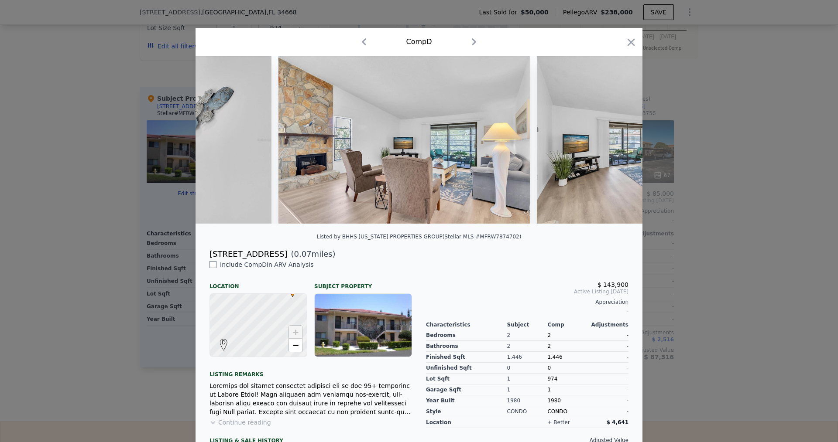
scroll to position [0, 705]
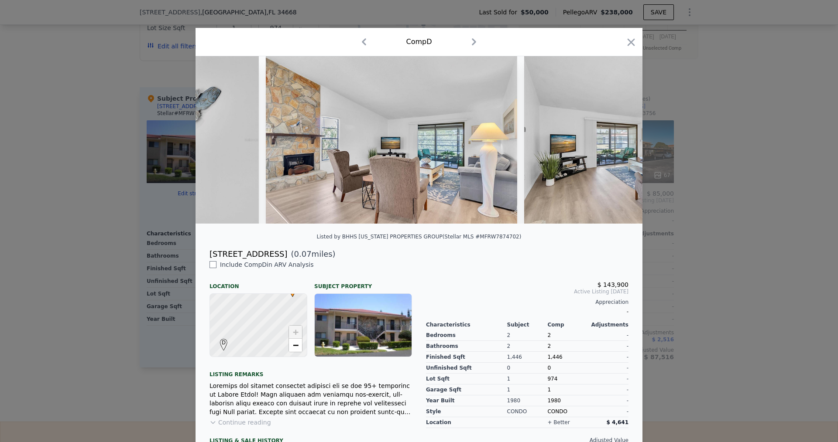
click at [357, 45] on icon "button" at bounding box center [364, 42] width 14 height 14
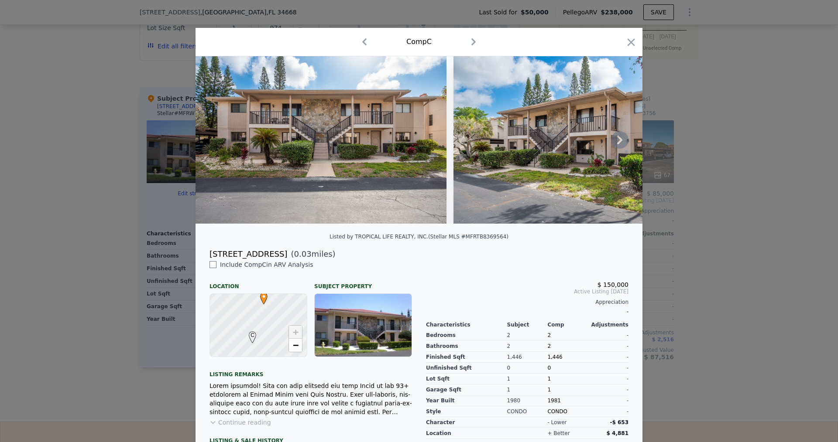
click at [620, 152] on img at bounding box center [578, 140] width 251 height 168
click at [622, 140] on icon at bounding box center [619, 139] width 17 height 17
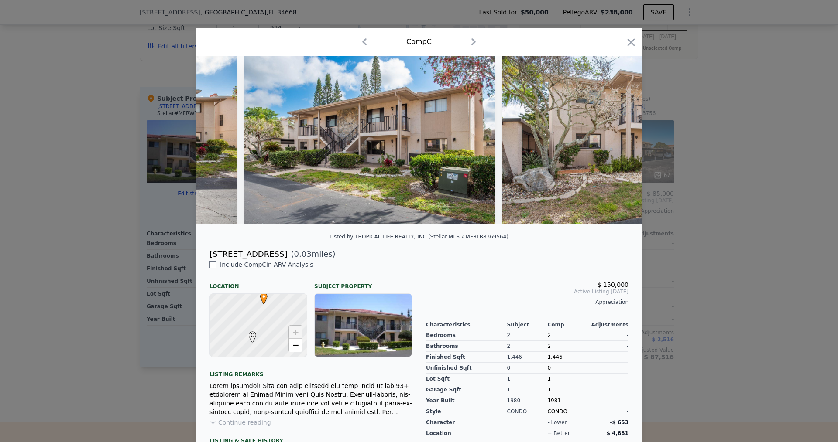
click at [620, 142] on img at bounding box center [627, 140] width 251 height 168
click at [617, 144] on icon at bounding box center [619, 140] width 5 height 9
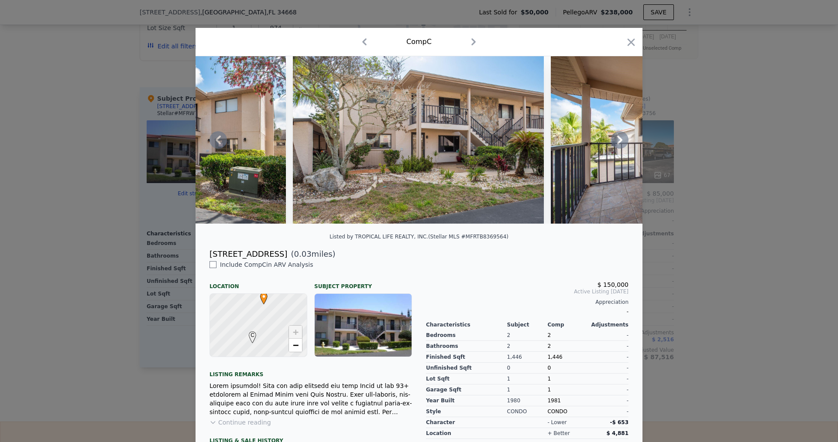
click at [612, 149] on icon at bounding box center [619, 139] width 17 height 17
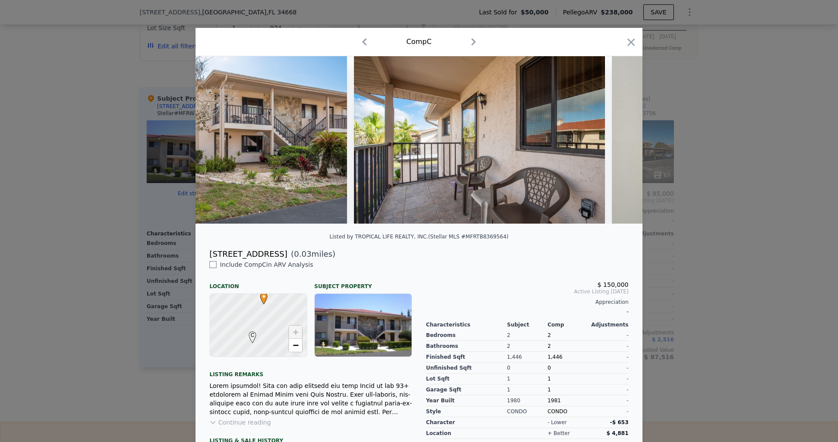
scroll to position [0, 628]
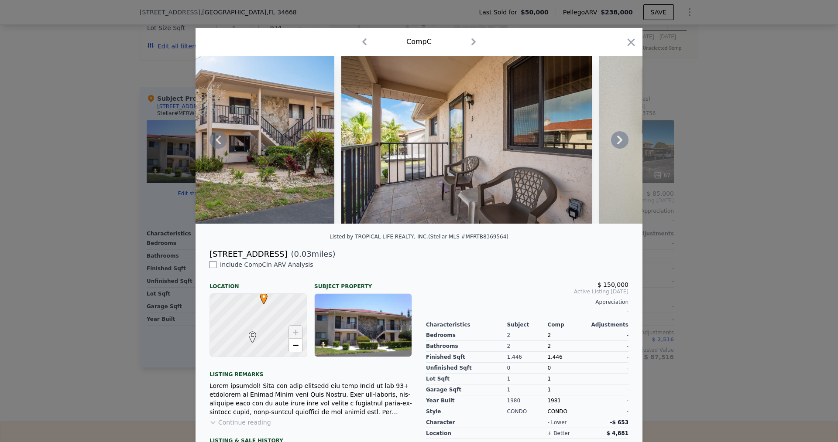
click at [612, 147] on icon at bounding box center [619, 139] width 17 height 17
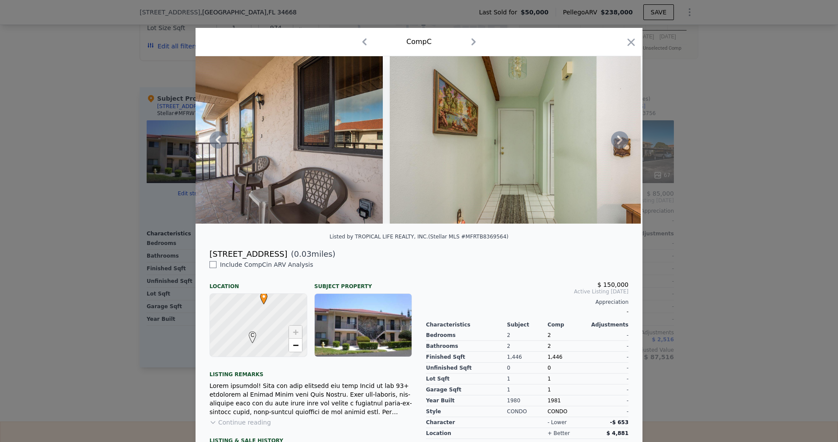
click at [612, 147] on icon at bounding box center [619, 139] width 17 height 17
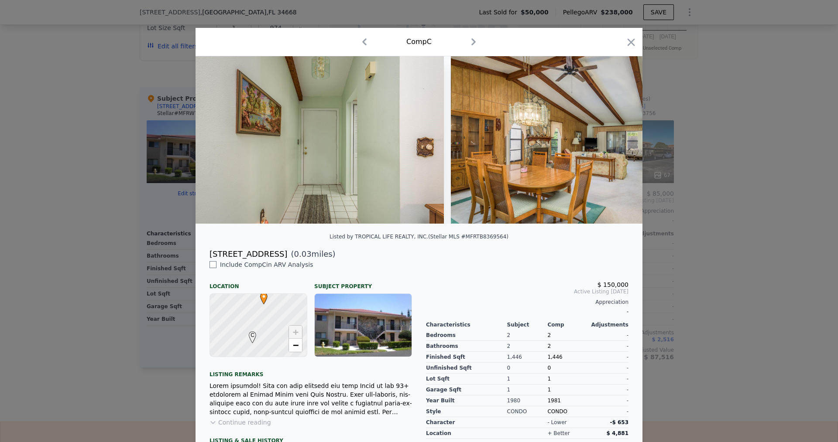
scroll to position [0, 1047]
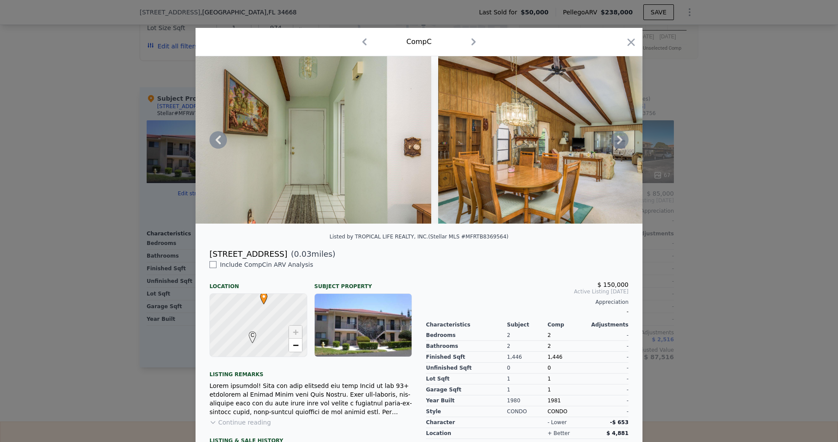
click at [612, 147] on icon at bounding box center [619, 139] width 17 height 17
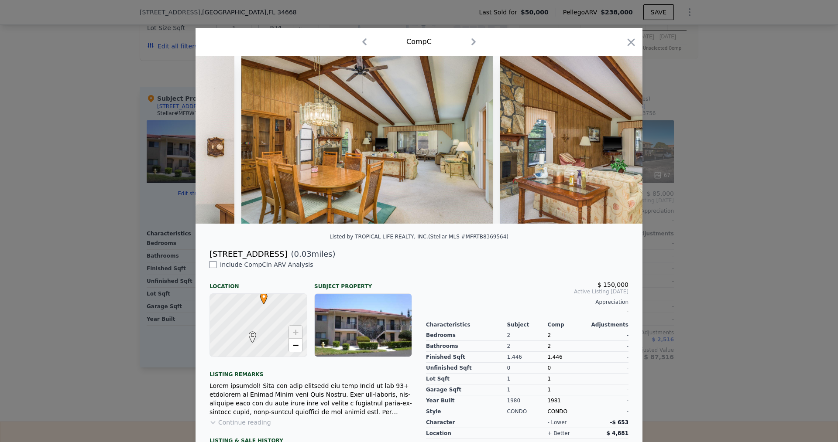
scroll to position [0, 1257]
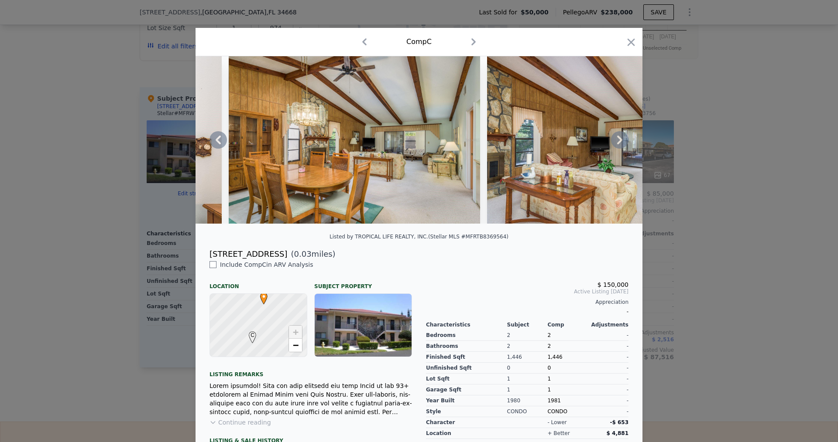
drag, startPoint x: 361, startPoint y: 43, endPoint x: 357, endPoint y: 49, distance: 7.2
click at [362, 44] on icon "button" at bounding box center [364, 41] width 4 height 7
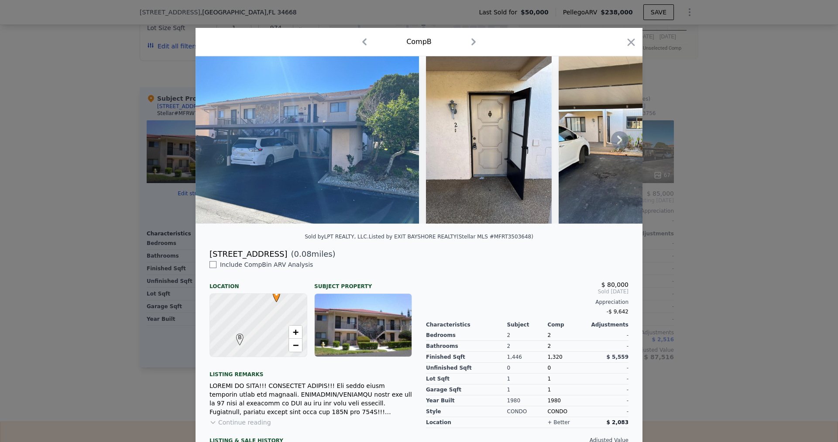
click at [616, 144] on icon at bounding box center [619, 139] width 17 height 17
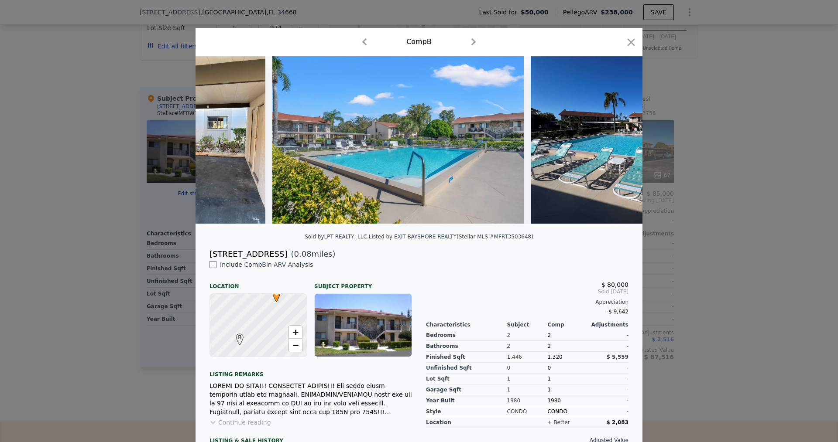
click at [614, 142] on img at bounding box center [642, 140] width 223 height 168
click at [614, 142] on icon at bounding box center [619, 139] width 17 height 17
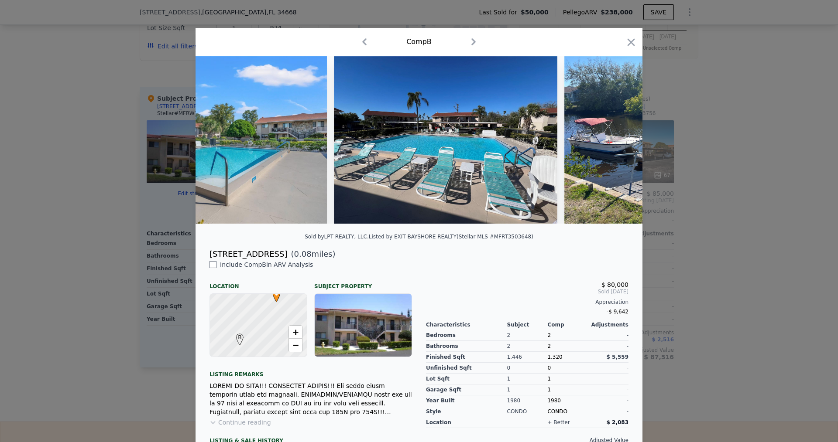
scroll to position [0, 628]
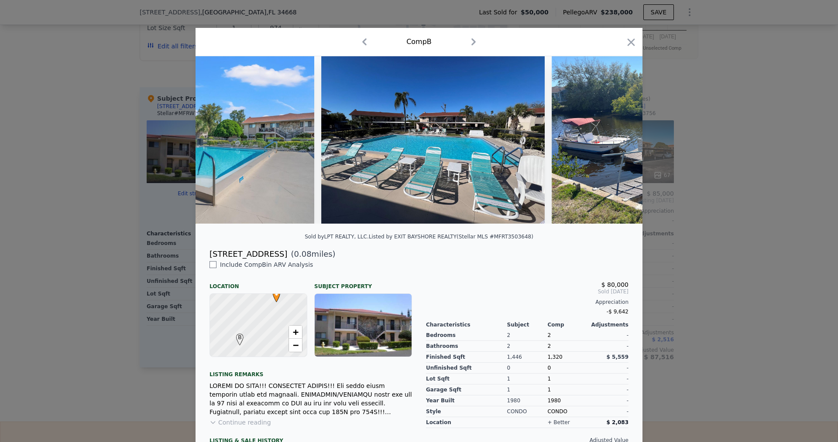
click at [614, 142] on div at bounding box center [418, 140] width 447 height 168
click at [614, 142] on icon at bounding box center [619, 139] width 17 height 17
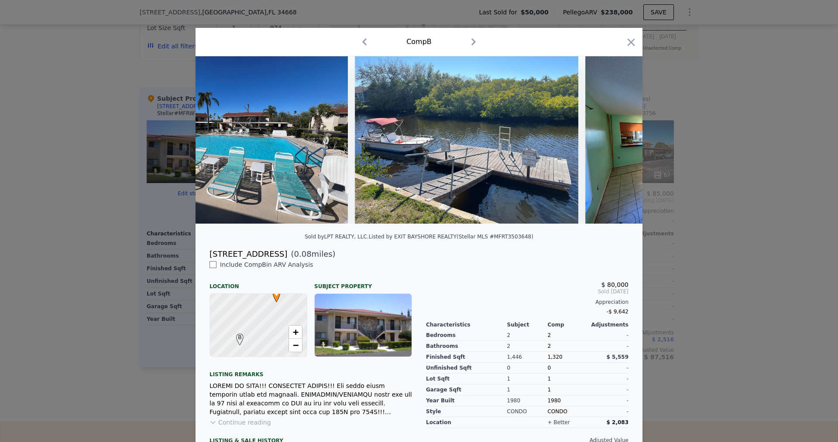
scroll to position [0, 838]
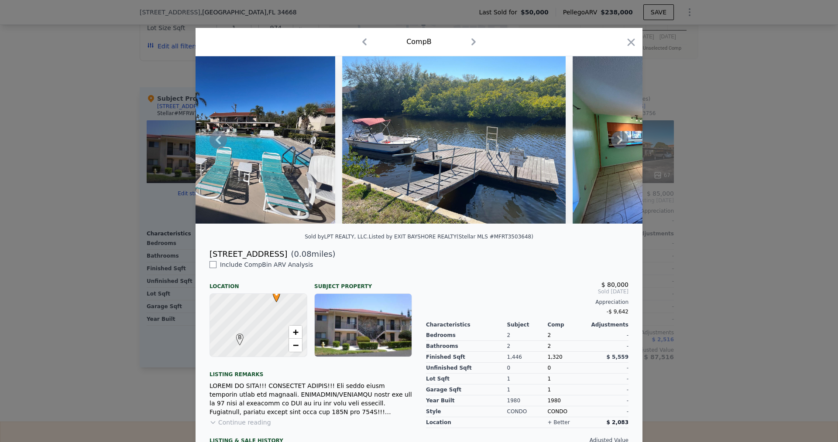
click at [613, 142] on icon at bounding box center [619, 139] width 17 height 17
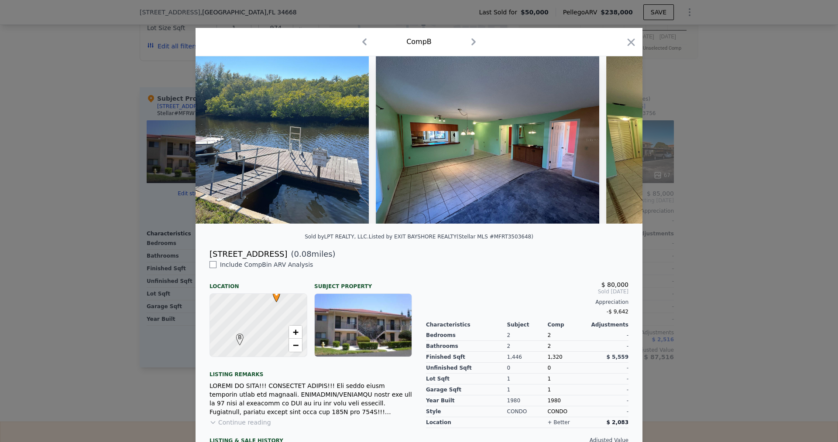
scroll to position [0, 1047]
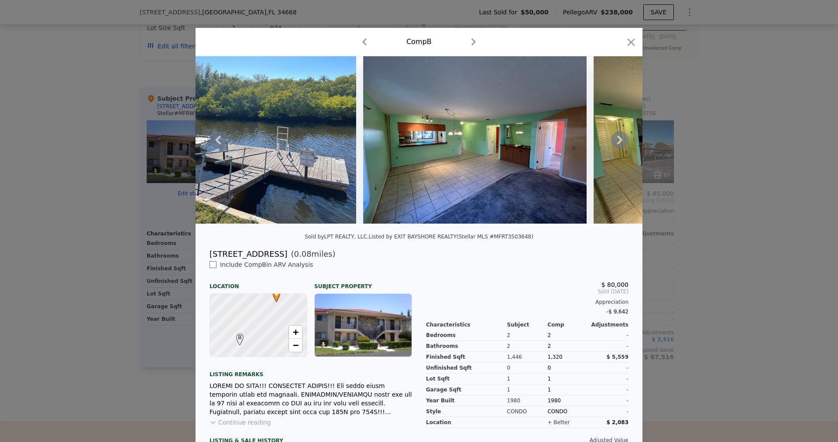
click at [628, 144] on img at bounding box center [704, 140] width 223 height 168
click at [613, 144] on icon at bounding box center [619, 139] width 17 height 17
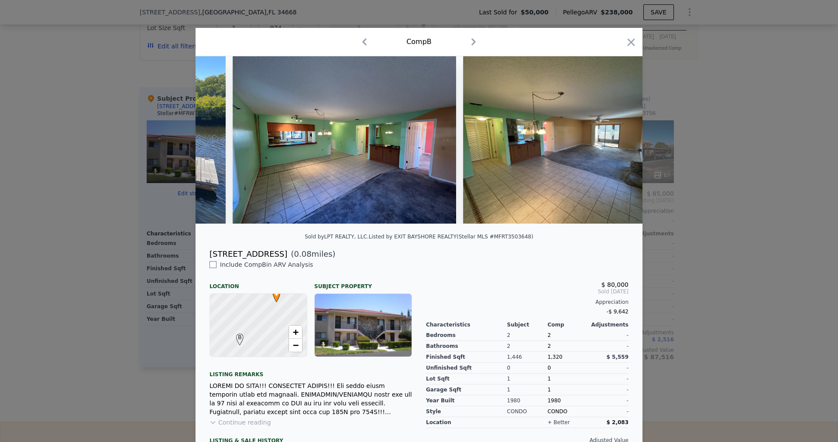
scroll to position [0, 1257]
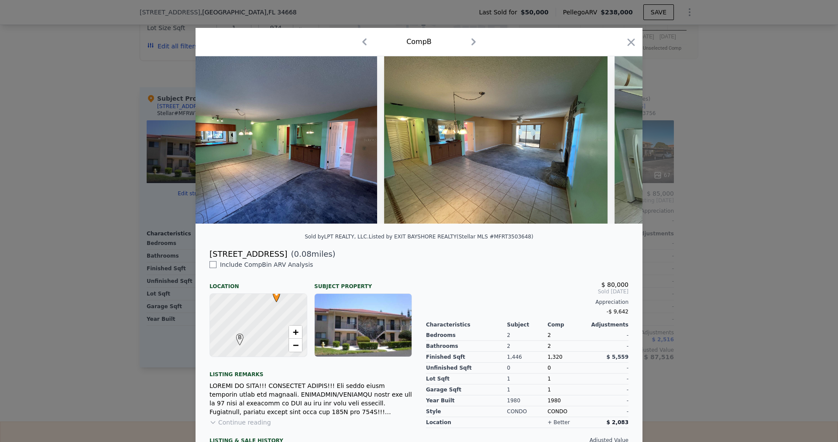
click at [366, 46] on icon "button" at bounding box center [364, 42] width 14 height 14
checkbox input "true"
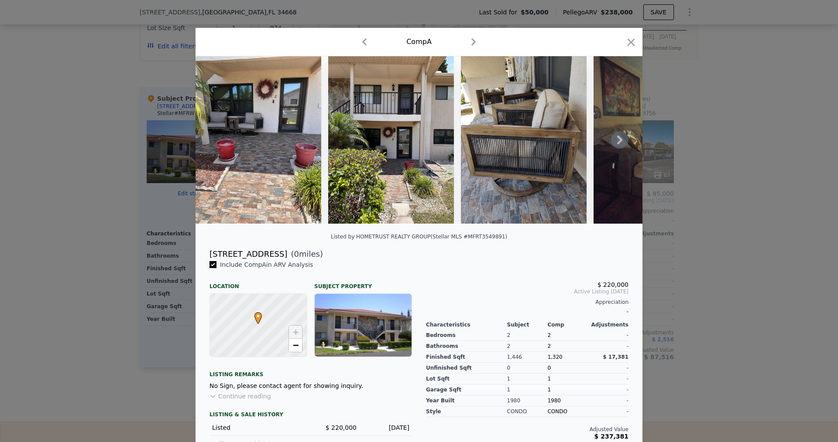
click at [611, 139] on icon at bounding box center [619, 139] width 17 height 17
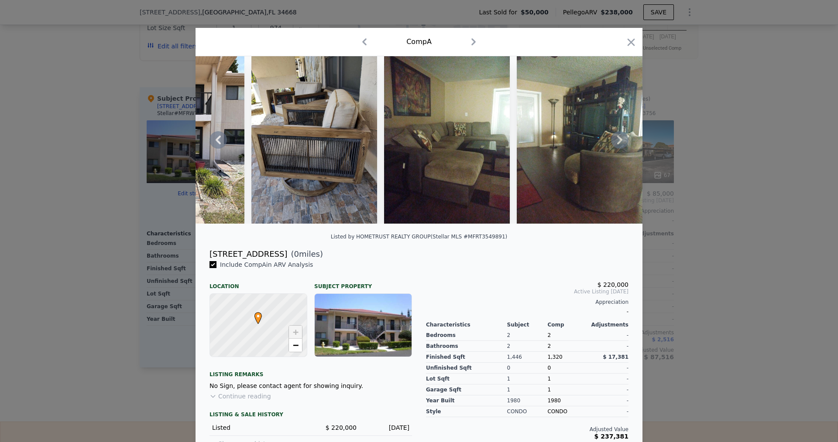
click at [611, 140] on icon at bounding box center [619, 139] width 17 height 17
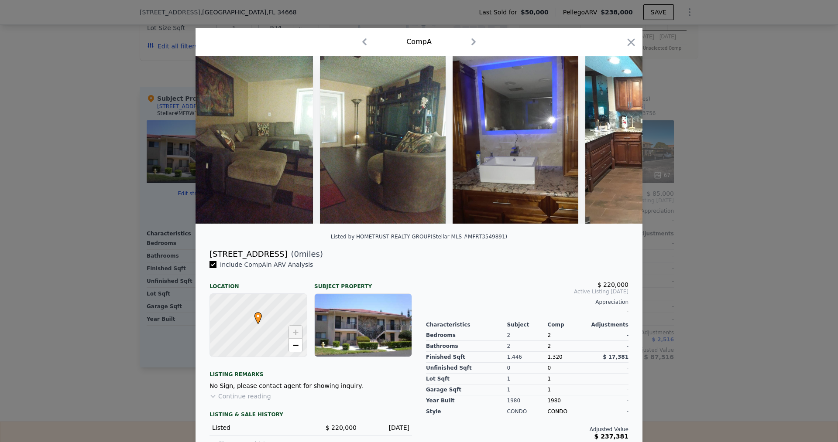
scroll to position [0, 419]
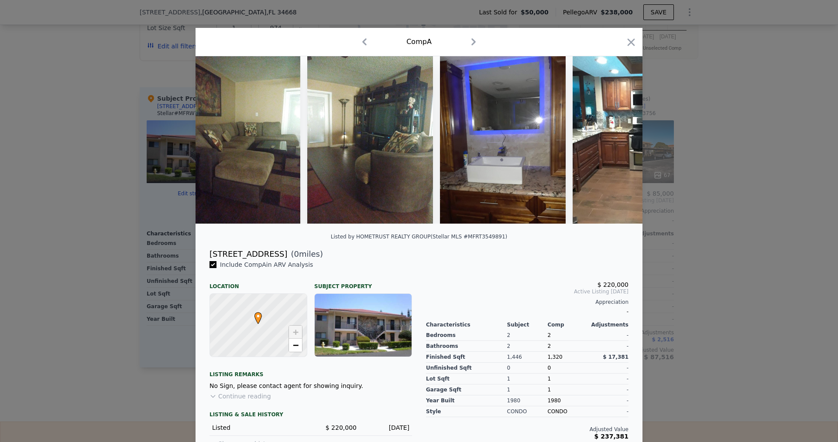
click at [41, 225] on div at bounding box center [419, 221] width 838 height 442
